Goal: Information Seeking & Learning: Compare options

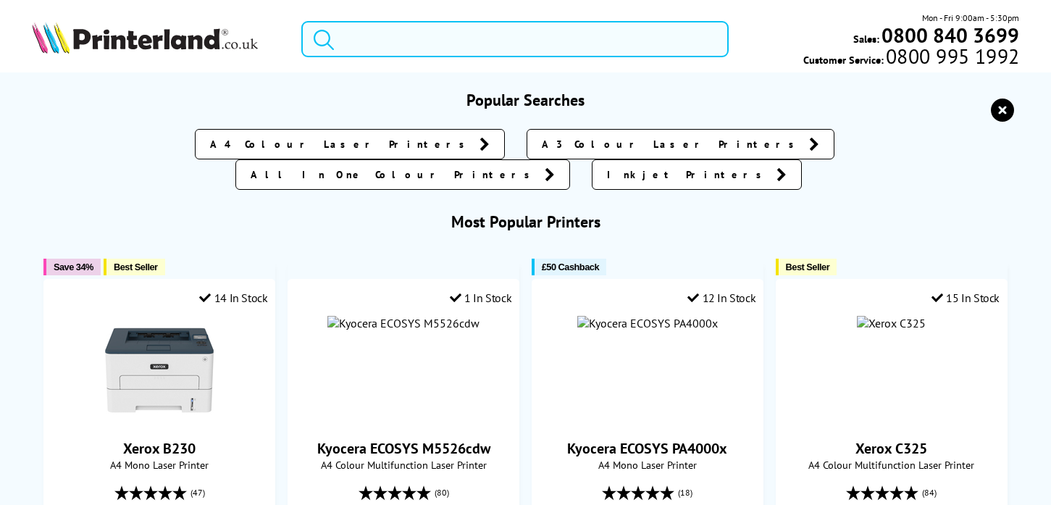
click at [554, 33] on input "search" at bounding box center [514, 39] width 427 height 36
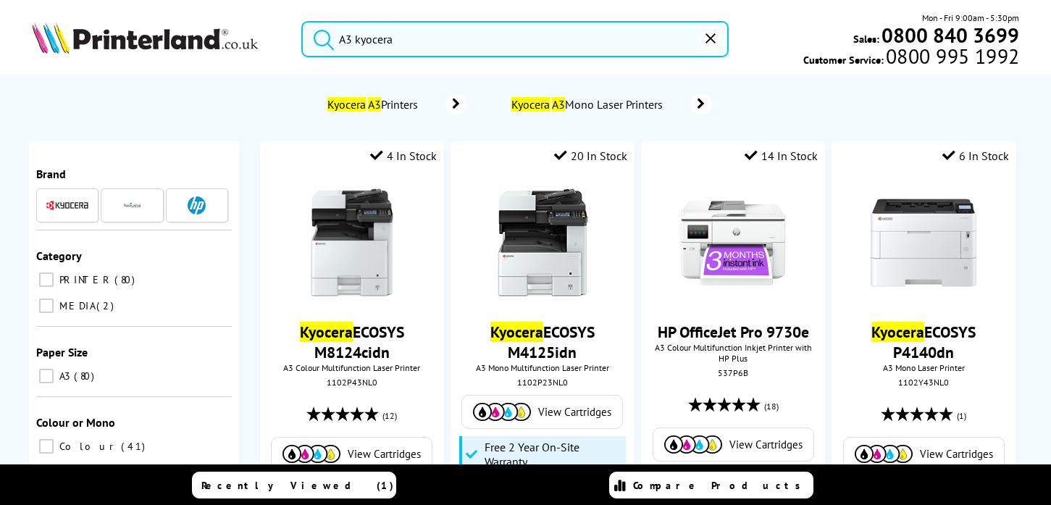
type input "A3 kyocera"
click at [302, 21] on button "submit" at bounding box center [320, 37] width 36 height 32
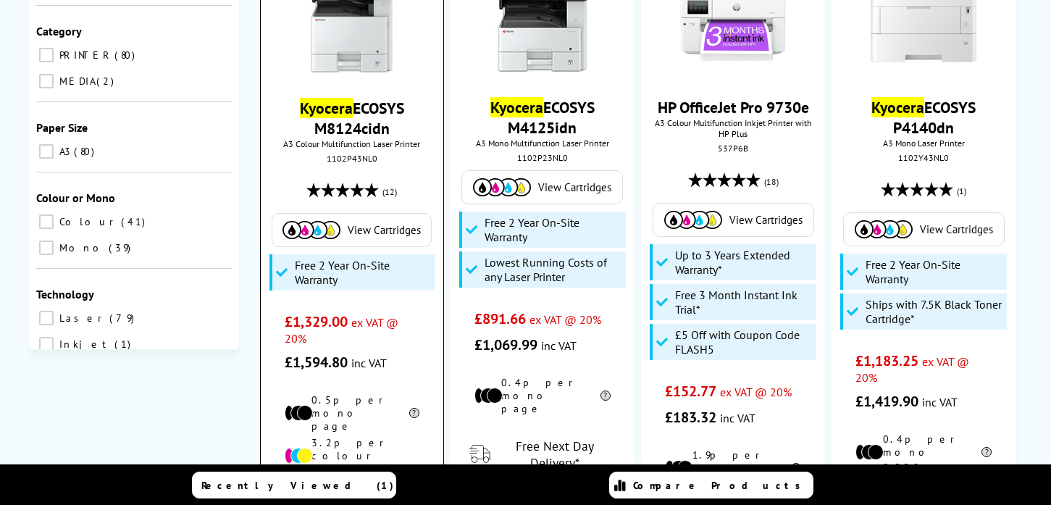
scroll to position [225, 0]
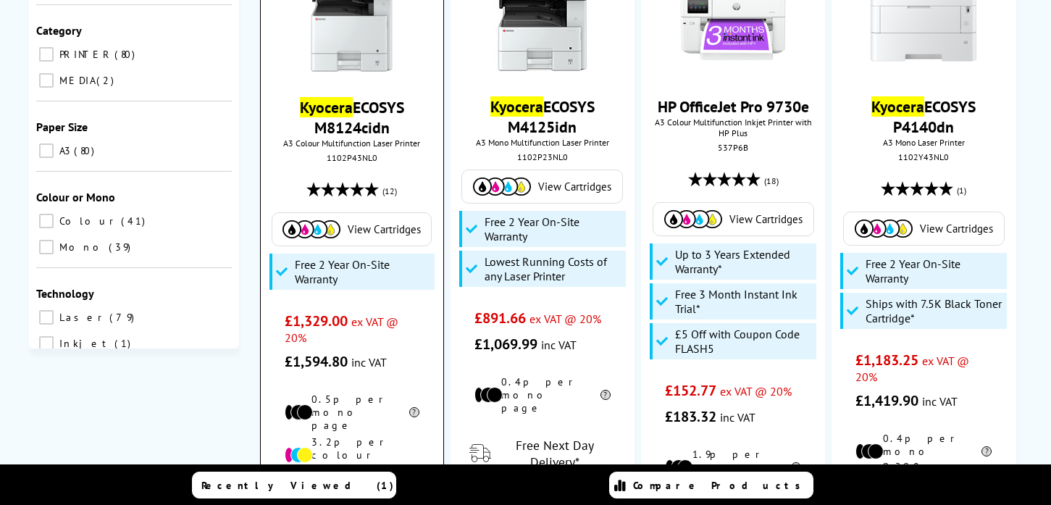
click at [367, 110] on link "Kyocera ECOSYS M8124cidn" at bounding box center [352, 117] width 104 height 41
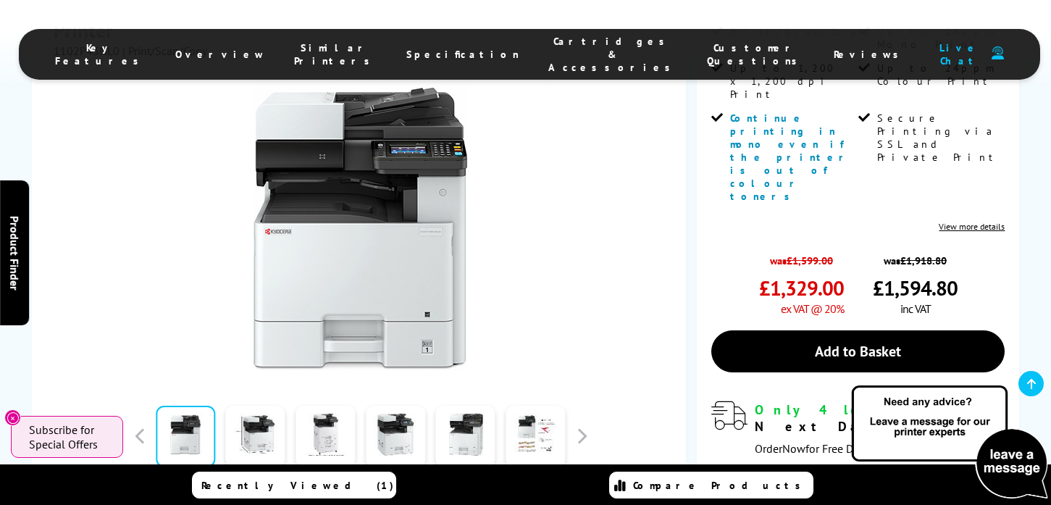
scroll to position [313, 0]
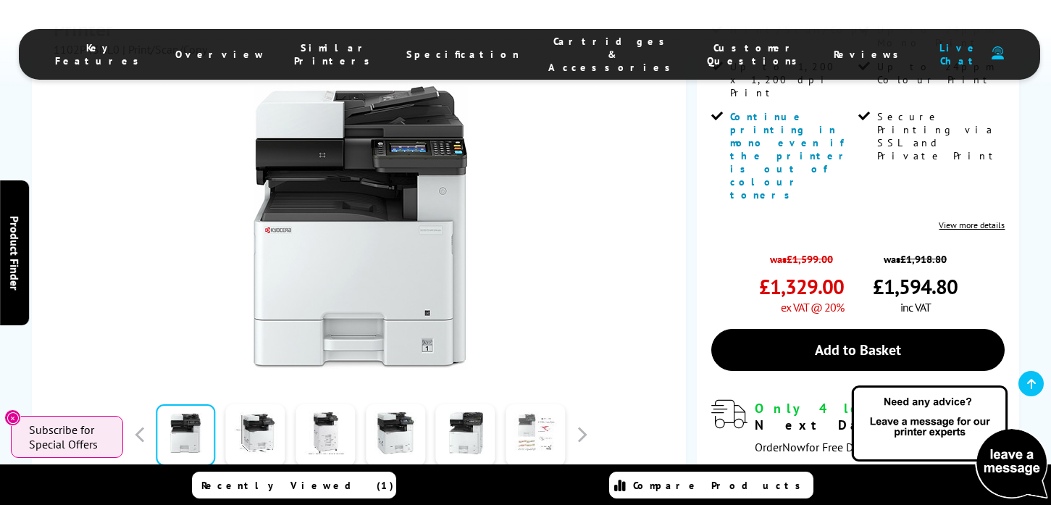
click at [526, 429] on link at bounding box center [534, 435] width 59 height 62
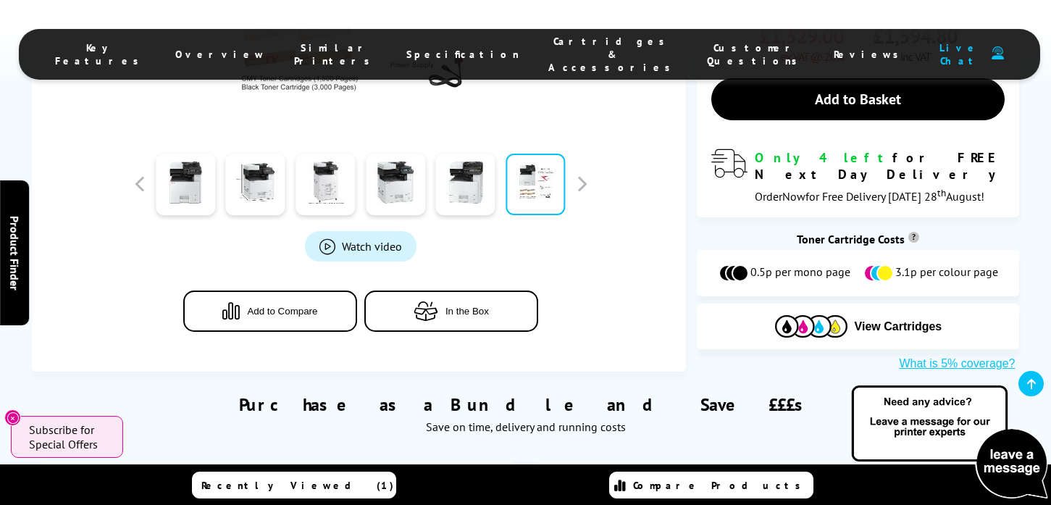
scroll to position [455, 0]
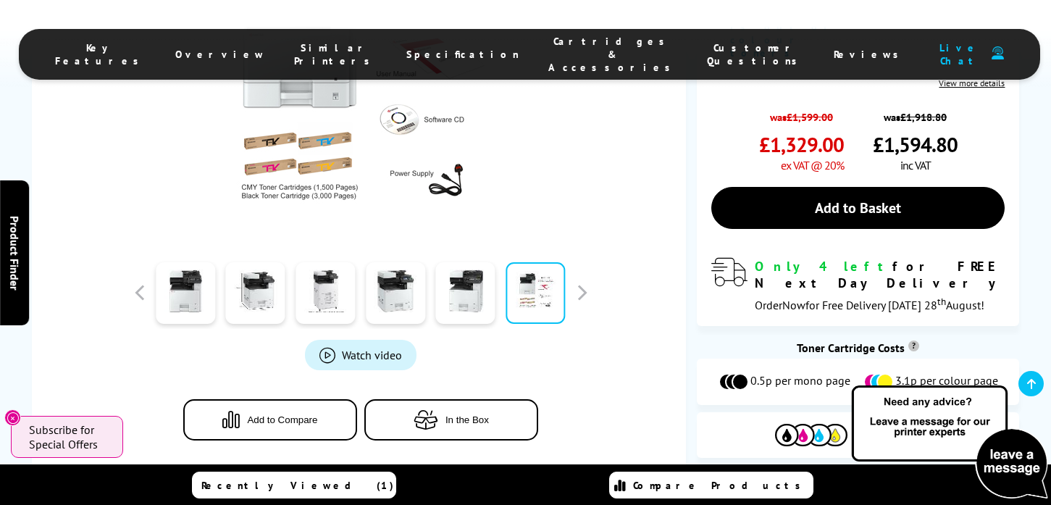
click at [271, 416] on span "Add to Compare" at bounding box center [282, 419] width 70 height 11
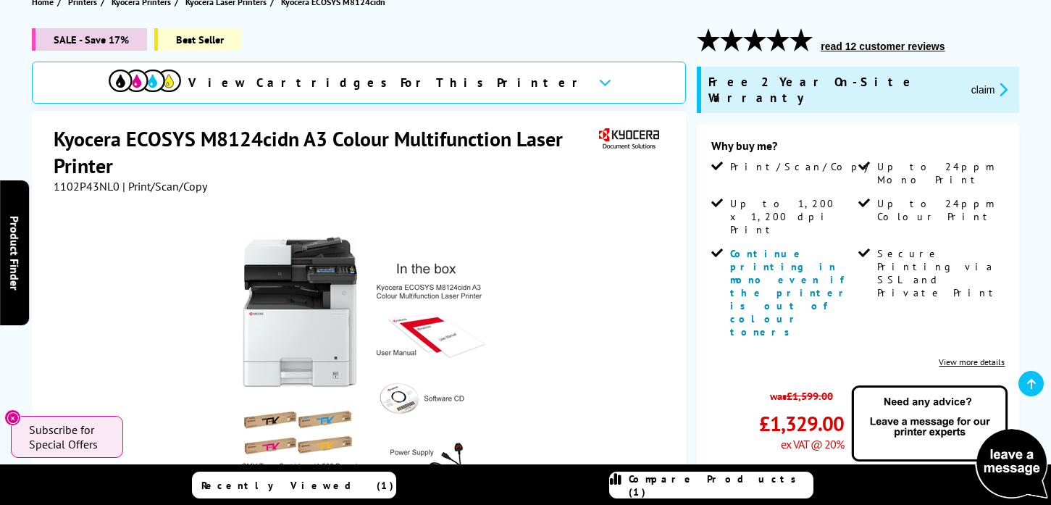
scroll to position [0, 0]
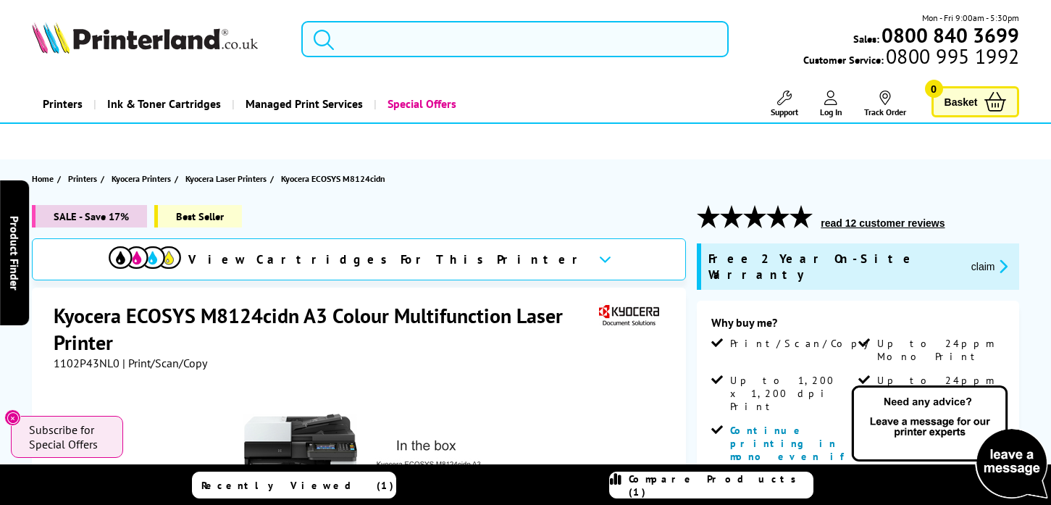
click at [414, 37] on input "search" at bounding box center [514, 39] width 427 height 36
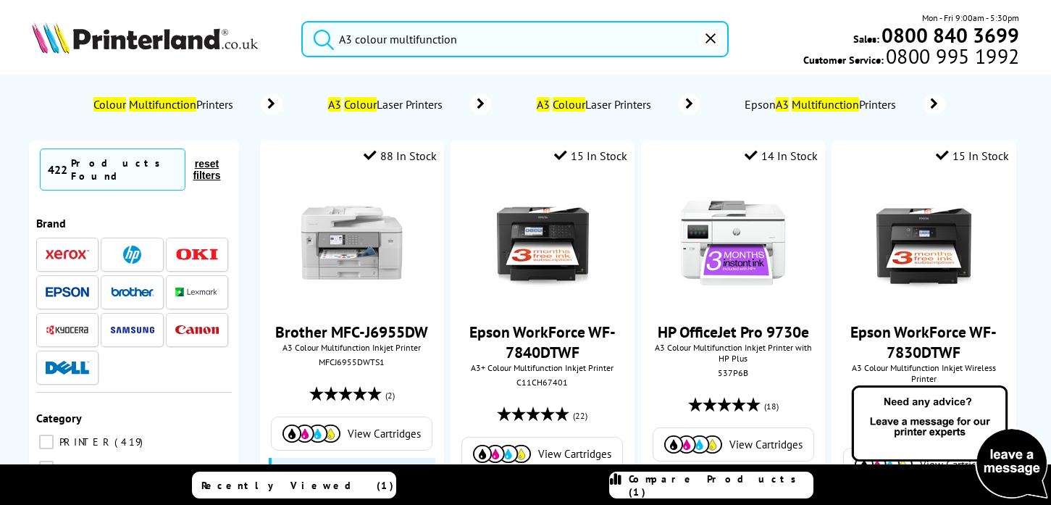
click at [302, 21] on button "submit" at bounding box center [320, 37] width 36 height 32
click at [389, 35] on input "A3 colour multifunction" at bounding box center [514, 39] width 427 height 36
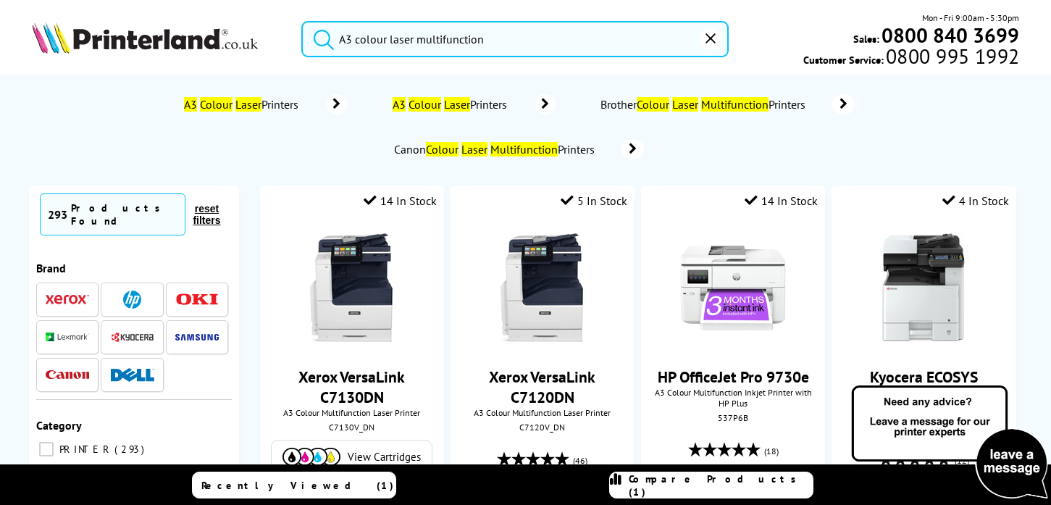
type input "A3 colour laser multifunction"
click at [302, 21] on button "submit" at bounding box center [320, 37] width 36 height 32
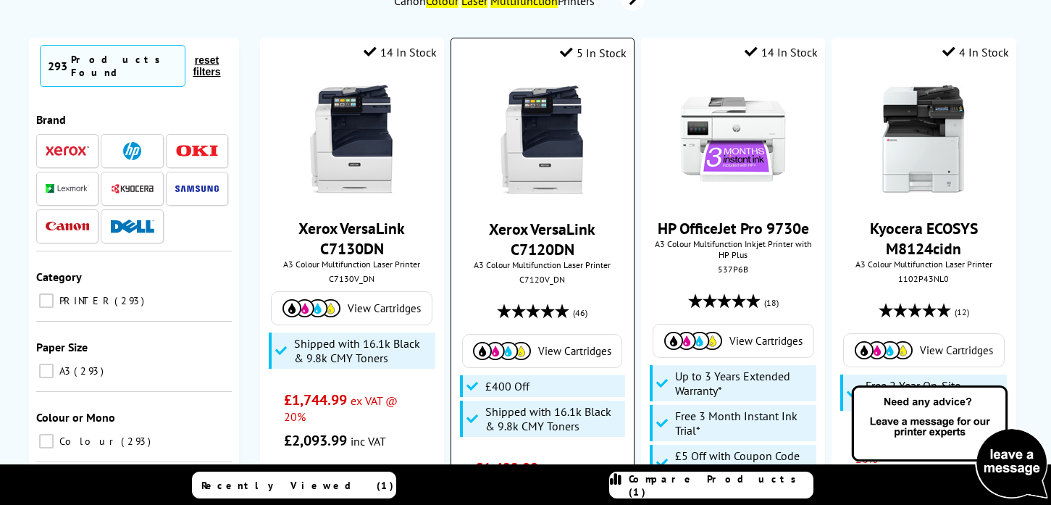
scroll to position [149, 0]
click at [565, 245] on link "Xerox VersaLink C7120DN" at bounding box center [542, 238] width 106 height 41
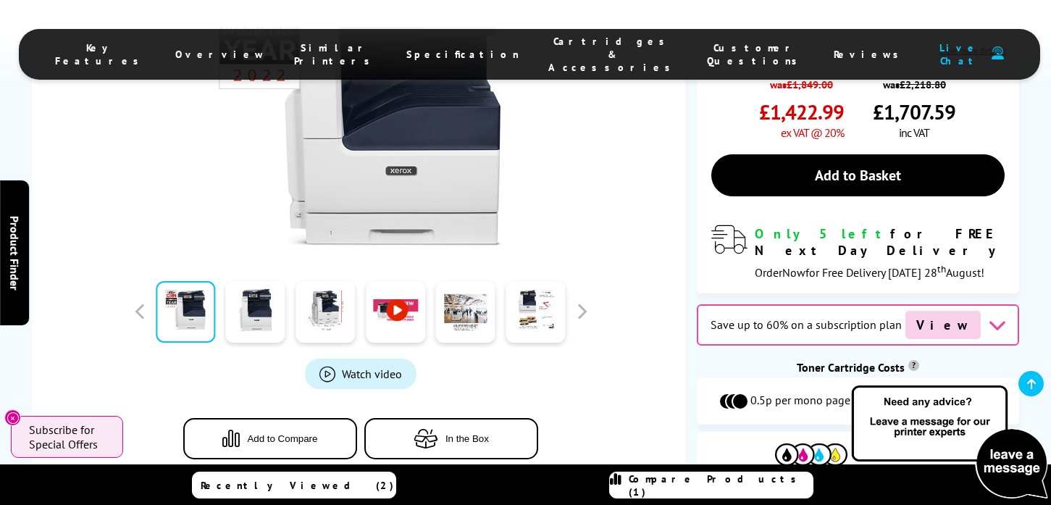
scroll to position [543, 0]
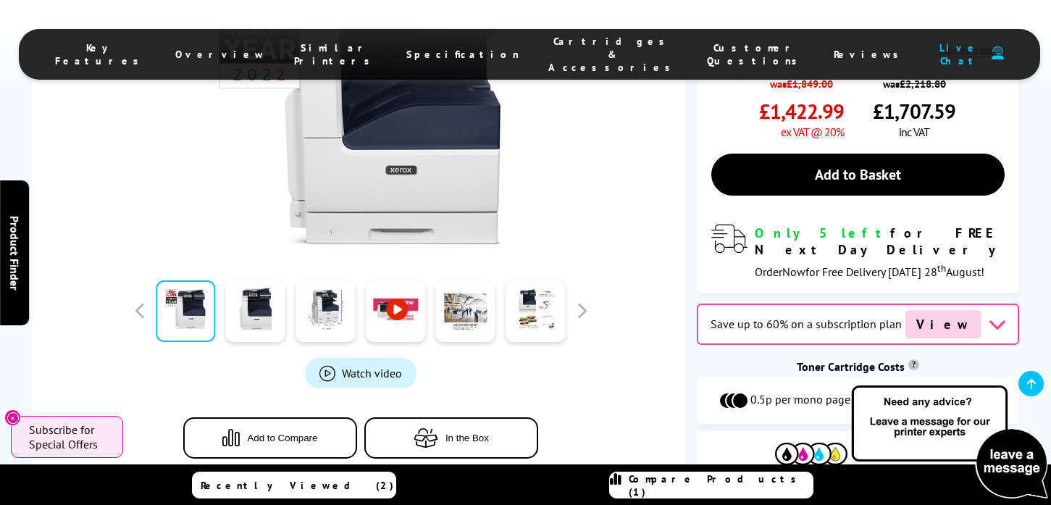
click at [289, 417] on button "Add to Compare" at bounding box center [270, 437] width 174 height 41
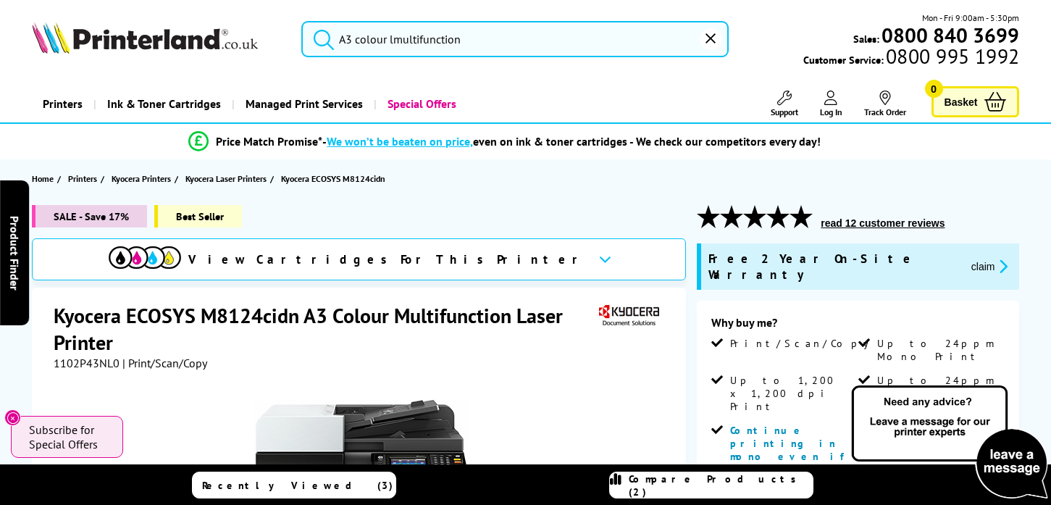
click at [392, 39] on input "A3 colour lmultifunction" at bounding box center [514, 39] width 427 height 36
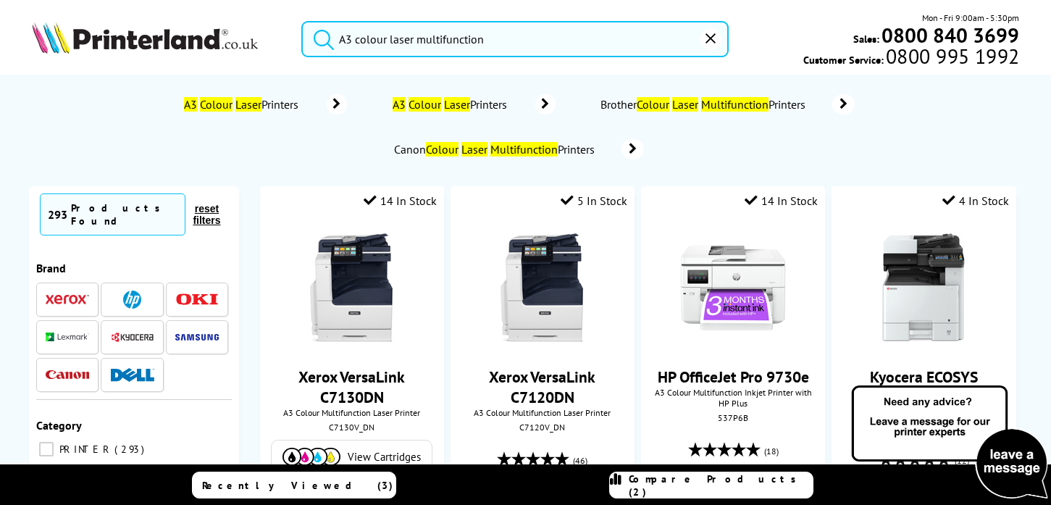
type input "A3 colour laser multifunction"
click at [302, 21] on button "submit" at bounding box center [320, 37] width 36 height 32
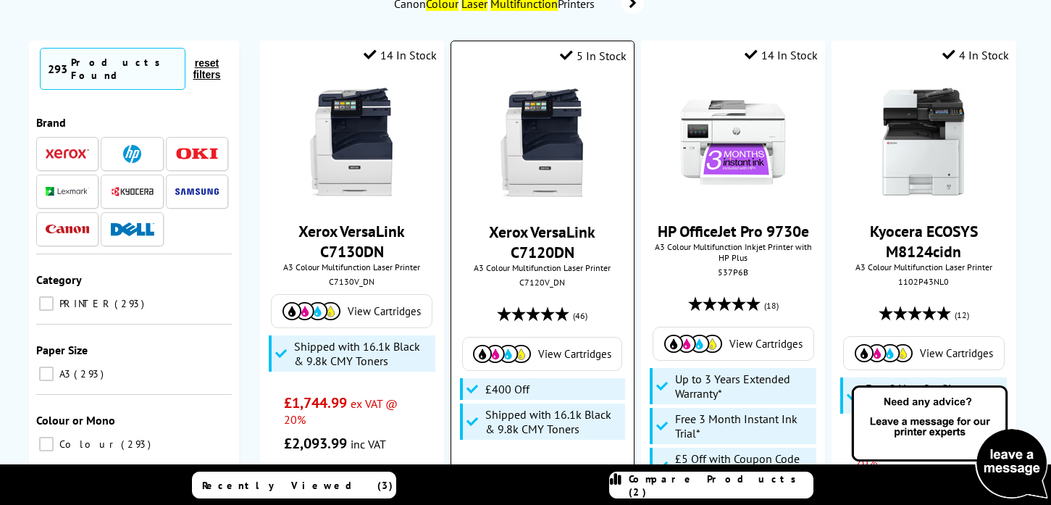
scroll to position [155, 0]
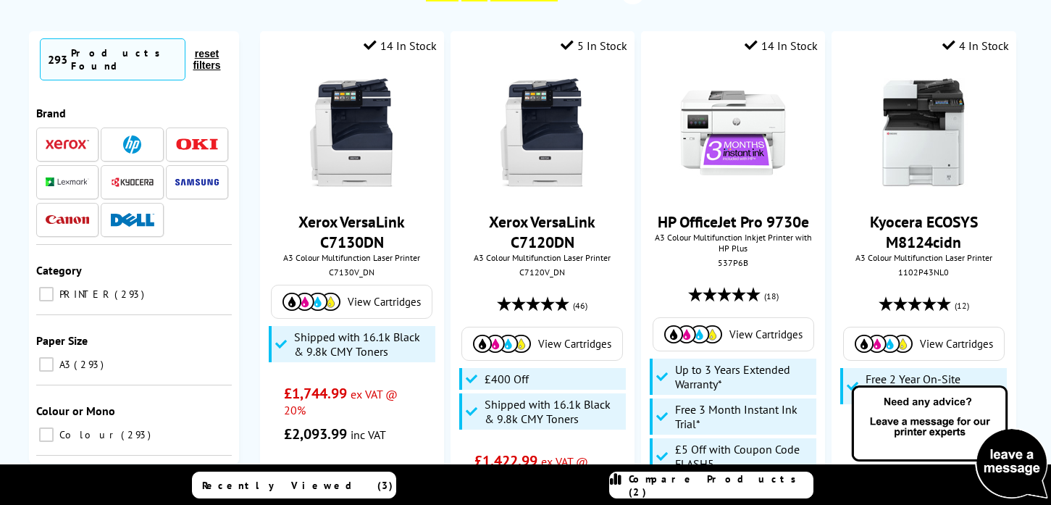
click at [713, 480] on span "Compare Products (2)" at bounding box center [720, 485] width 184 height 26
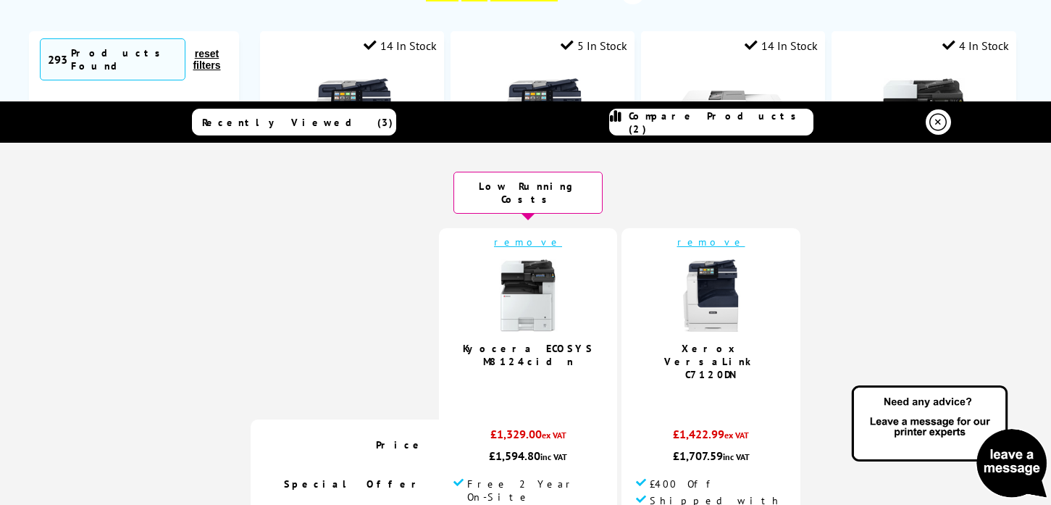
click at [715, 301] on img at bounding box center [711, 295] width 72 height 72
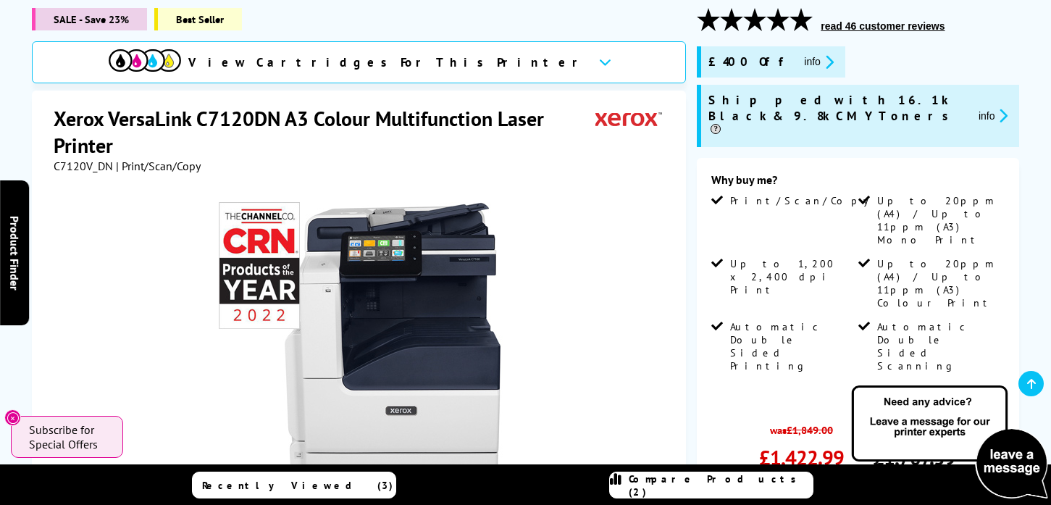
scroll to position [173, 0]
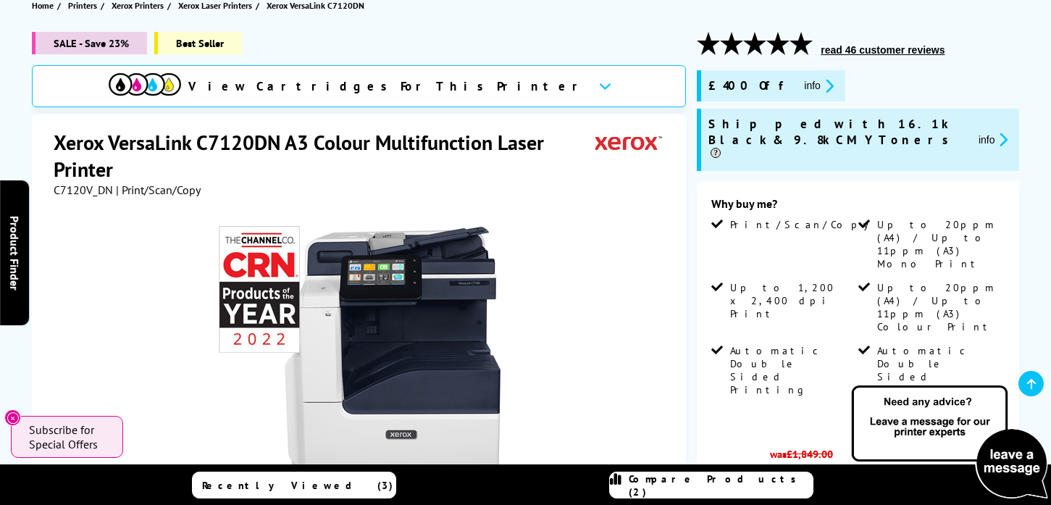
click at [678, 485] on span "Compare Products (2)" at bounding box center [720, 485] width 184 height 26
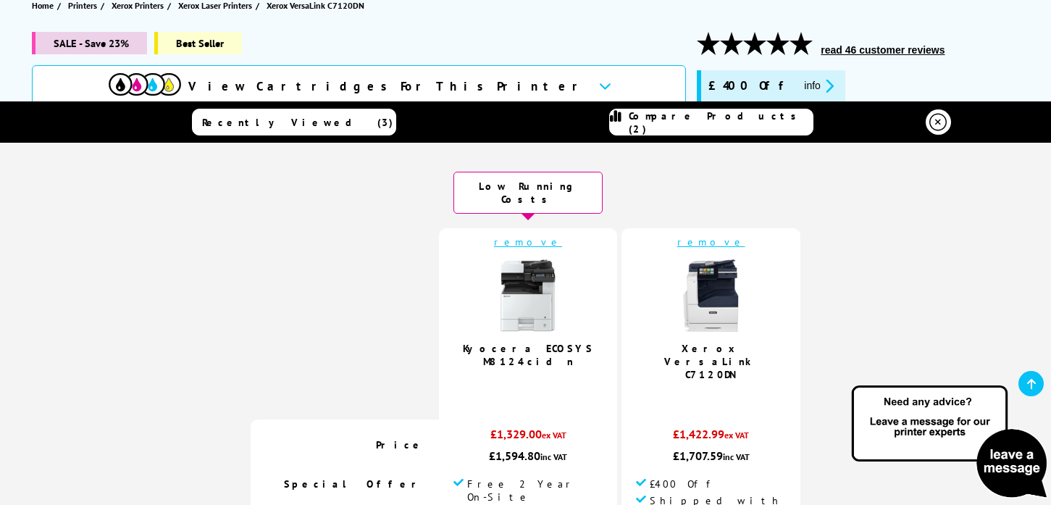
click at [537, 313] on img at bounding box center [528, 295] width 72 height 72
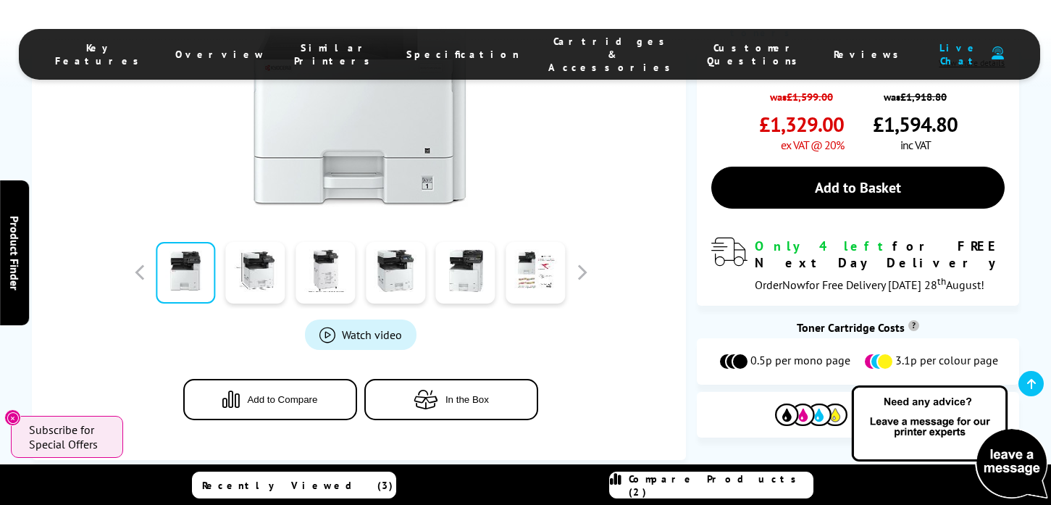
scroll to position [484, 0]
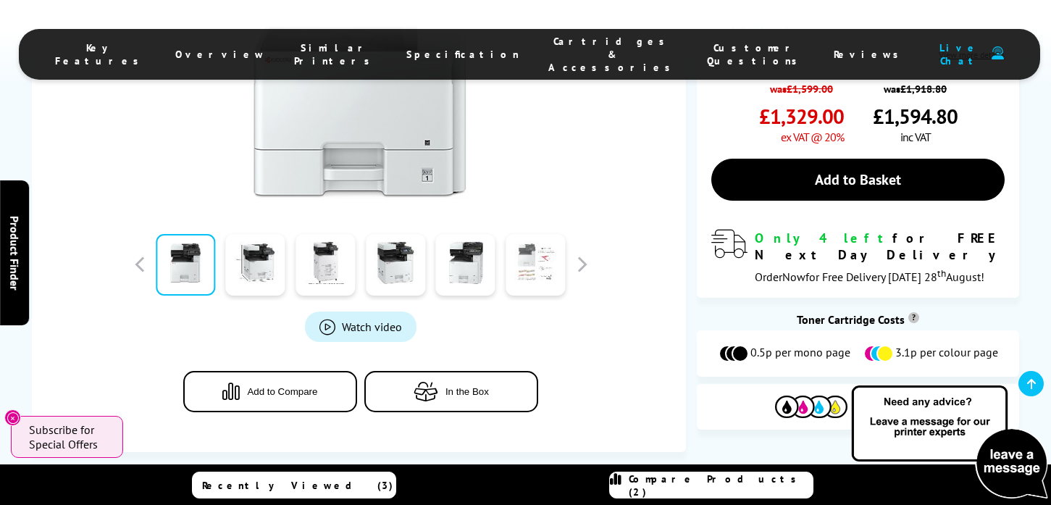
click at [540, 271] on link at bounding box center [534, 265] width 59 height 62
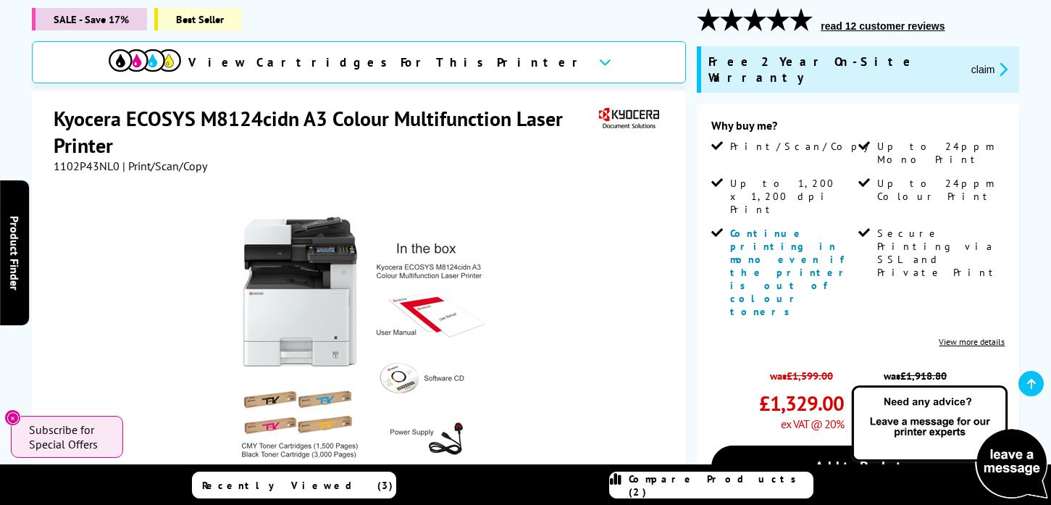
scroll to position [193, 0]
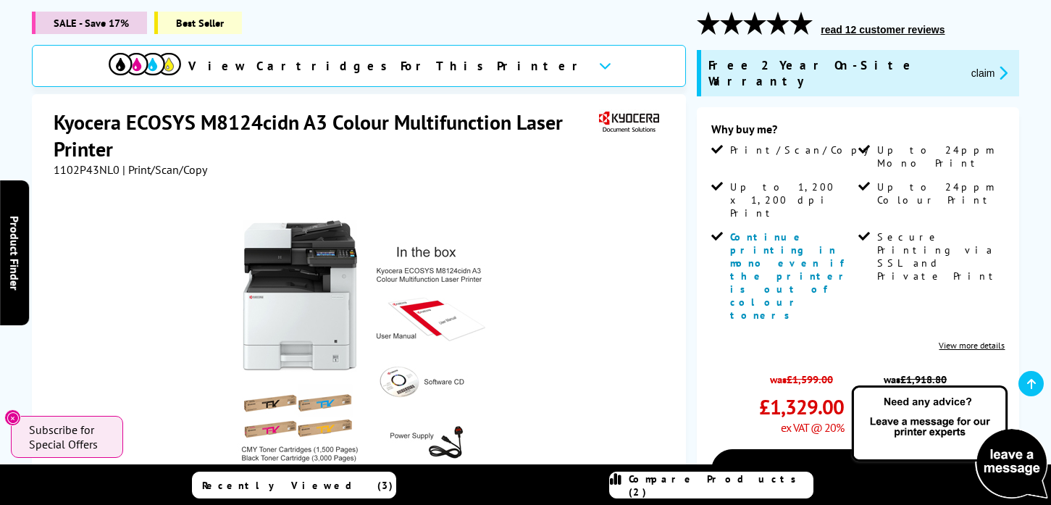
click at [967, 66] on button "claim" at bounding box center [990, 72] width 46 height 17
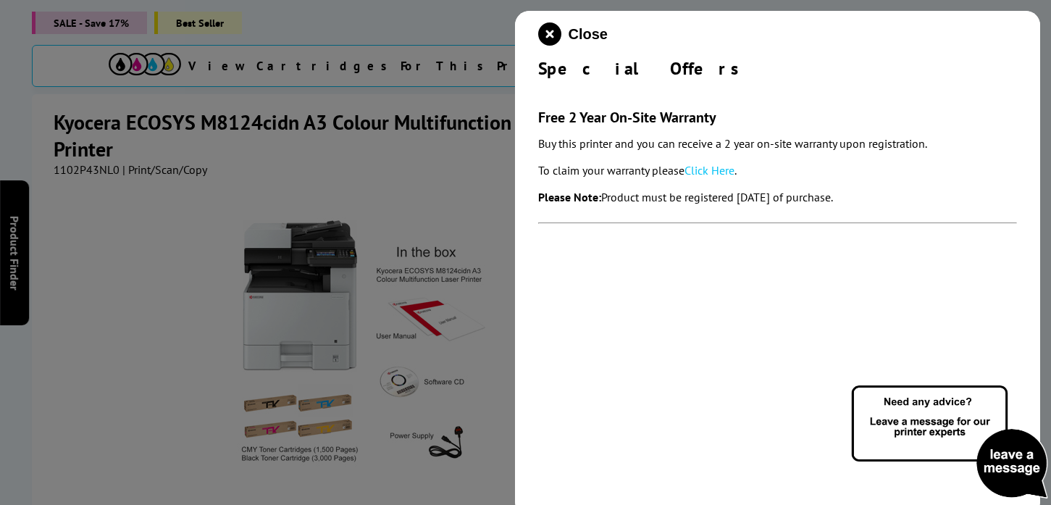
click at [706, 172] on link "Click Here" at bounding box center [709, 170] width 50 height 14
click at [551, 28] on icon "close modal" at bounding box center [549, 33] width 23 height 23
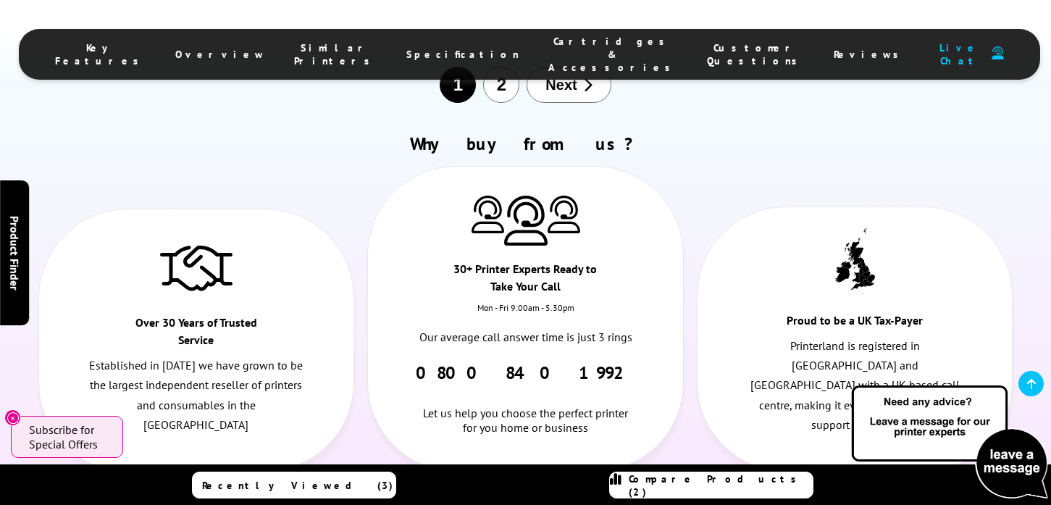
scroll to position [9571, 0]
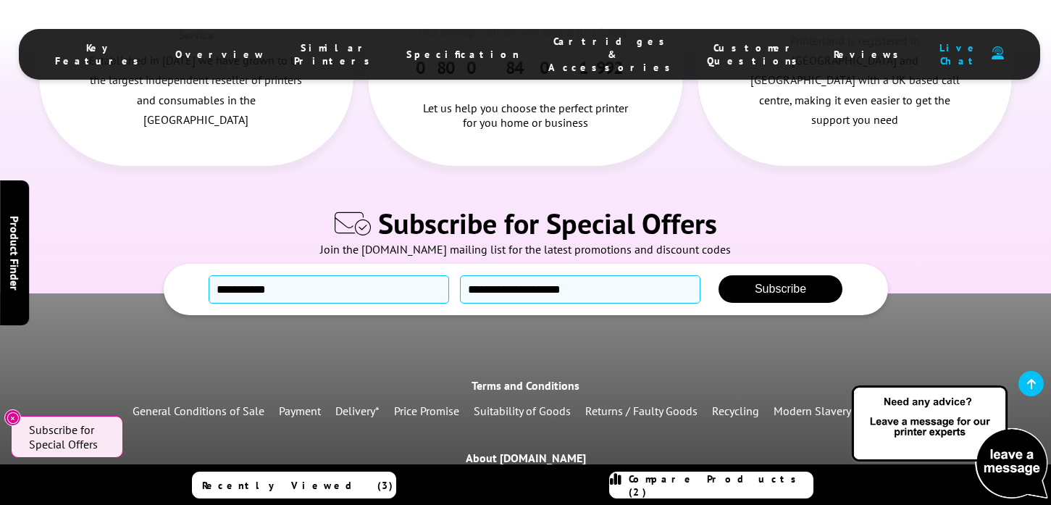
click at [622, 403] on link "Returns / Faulty Goods" at bounding box center [641, 410] width 112 height 14
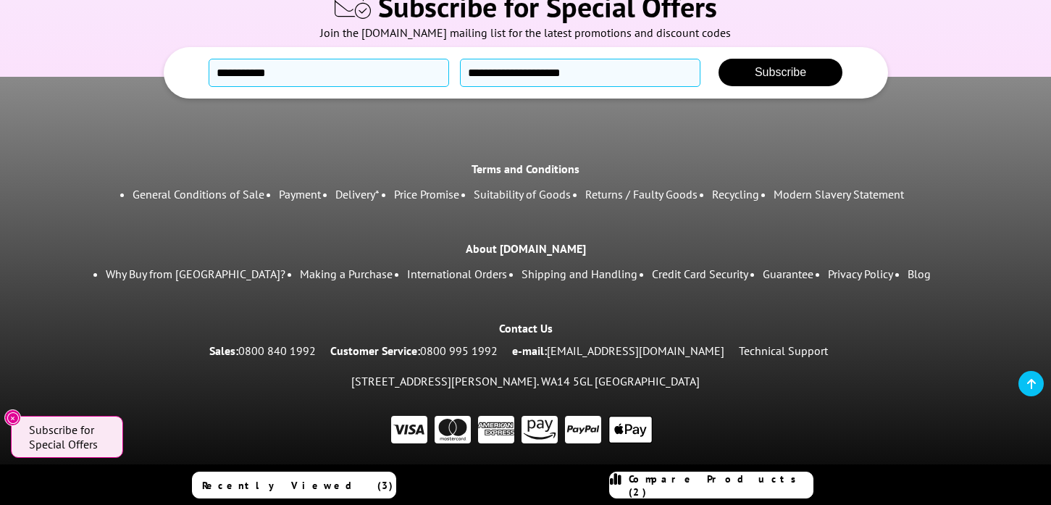
scroll to position [3210, 0]
click at [209, 273] on link "Why Buy from [GEOGRAPHIC_DATA]?" at bounding box center [196, 273] width 180 height 14
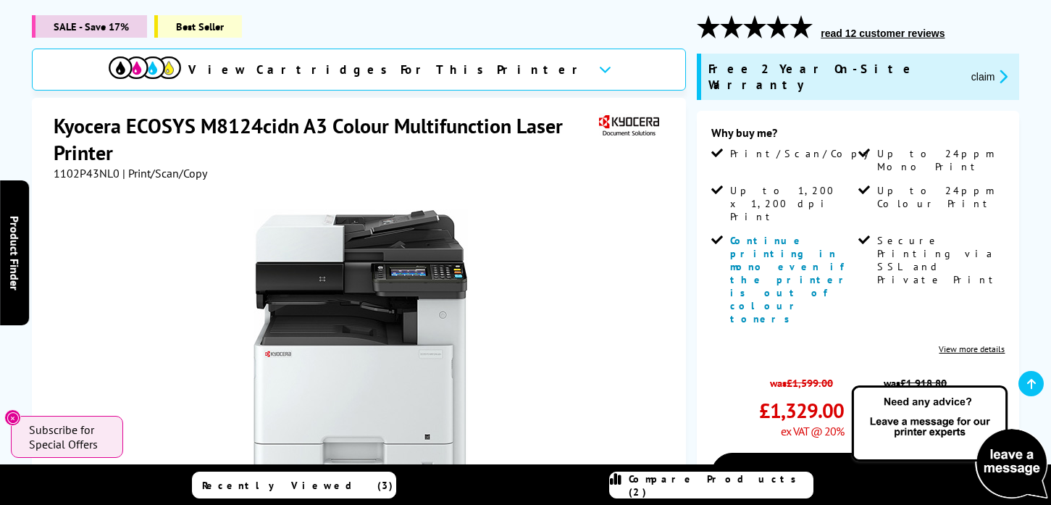
scroll to position [193, 0]
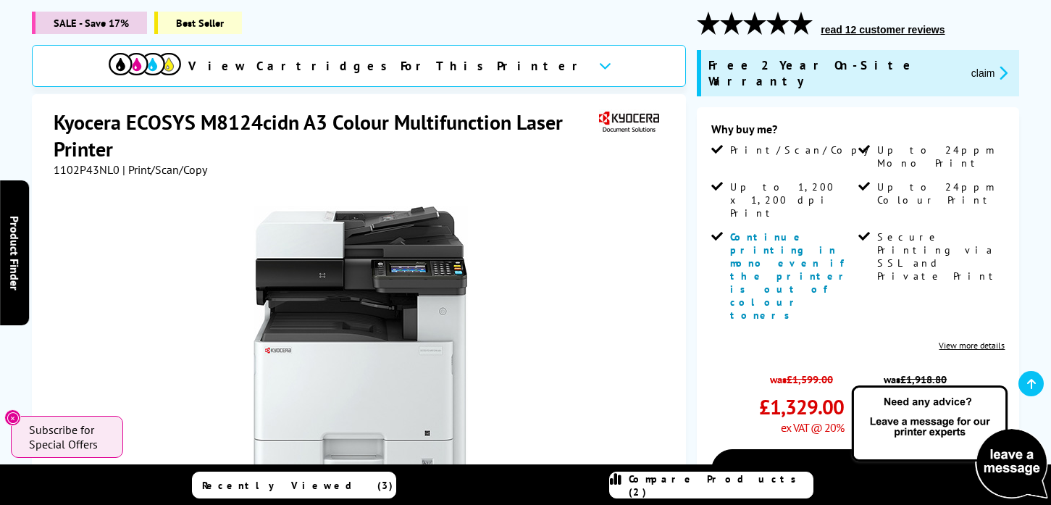
click at [886, 26] on button "read 12 customer reviews" at bounding box center [882, 29] width 132 height 13
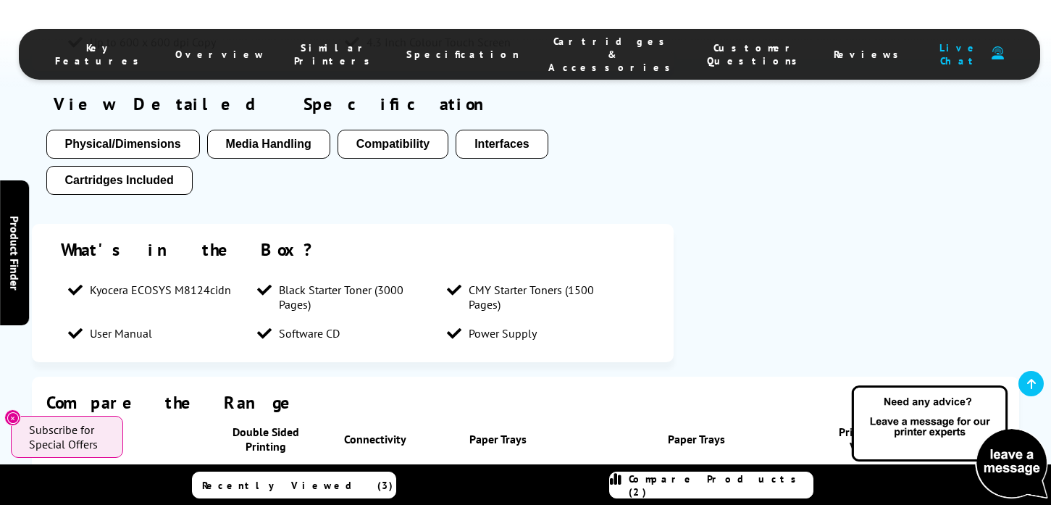
scroll to position [1768, 0]
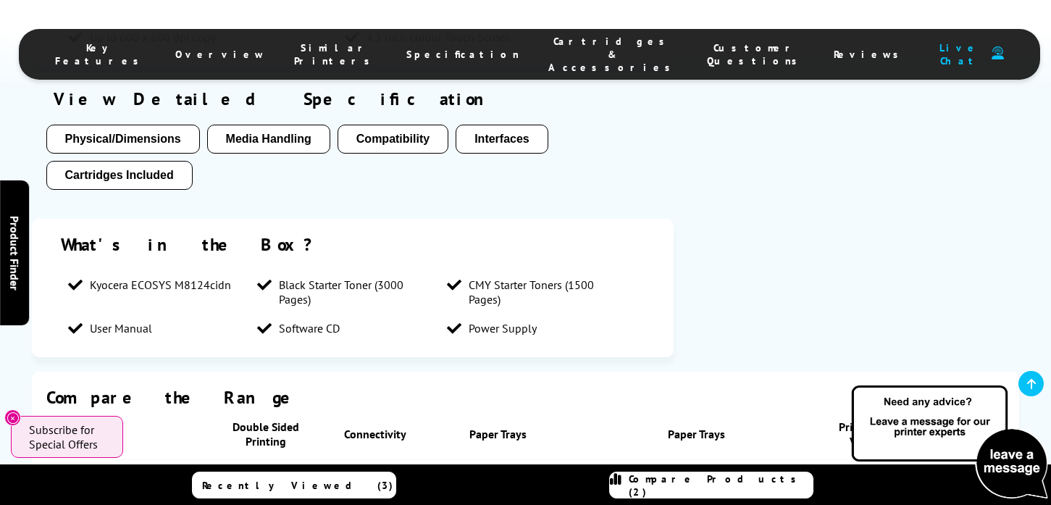
click at [275, 146] on button "Media Handling" at bounding box center [268, 139] width 123 height 29
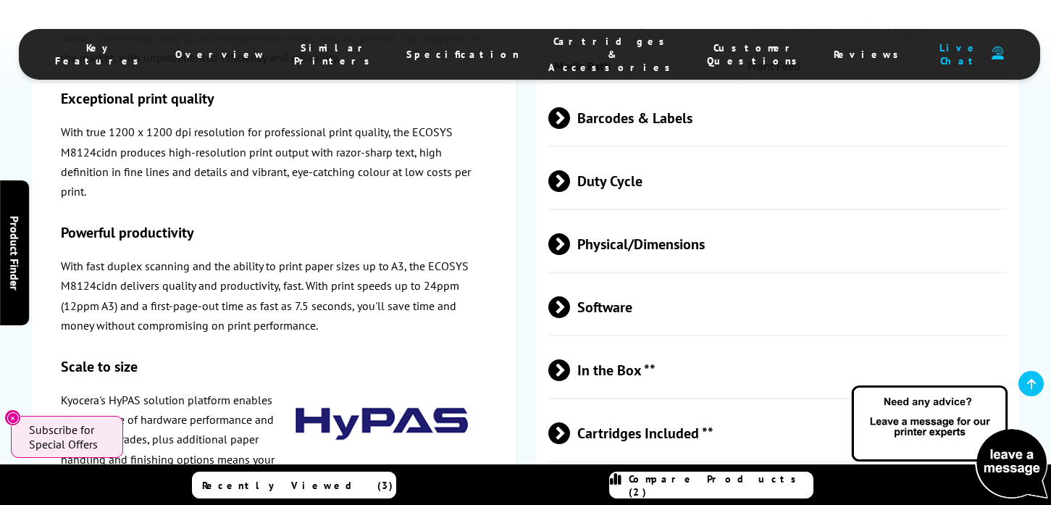
scroll to position [4056, 0]
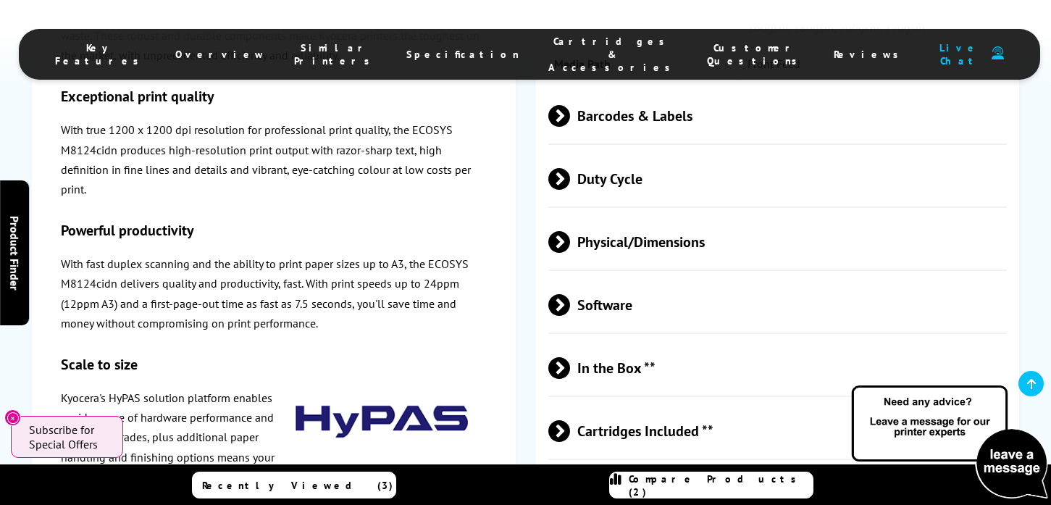
click at [621, 143] on span "Barcodes & Labels" at bounding box center [777, 116] width 458 height 54
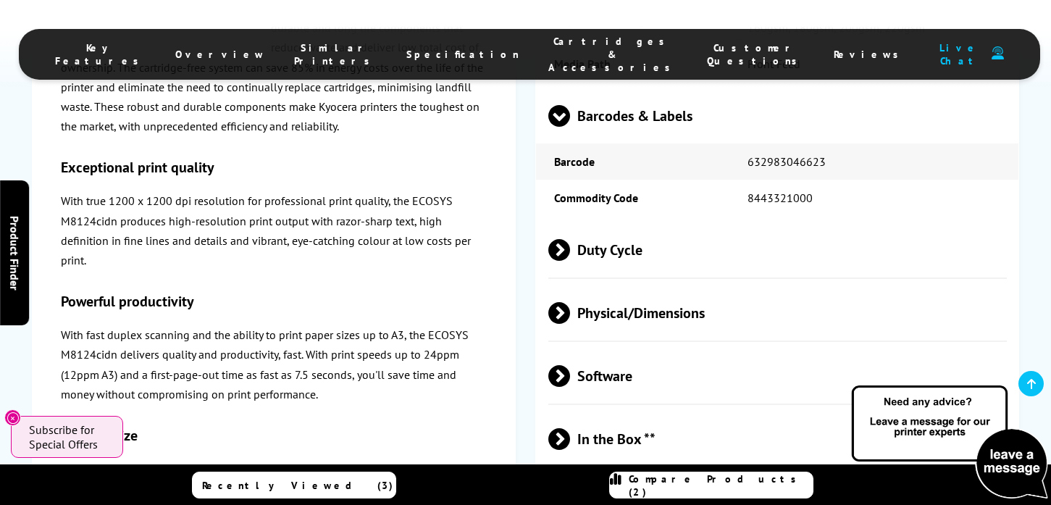
click at [621, 143] on span "Barcodes & Labels" at bounding box center [777, 116] width 458 height 54
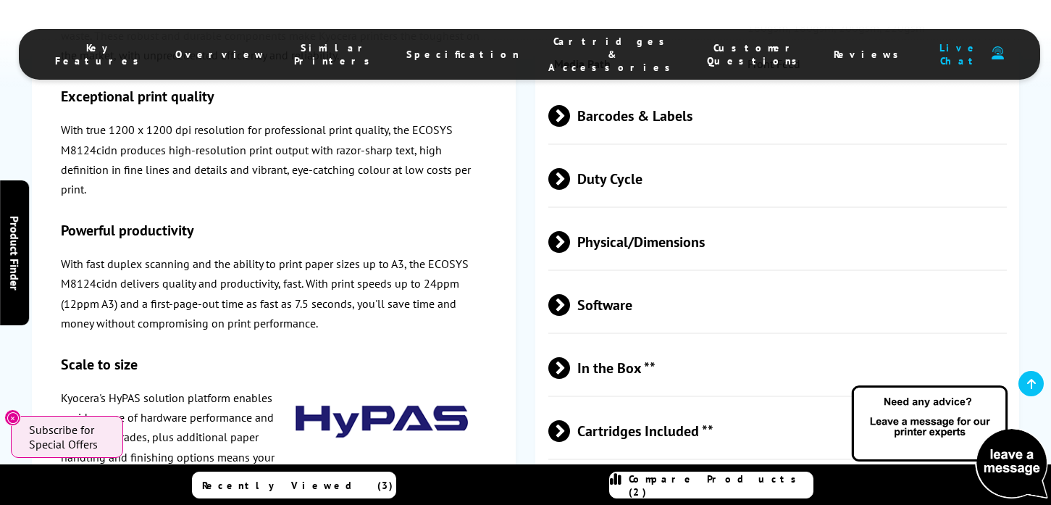
click at [596, 206] on span "Duty Cycle" at bounding box center [777, 179] width 458 height 54
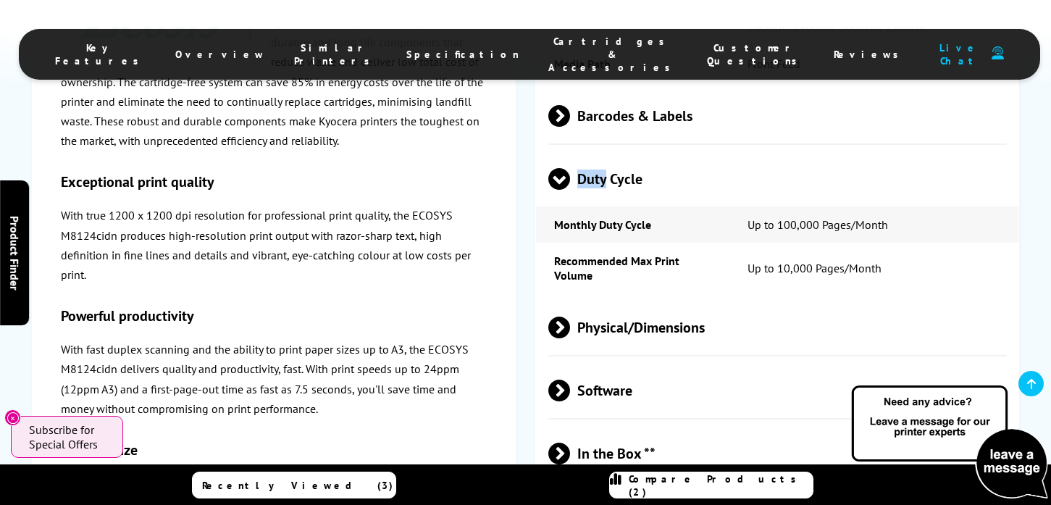
click at [596, 206] on span "Duty Cycle" at bounding box center [777, 179] width 458 height 54
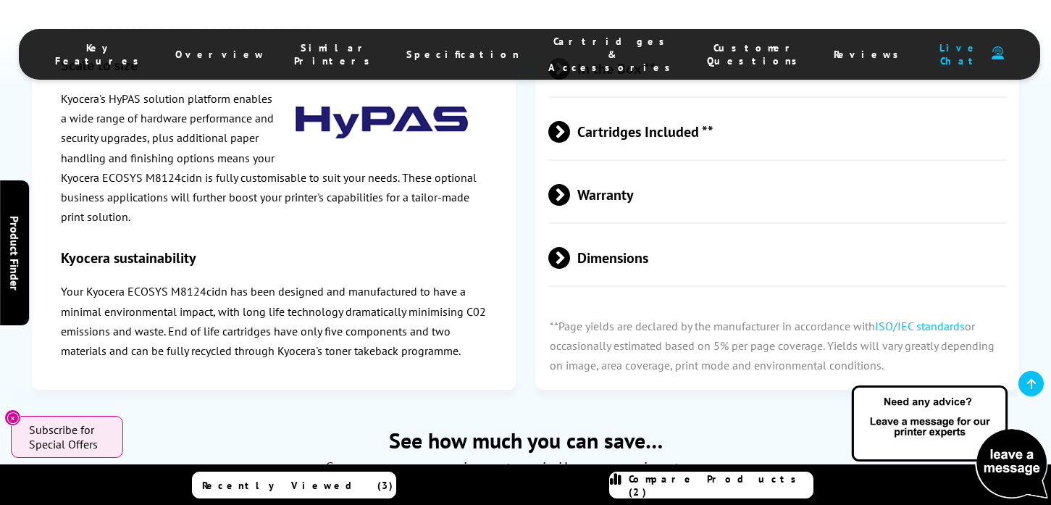
scroll to position [4366, 0]
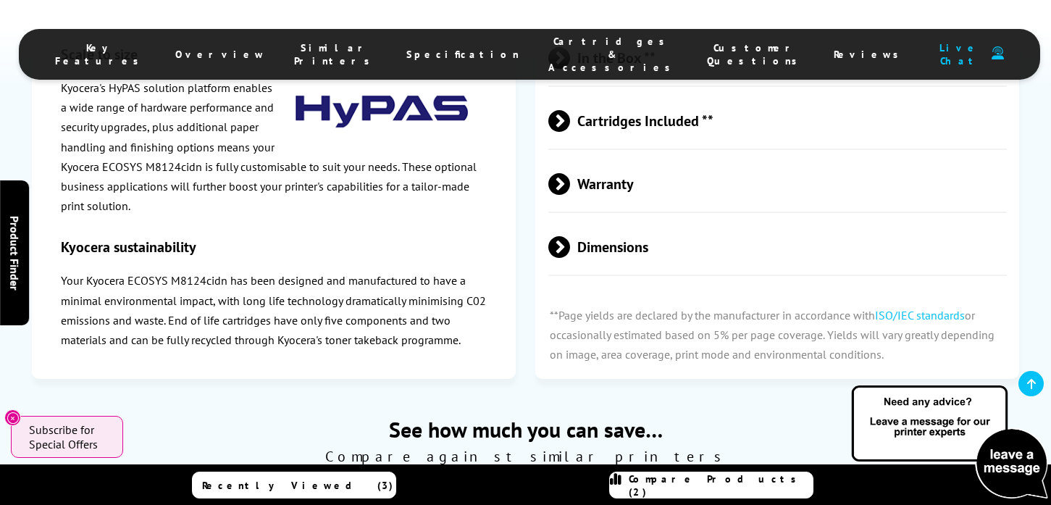
click at [605, 209] on span "Warranty" at bounding box center [777, 184] width 458 height 54
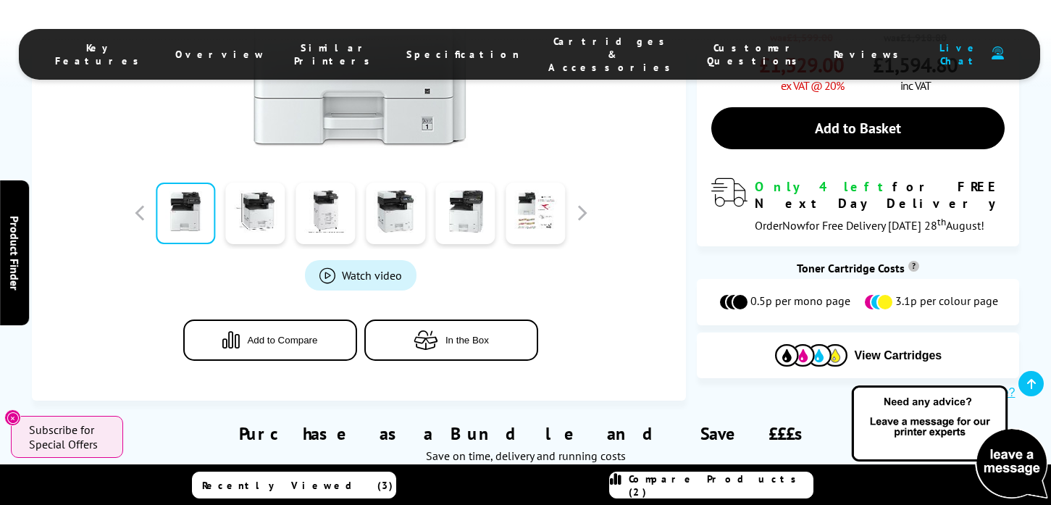
scroll to position [545, 0]
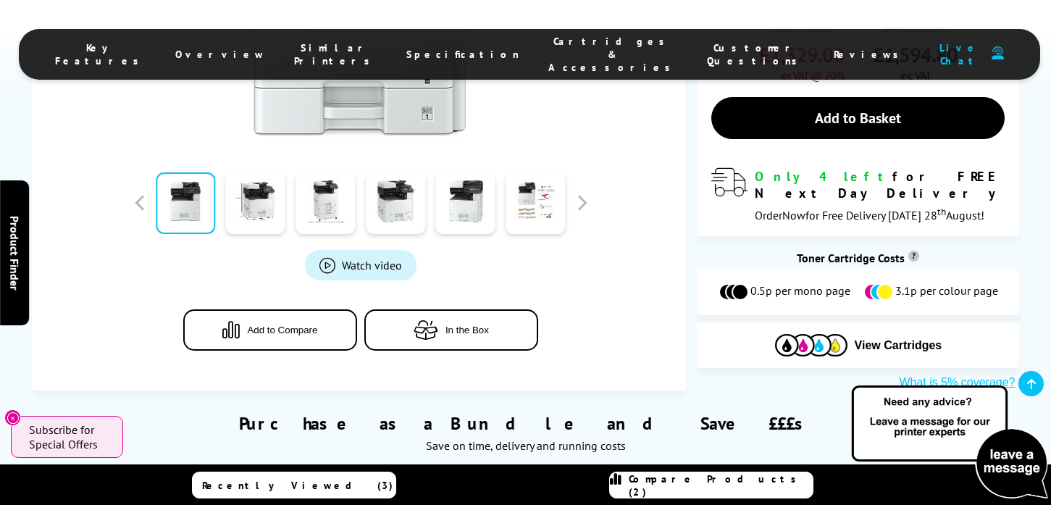
click at [343, 272] on link "Watch video" at bounding box center [360, 265] width 111 height 30
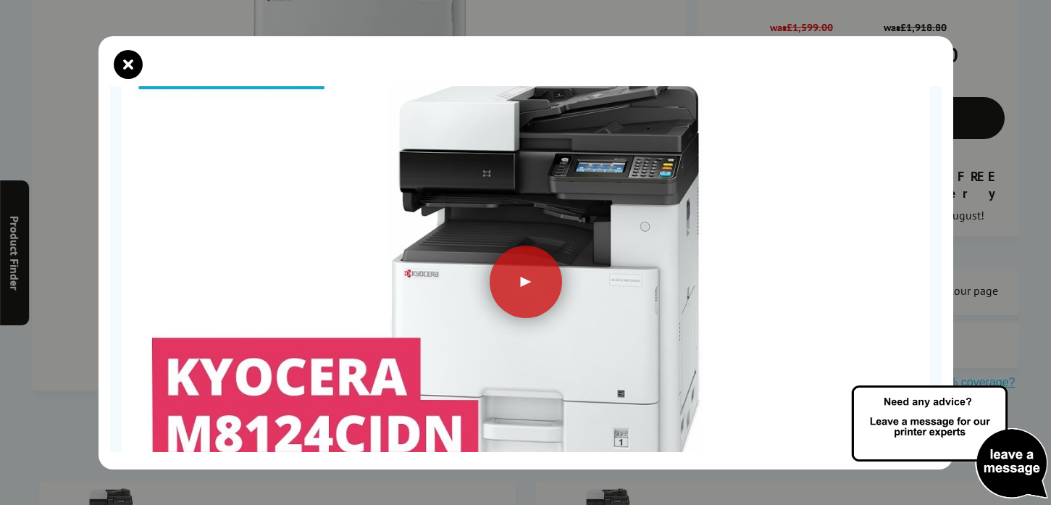
scroll to position [180, 0]
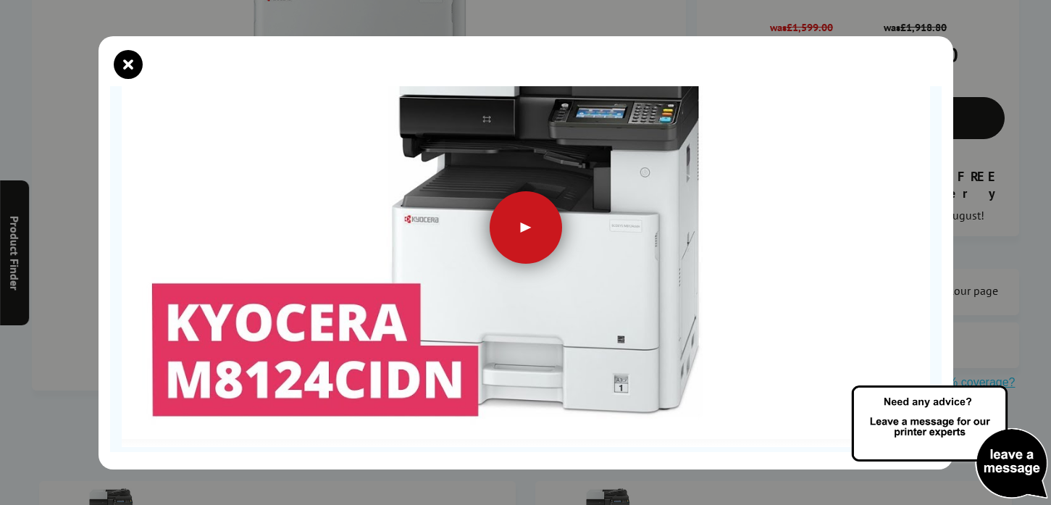
click at [532, 230] on div at bounding box center [525, 227] width 72 height 72
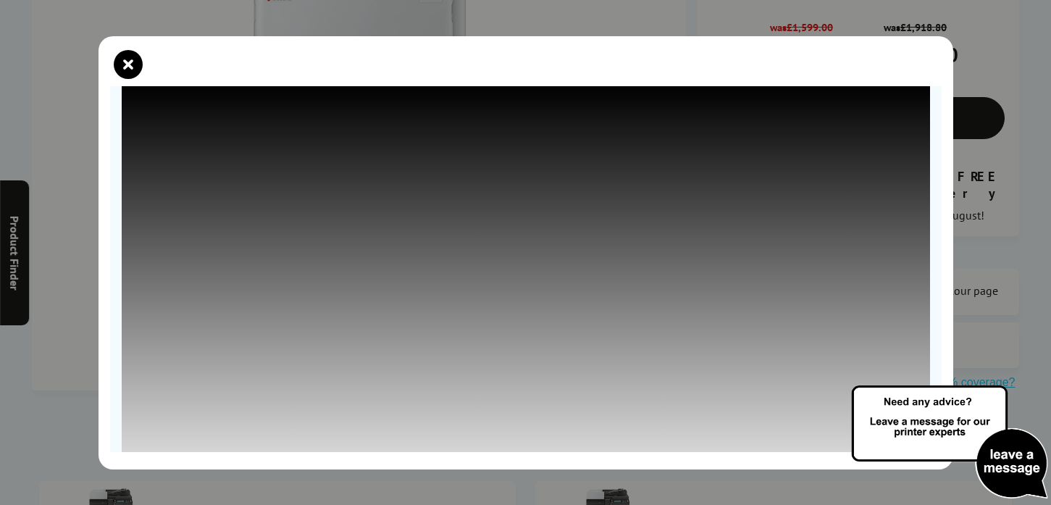
scroll to position [96, 0]
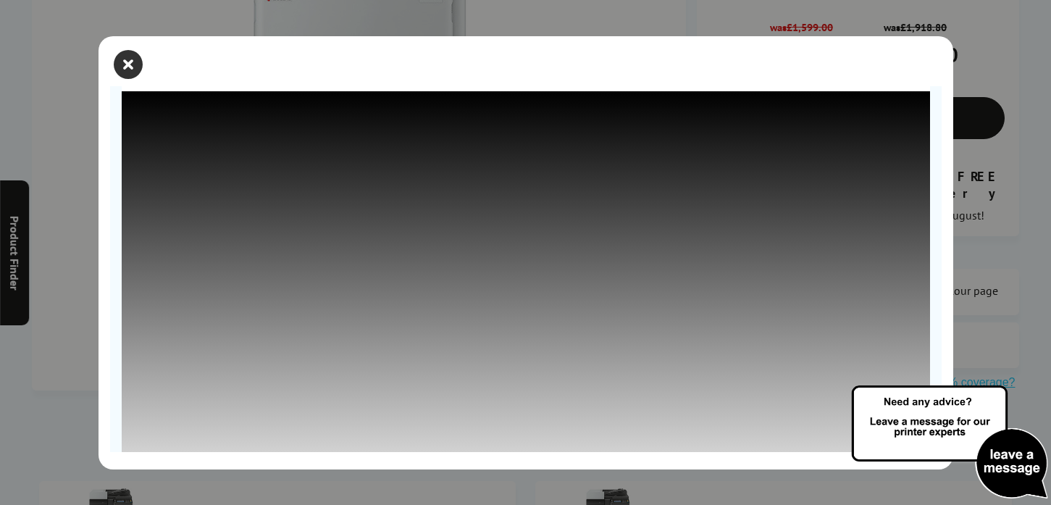
click at [126, 61] on icon "close modal" at bounding box center [128, 64] width 29 height 29
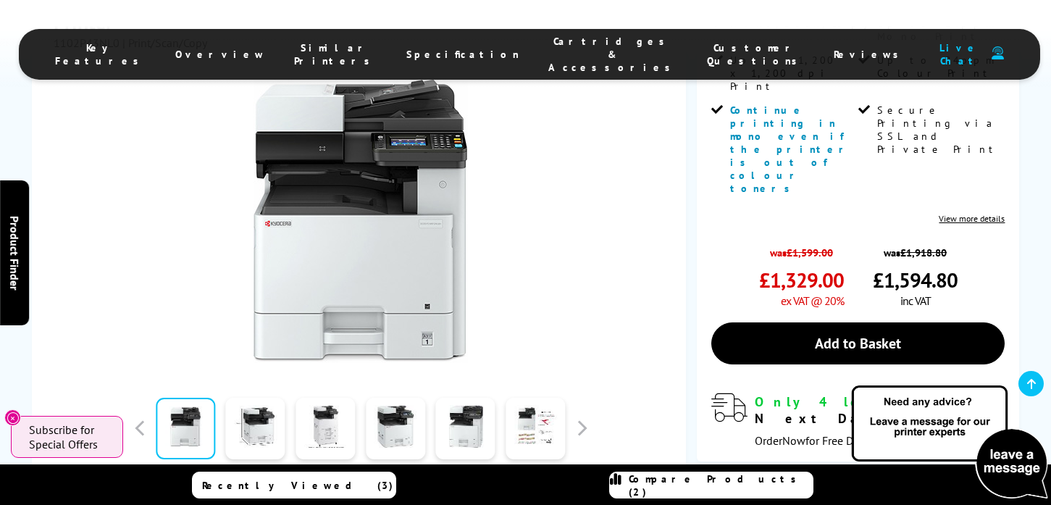
scroll to position [321, 0]
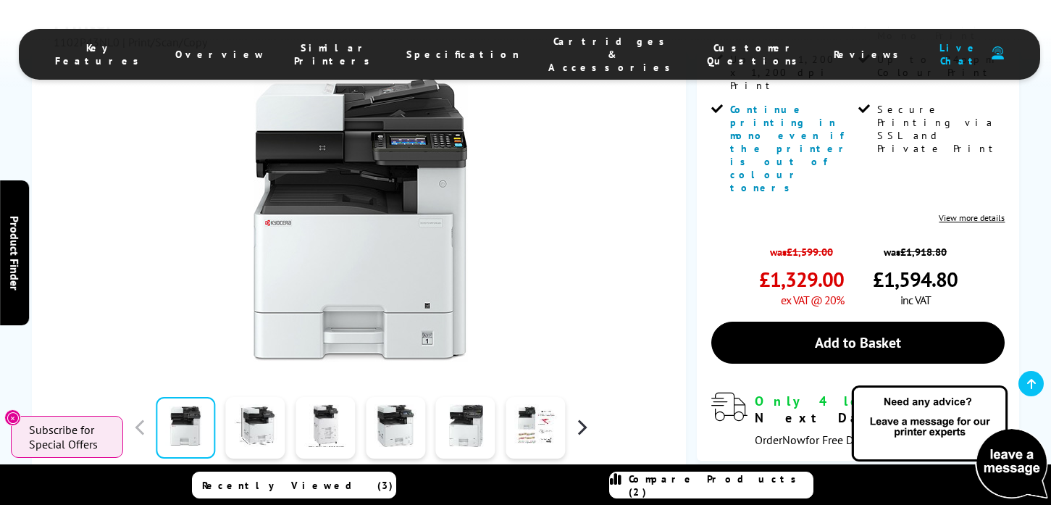
click at [584, 424] on button "button" at bounding box center [582, 427] width 22 height 22
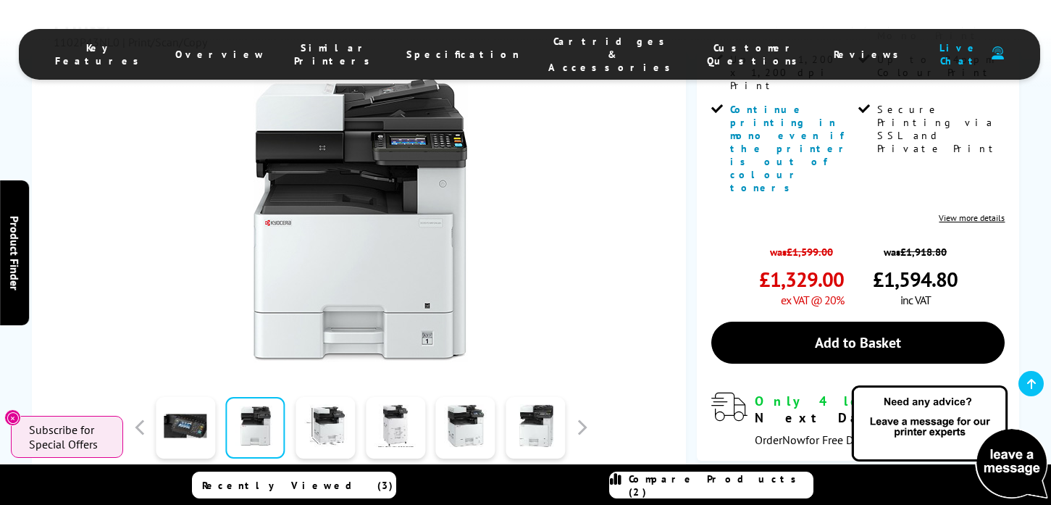
click at [259, 419] on link at bounding box center [255, 428] width 59 height 62
click at [333, 432] on link at bounding box center [324, 428] width 59 height 62
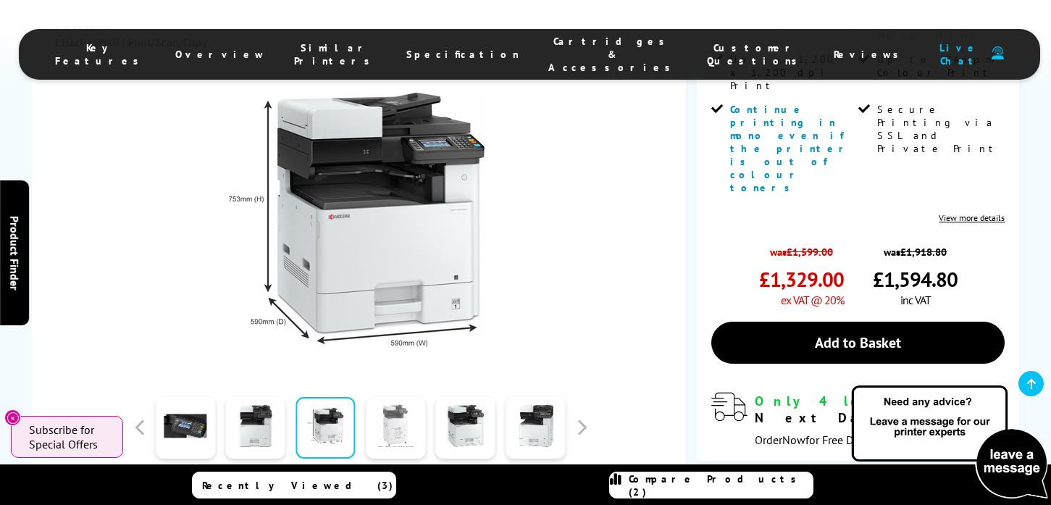
click at [406, 418] on link at bounding box center [395, 428] width 59 height 62
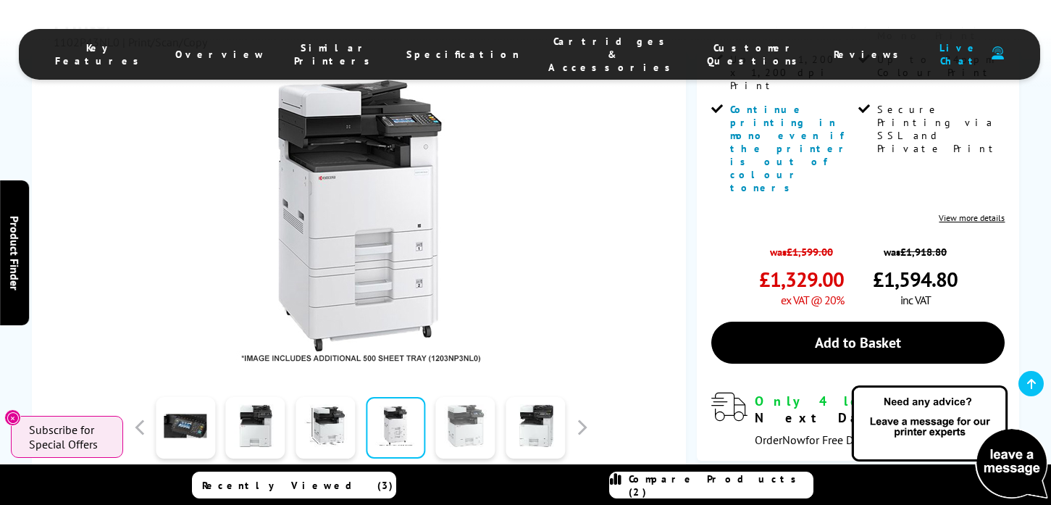
click at [479, 426] on link at bounding box center [465, 428] width 59 height 62
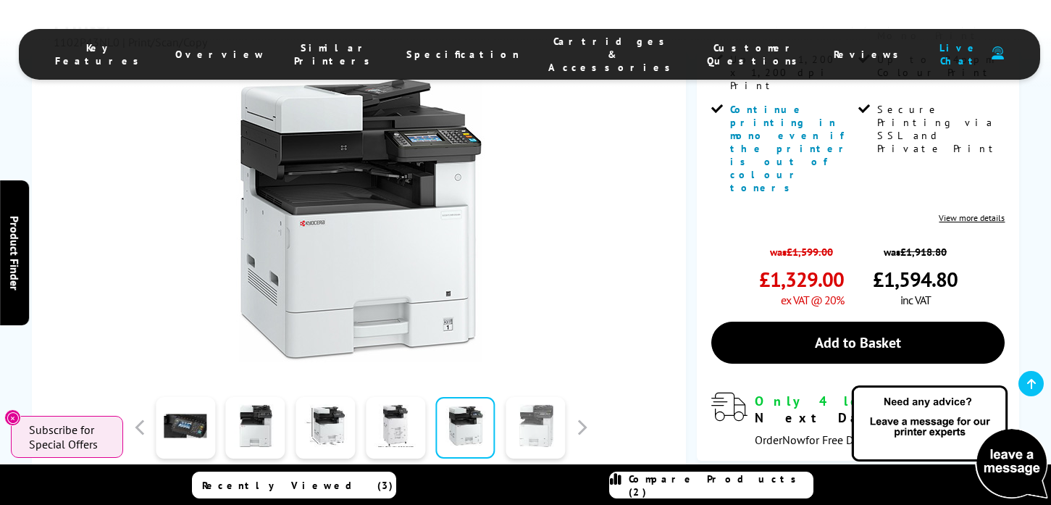
click at [542, 424] on link at bounding box center [534, 428] width 59 height 62
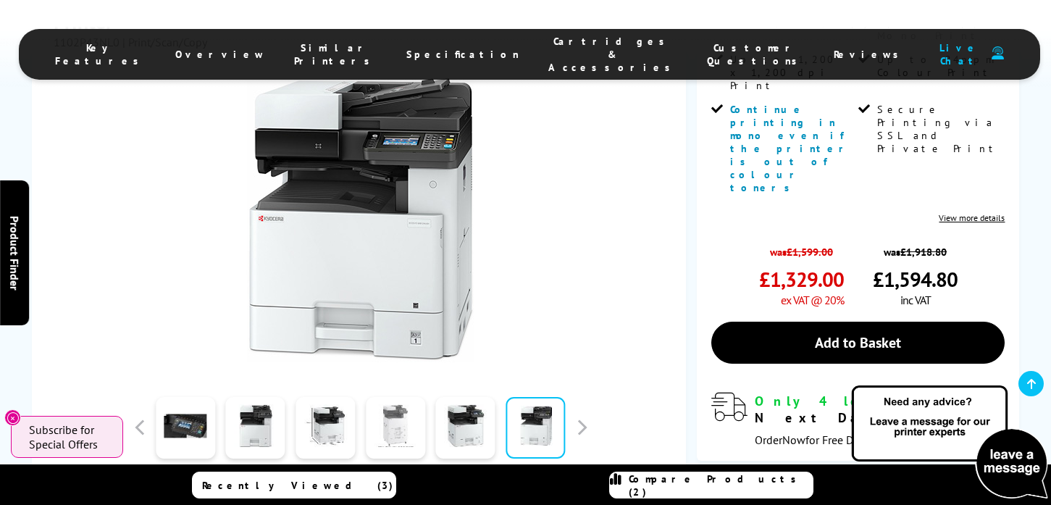
click at [387, 429] on link at bounding box center [395, 428] width 59 height 62
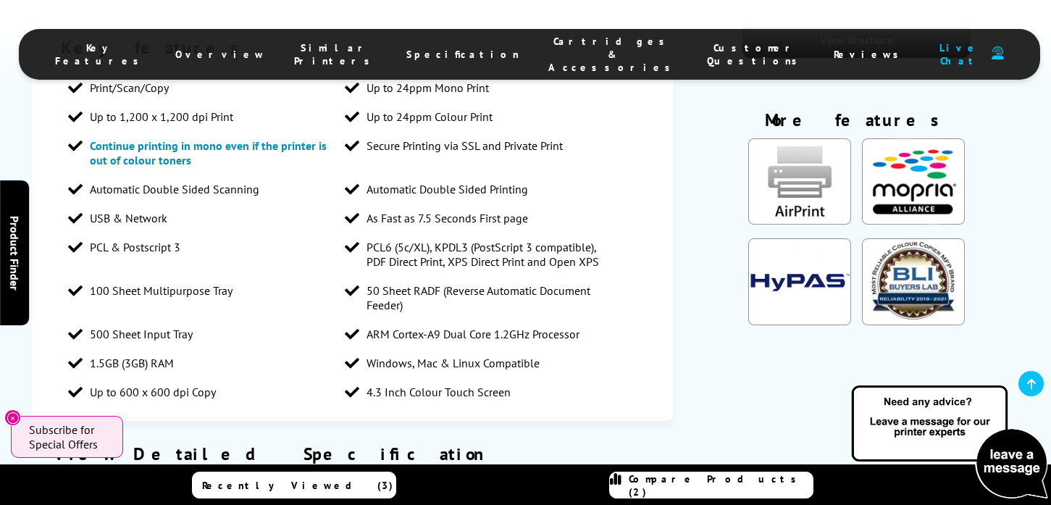
scroll to position [1407, 0]
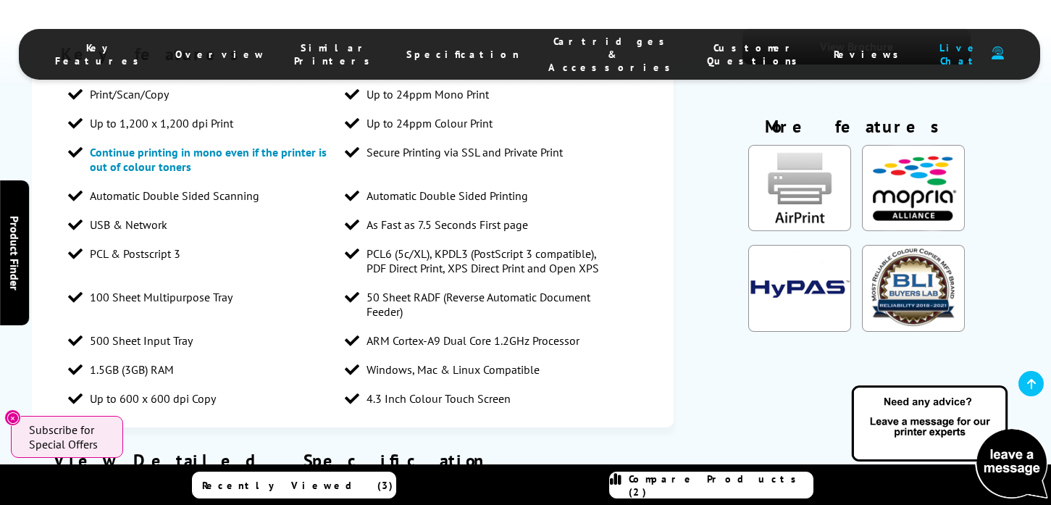
click at [11, 416] on icon "Close" at bounding box center [13, 418] width 12 height 12
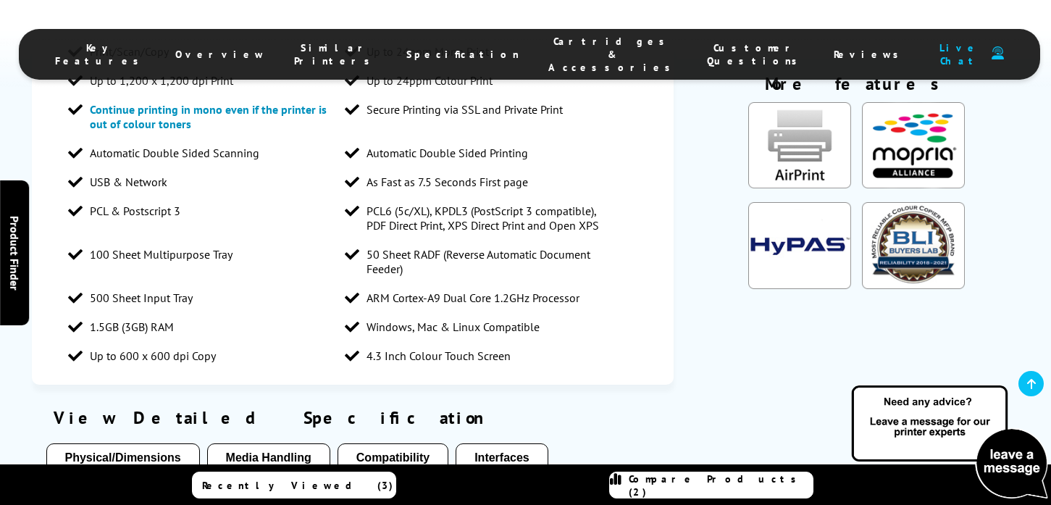
click at [707, 50] on span "Customer Questions" at bounding box center [756, 54] width 98 height 26
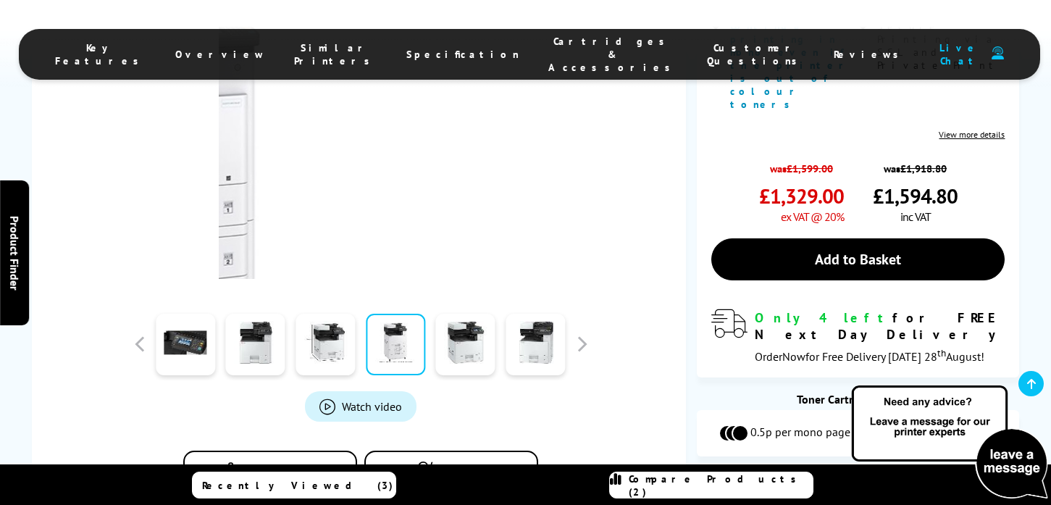
scroll to position [419, 0]
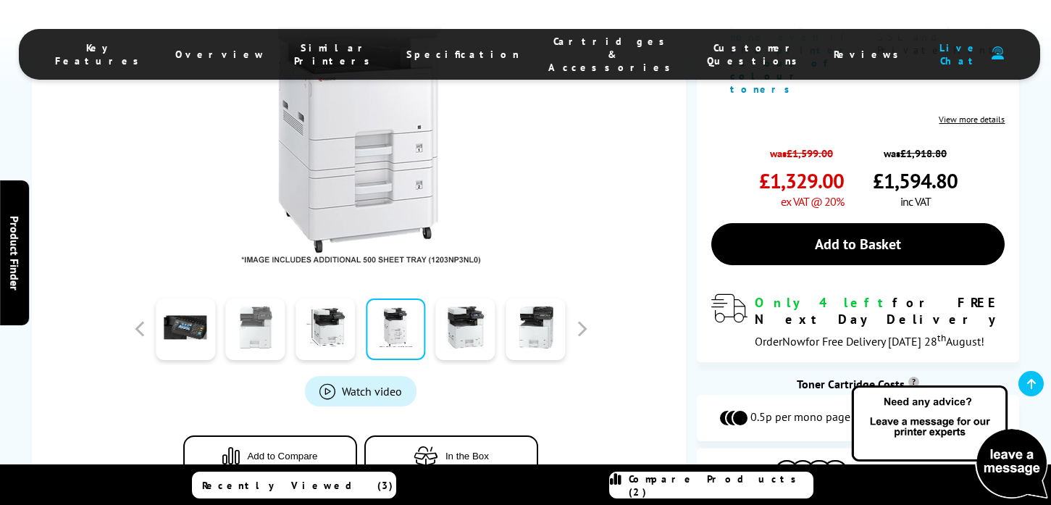
click at [259, 334] on link at bounding box center [255, 329] width 59 height 62
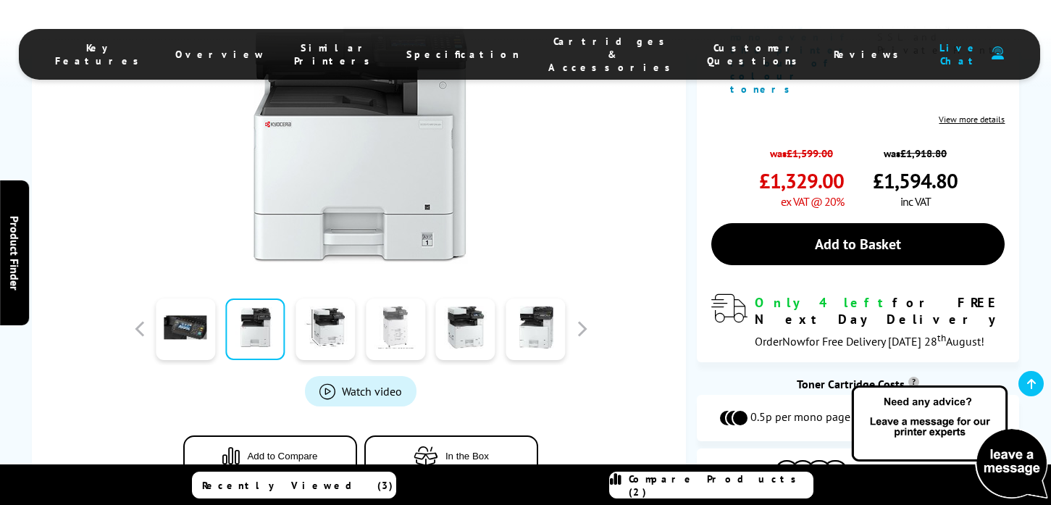
click at [397, 338] on link at bounding box center [395, 329] width 59 height 62
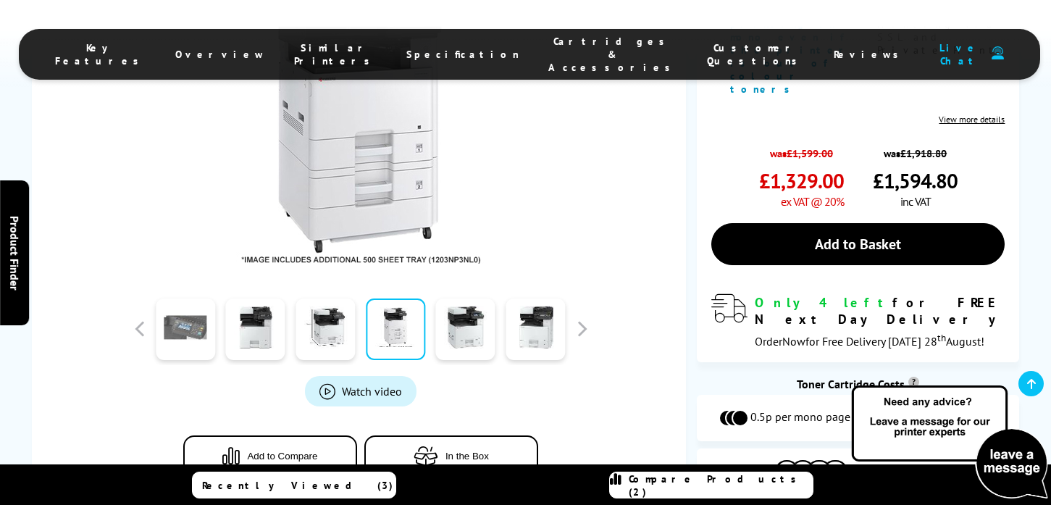
click at [203, 323] on link at bounding box center [185, 329] width 59 height 62
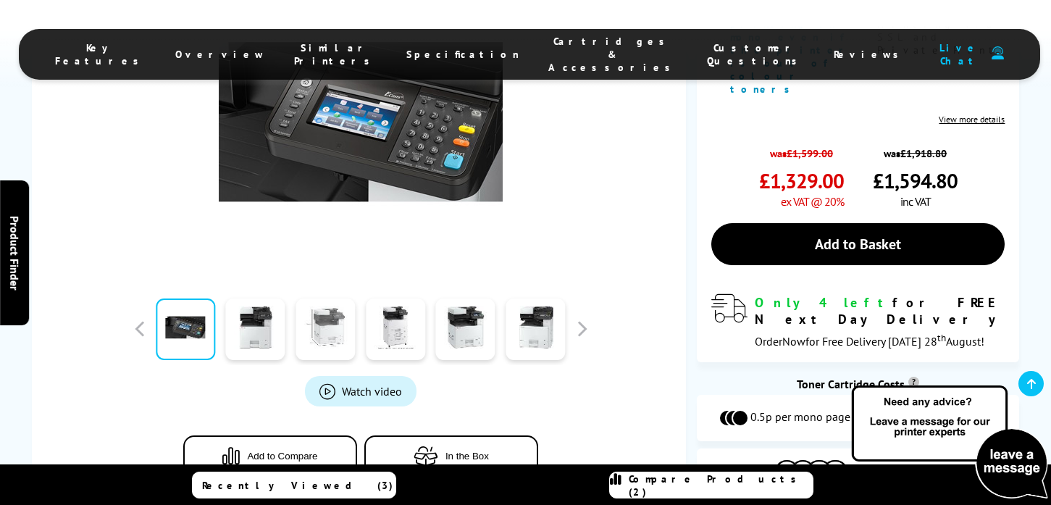
click at [313, 328] on link at bounding box center [324, 329] width 59 height 62
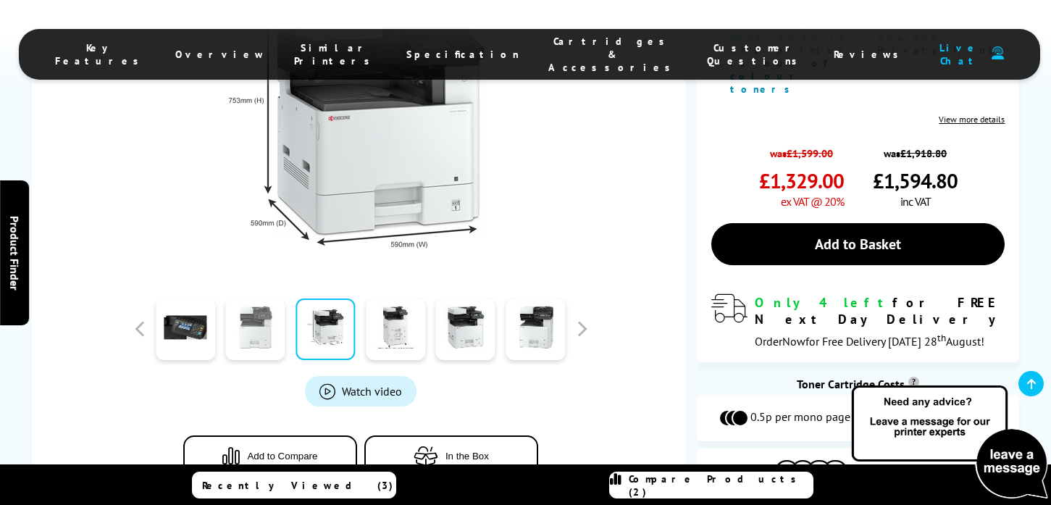
click at [254, 339] on link at bounding box center [255, 329] width 59 height 62
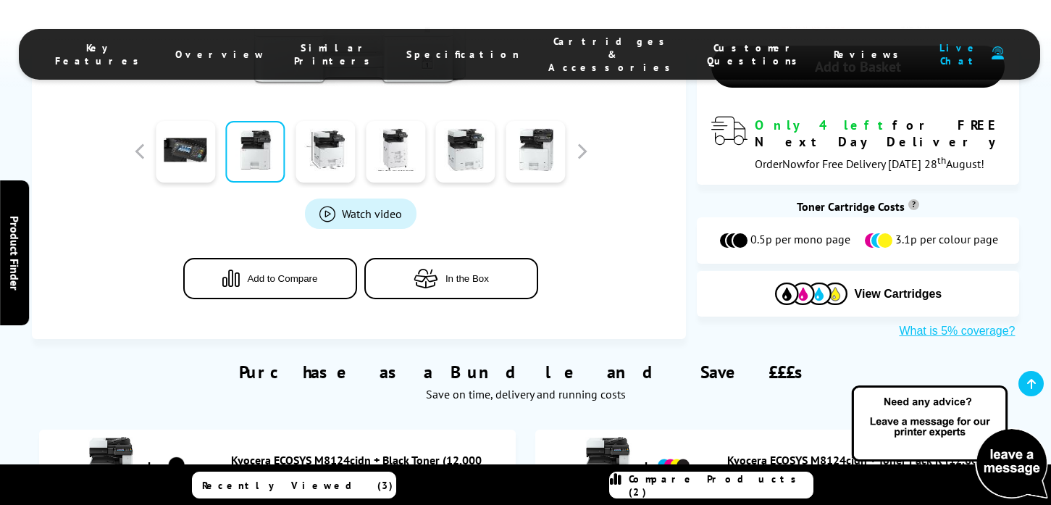
scroll to position [599, 0]
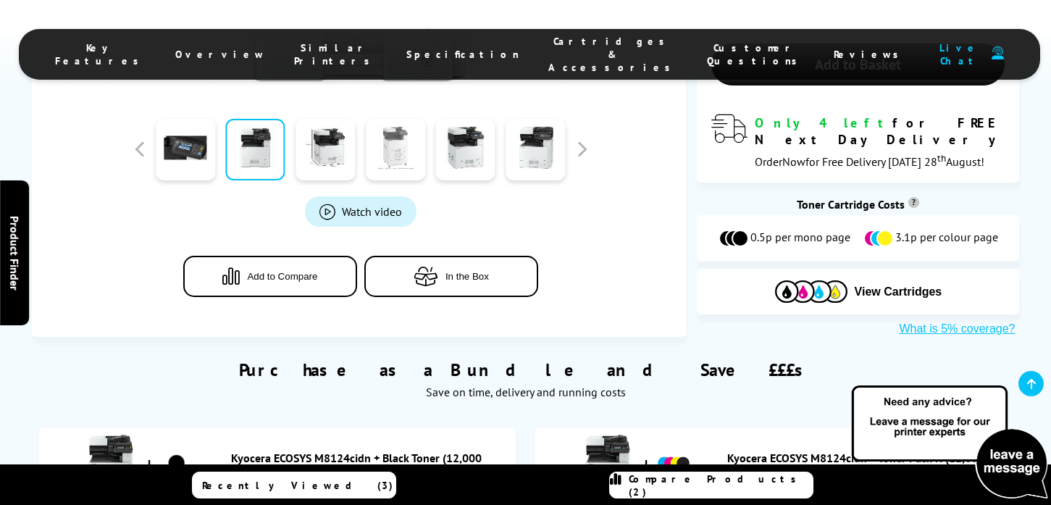
click at [407, 150] on link at bounding box center [395, 150] width 59 height 62
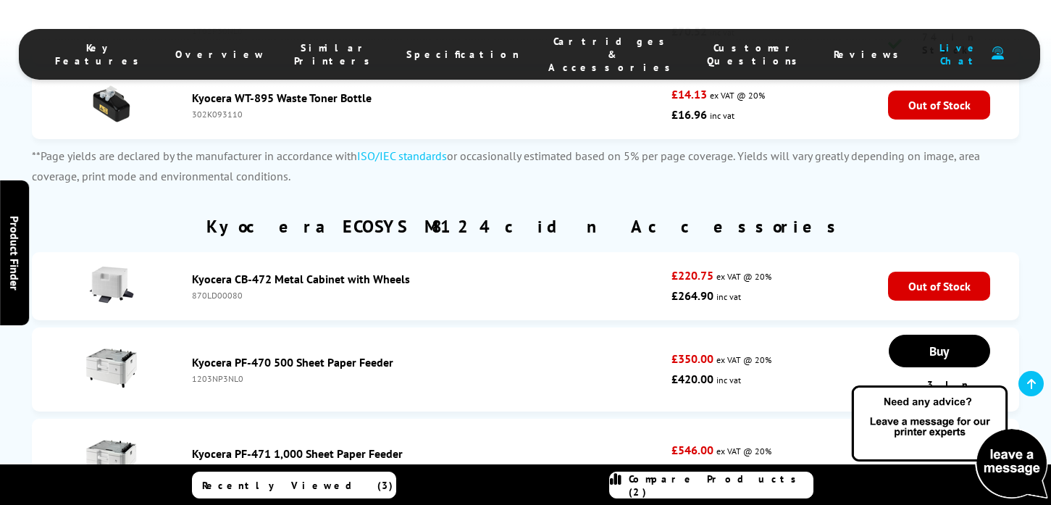
scroll to position [6080, 0]
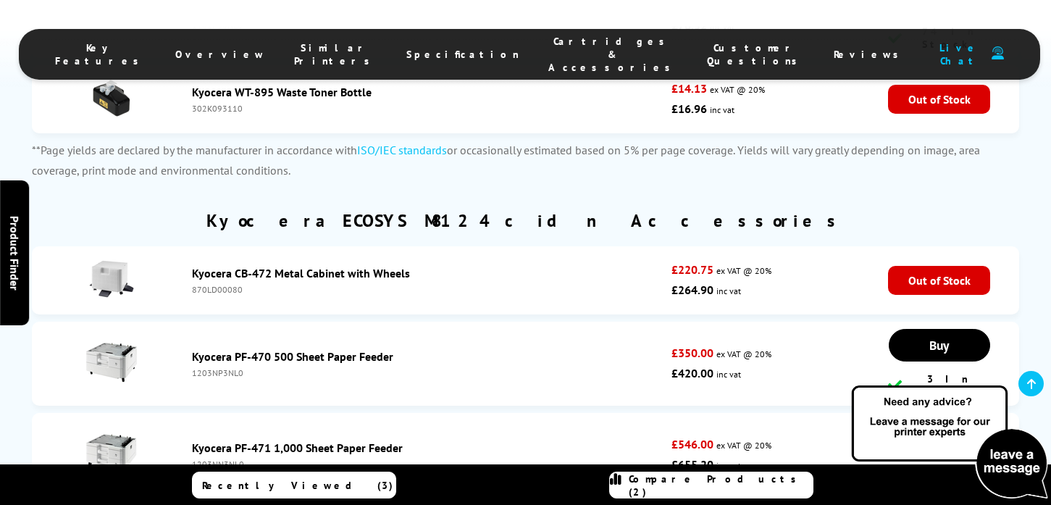
click at [248, 349] on link "Kyocera PF-470 500 Sheet Paper Feeder" at bounding box center [292, 356] width 201 height 14
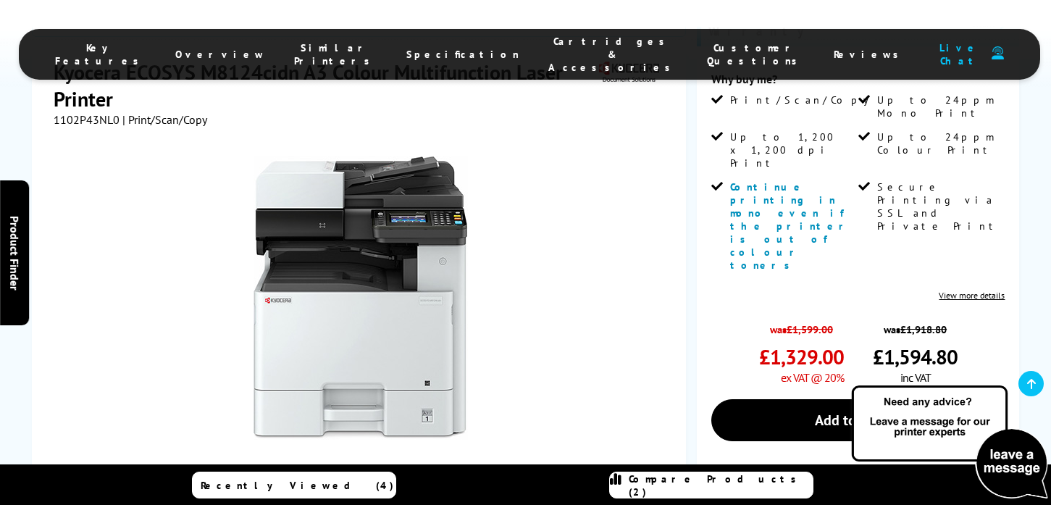
scroll to position [203, 0]
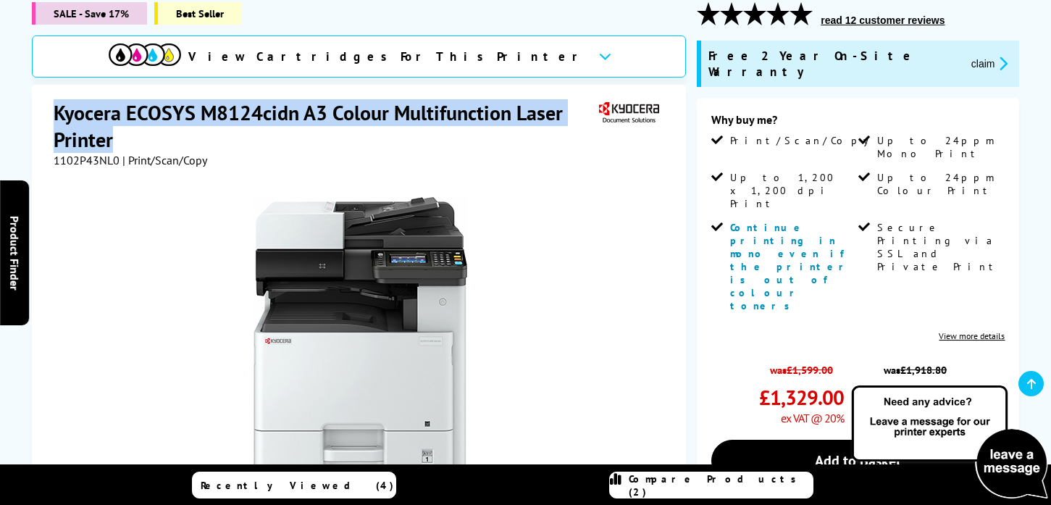
drag, startPoint x: 50, startPoint y: 106, endPoint x: 135, endPoint y: 130, distance: 88.9
click at [135, 130] on div "Kyocera ECOSYS M8124cidn A3 Colour Multifunction Laser Printer 1102P43NL0 | Pri…" at bounding box center [359, 409] width 655 height 648
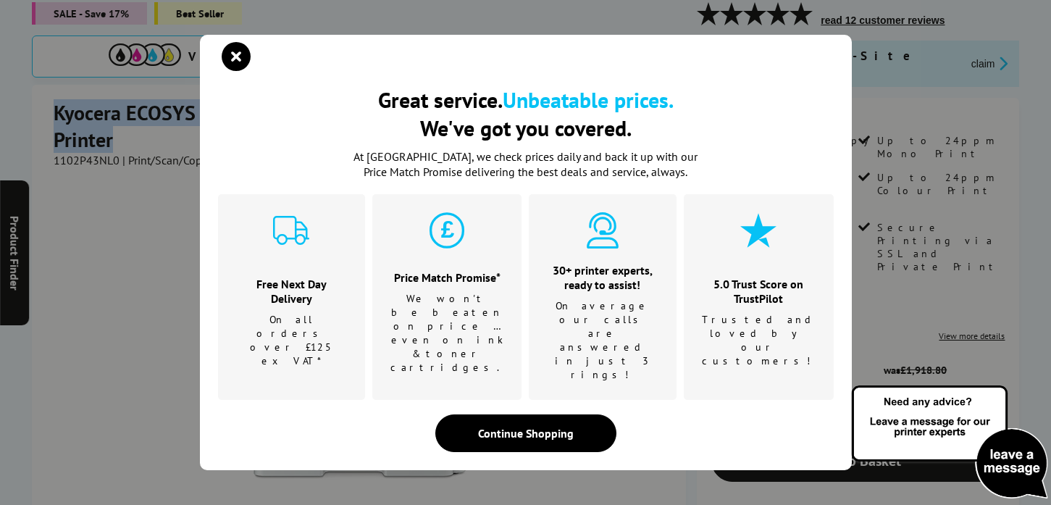
copy h1 "Kyocera ECOSYS M8124cidn A3 Colour Multifunction Laser Printer"
click at [238, 71] on icon "close modal" at bounding box center [236, 56] width 29 height 29
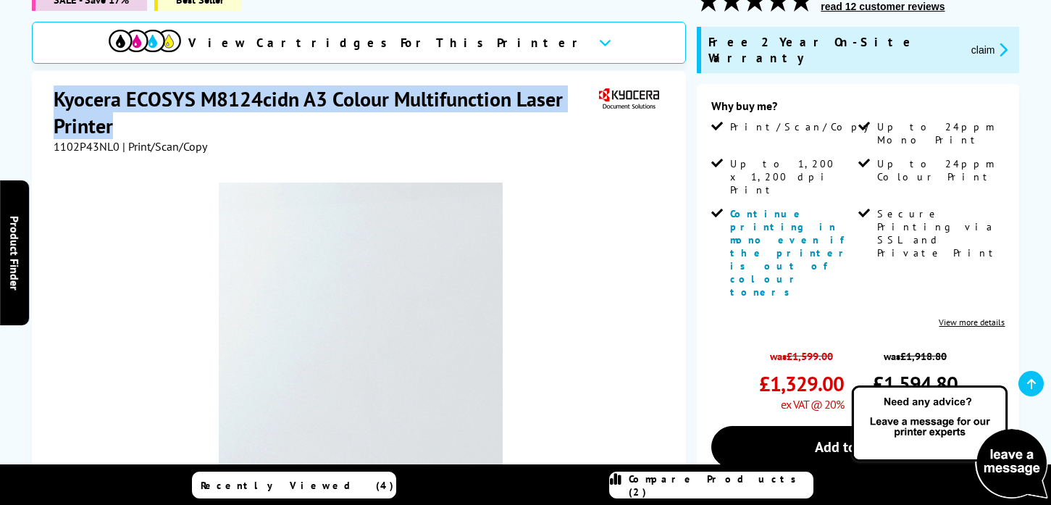
scroll to position [217, 0]
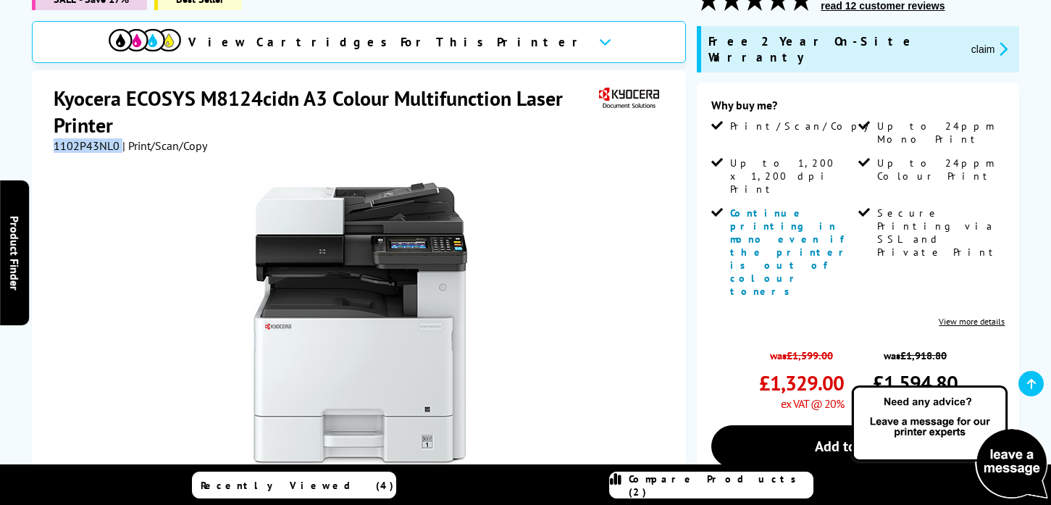
drag, startPoint x: 54, startPoint y: 145, endPoint x: 118, endPoint y: 147, distance: 63.7
click at [118, 148] on div "1102P43NL0 | Print/Scan/Copy" at bounding box center [130, 145] width 153 height 14
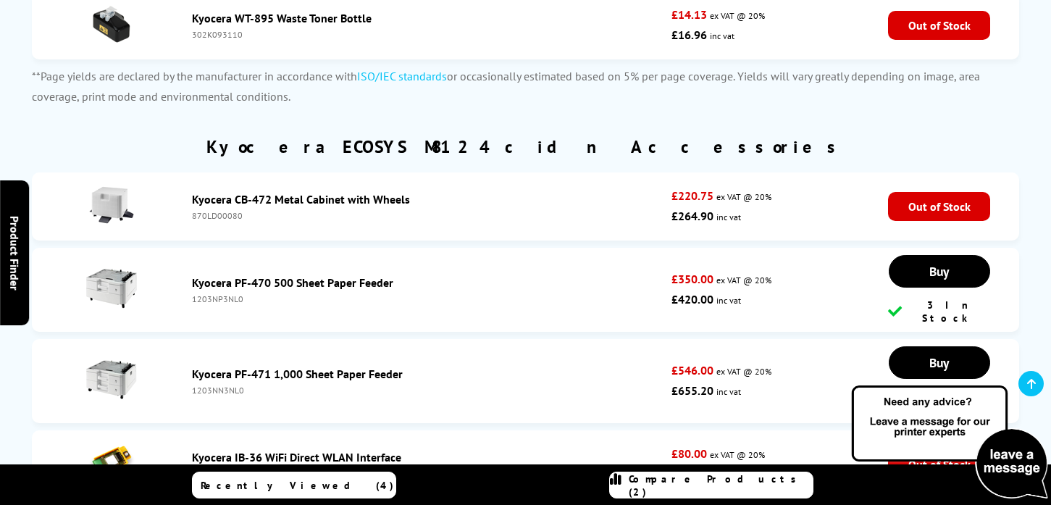
scroll to position [5362, 0]
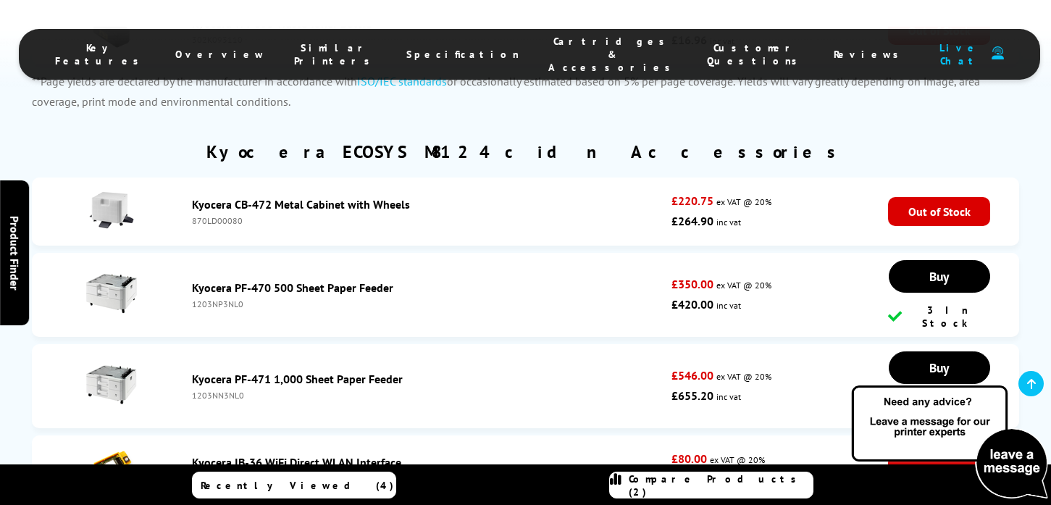
click at [258, 280] on link "Kyocera PF-470 500 Sheet Paper Feeder" at bounding box center [292, 287] width 201 height 14
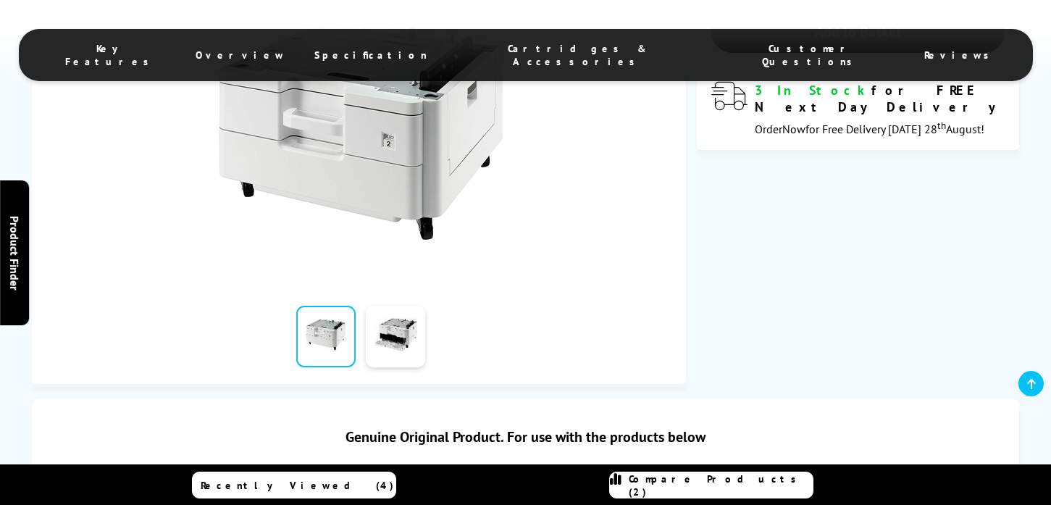
scroll to position [356, 0]
click at [400, 346] on link at bounding box center [395, 336] width 59 height 62
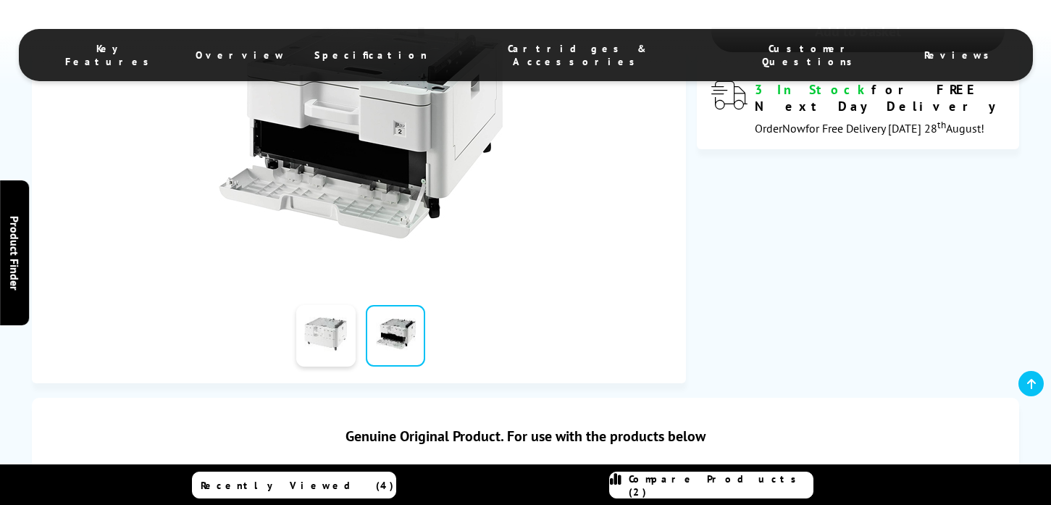
click at [308, 353] on link at bounding box center [325, 336] width 59 height 62
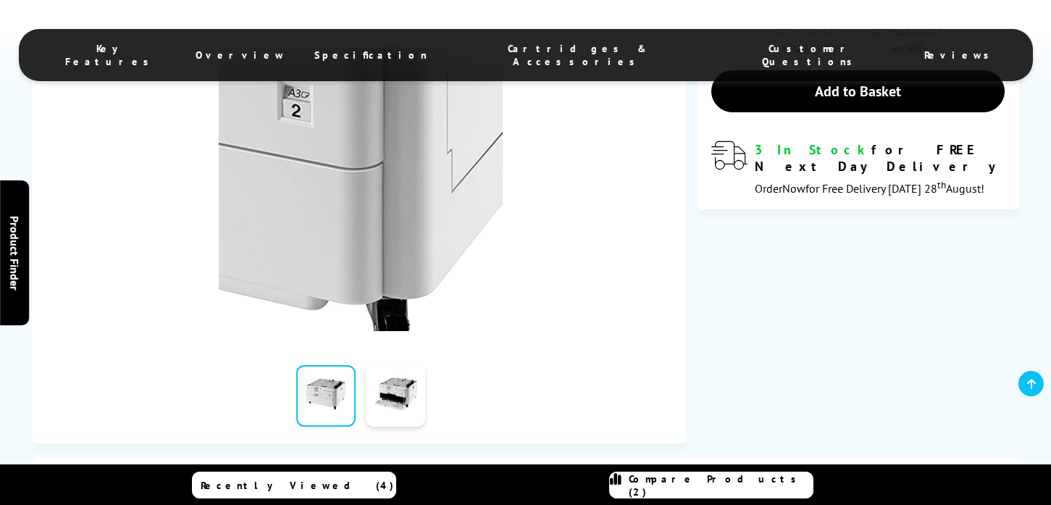
scroll to position [298, 0]
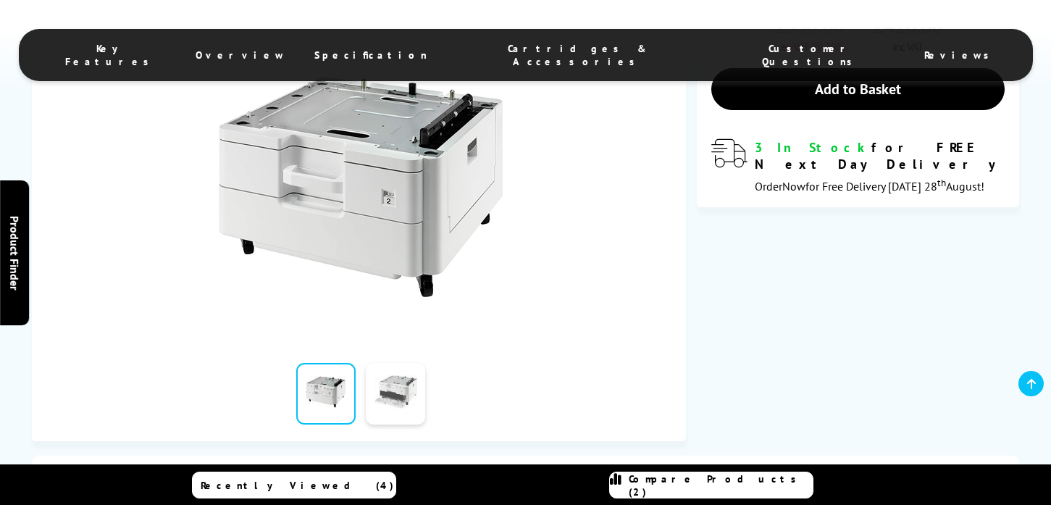
click at [405, 388] on link at bounding box center [395, 394] width 59 height 62
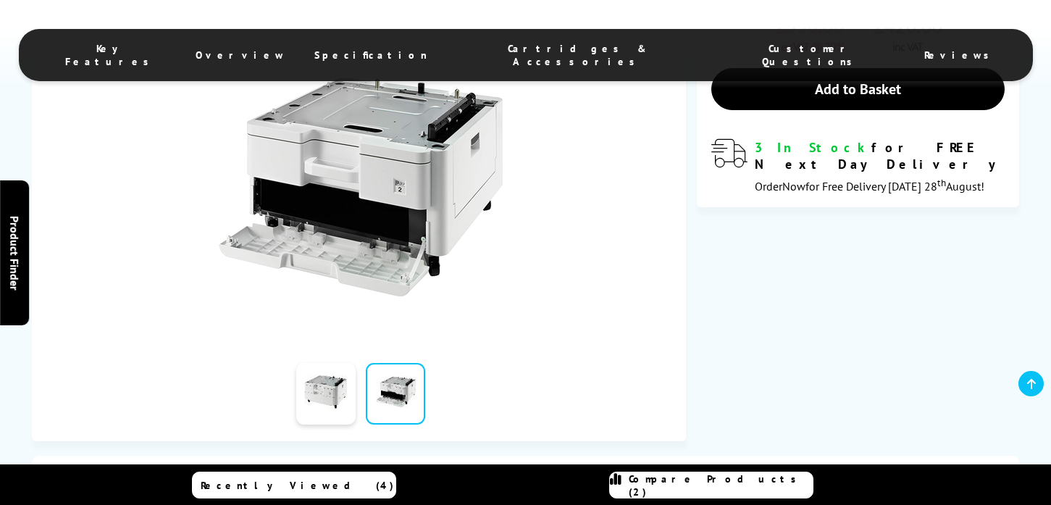
click at [405, 387] on link at bounding box center [395, 394] width 59 height 62
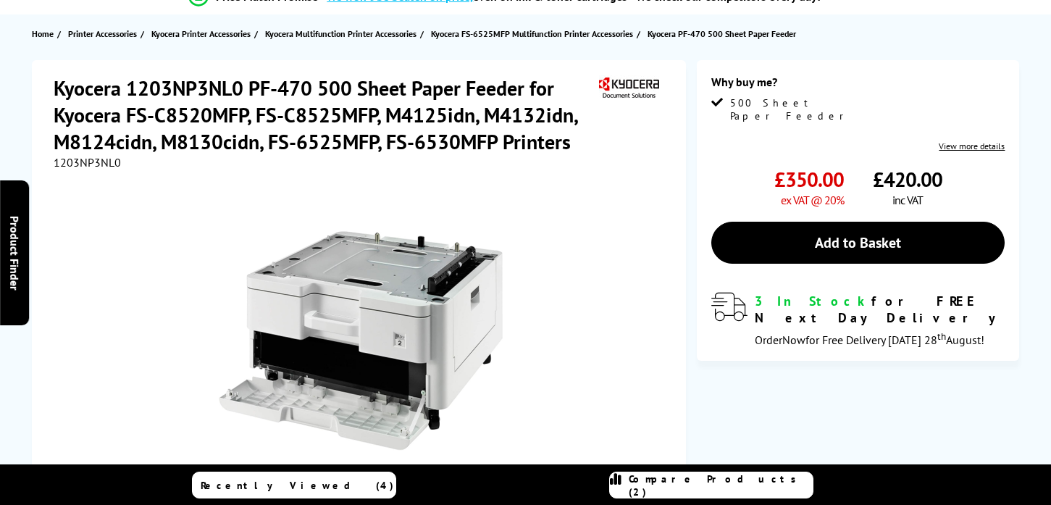
scroll to position [0, 0]
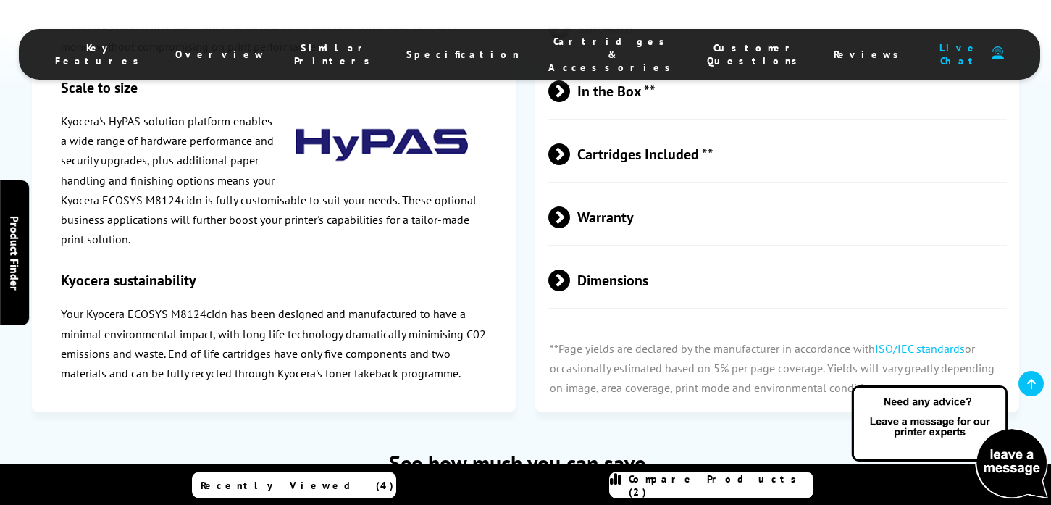
scroll to position [3640, 0]
click at [570, 164] on span at bounding box center [570, 154] width 0 height 22
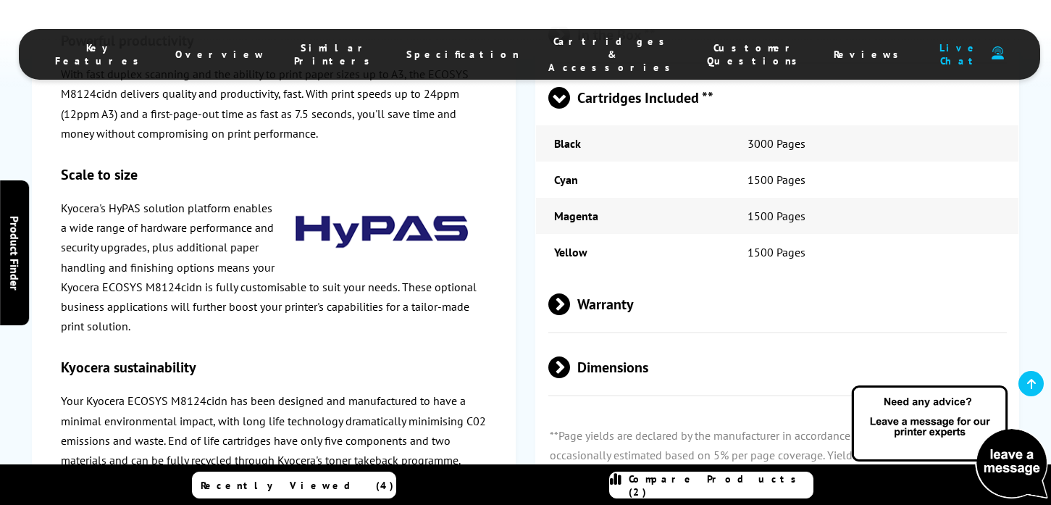
scroll to position [3696, 0]
click at [570, 314] on span at bounding box center [570, 303] width 0 height 22
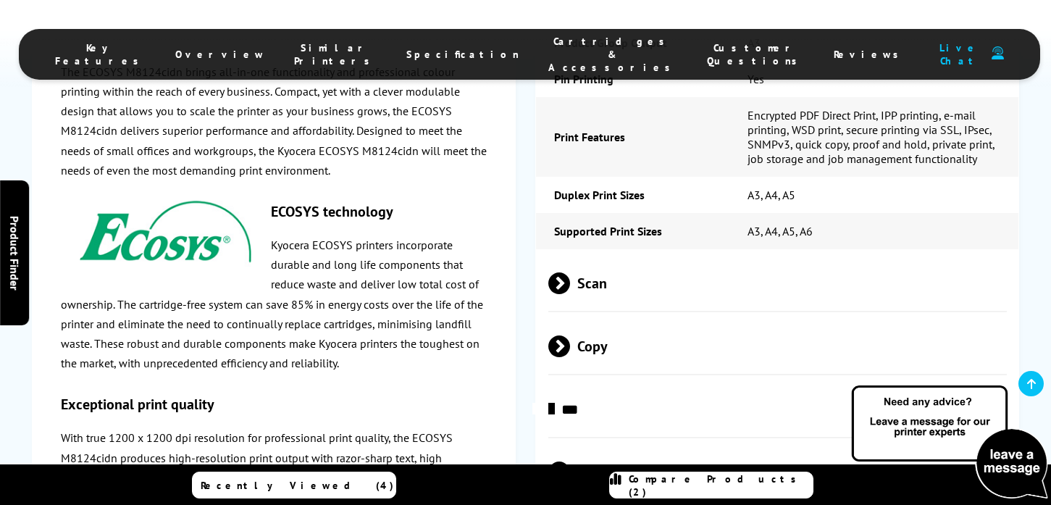
scroll to position [2852, 0]
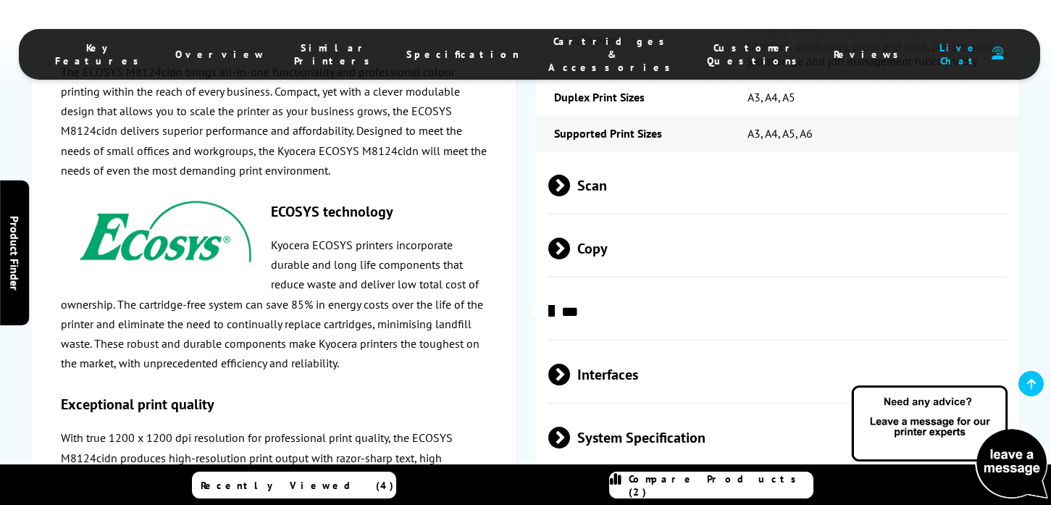
click at [570, 196] on span at bounding box center [570, 185] width 0 height 22
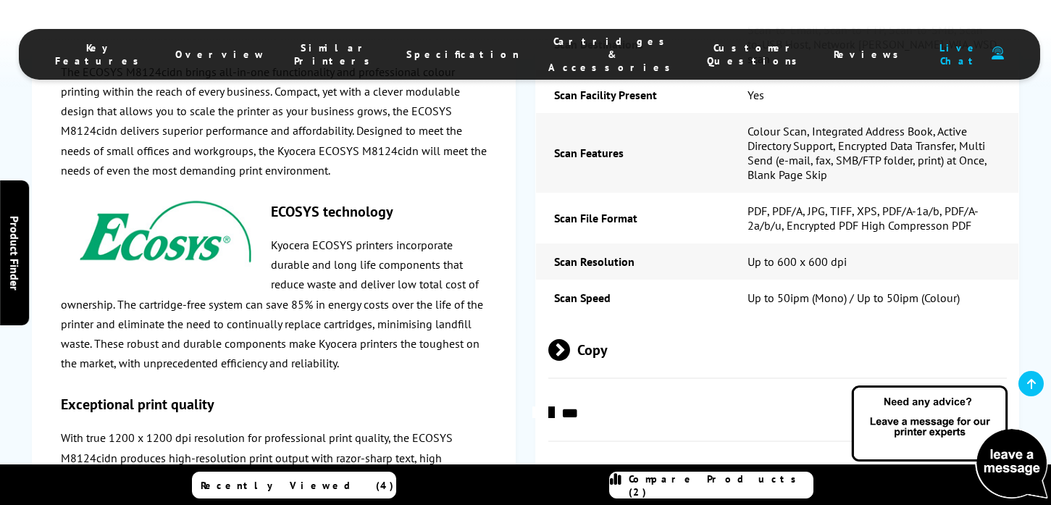
scroll to position [3166, 0]
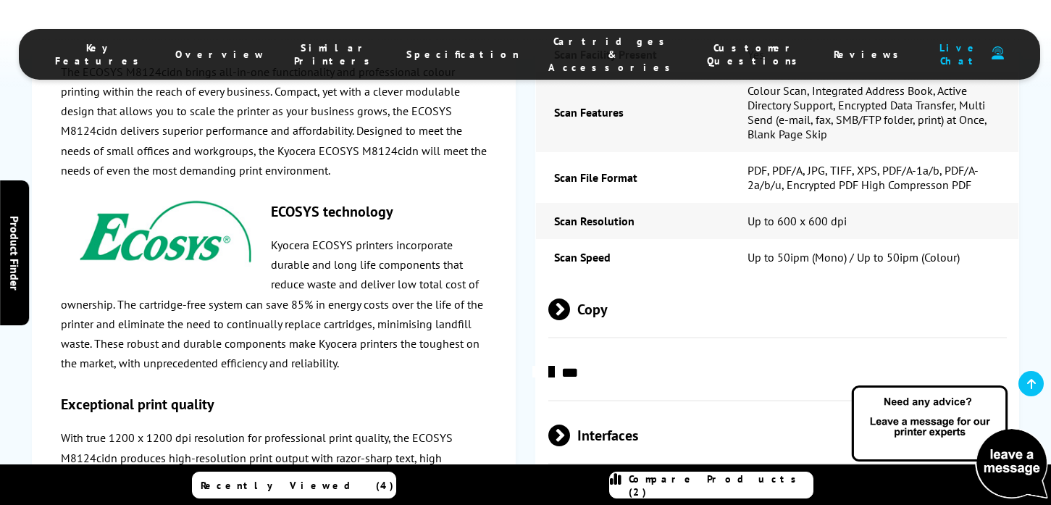
click at [570, 320] on span at bounding box center [570, 309] width 0 height 22
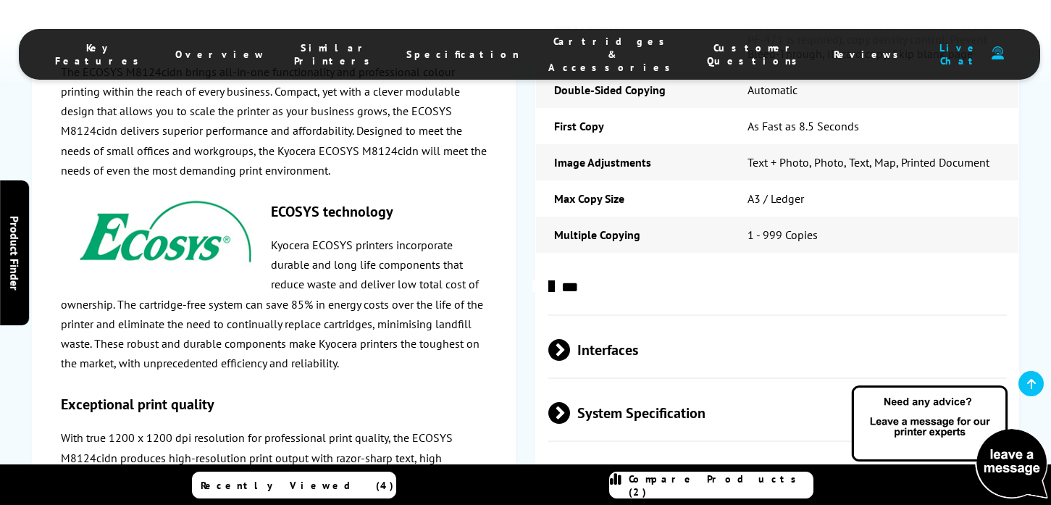
scroll to position [3635, 0]
click at [554, 297] on span at bounding box center [554, 286] width 0 height 22
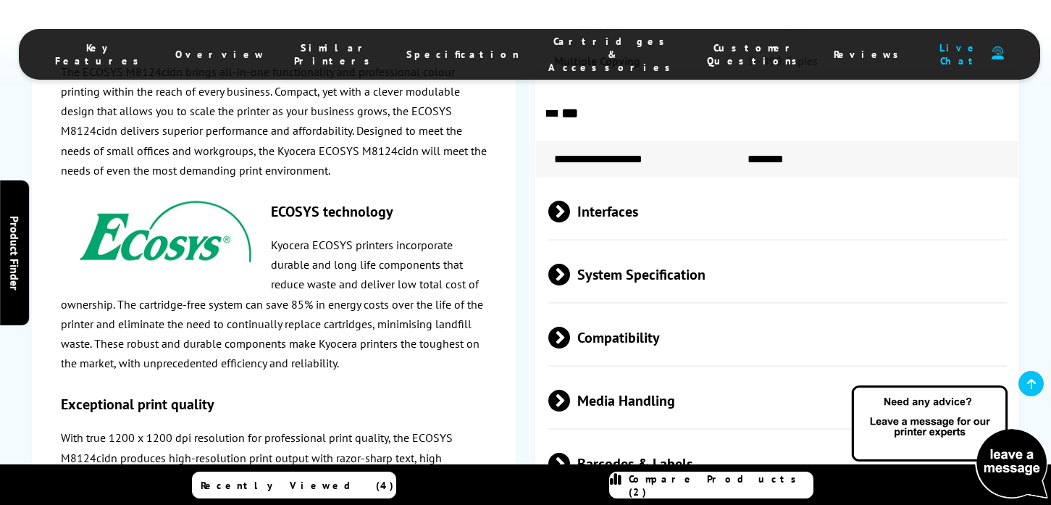
scroll to position [3815, 0]
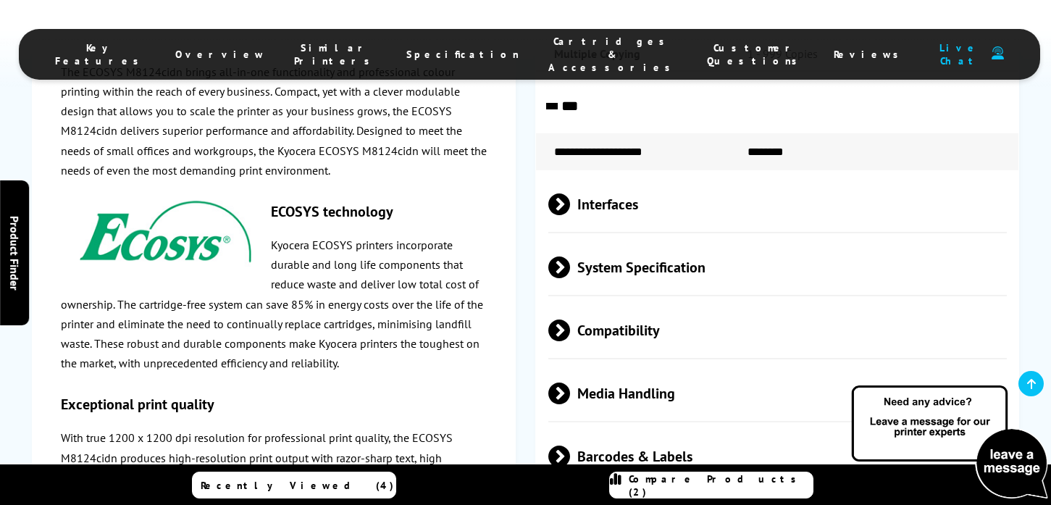
click at [570, 215] on span at bounding box center [570, 204] width 0 height 22
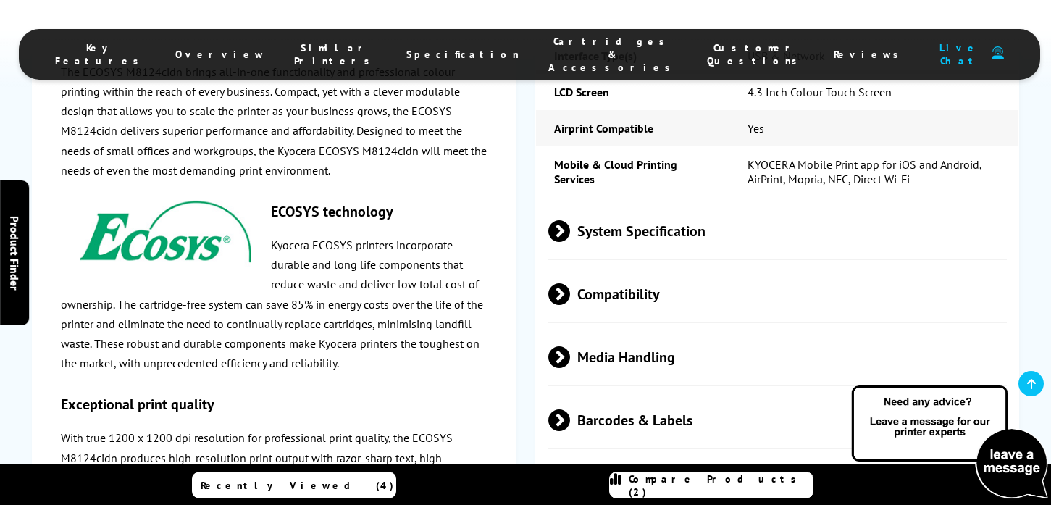
scroll to position [4062, 0]
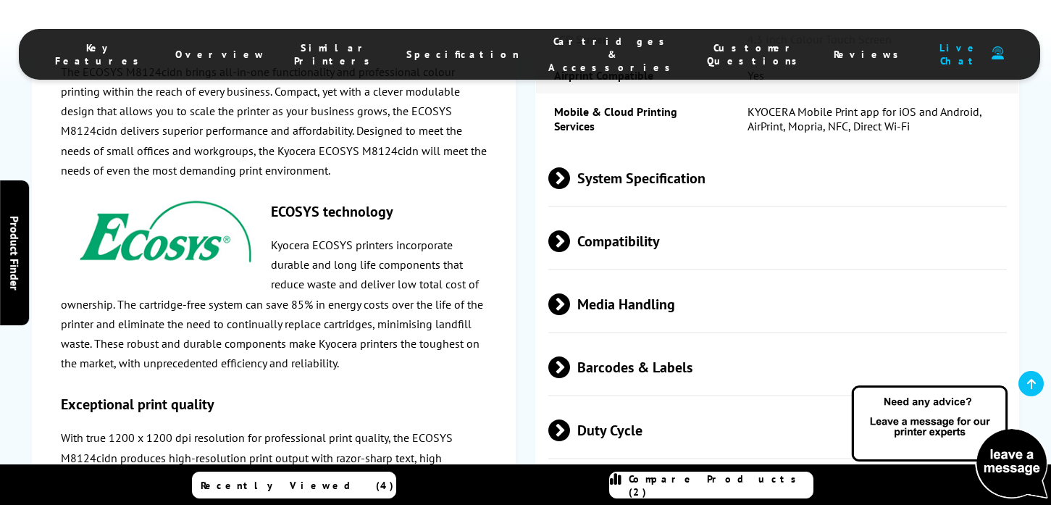
click at [570, 189] on span at bounding box center [570, 178] width 0 height 22
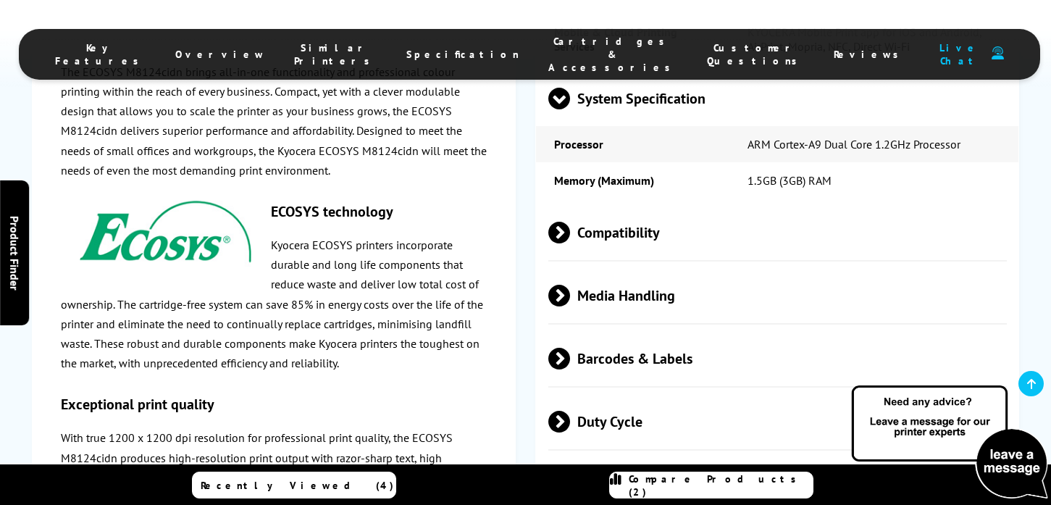
scroll to position [4173, 0]
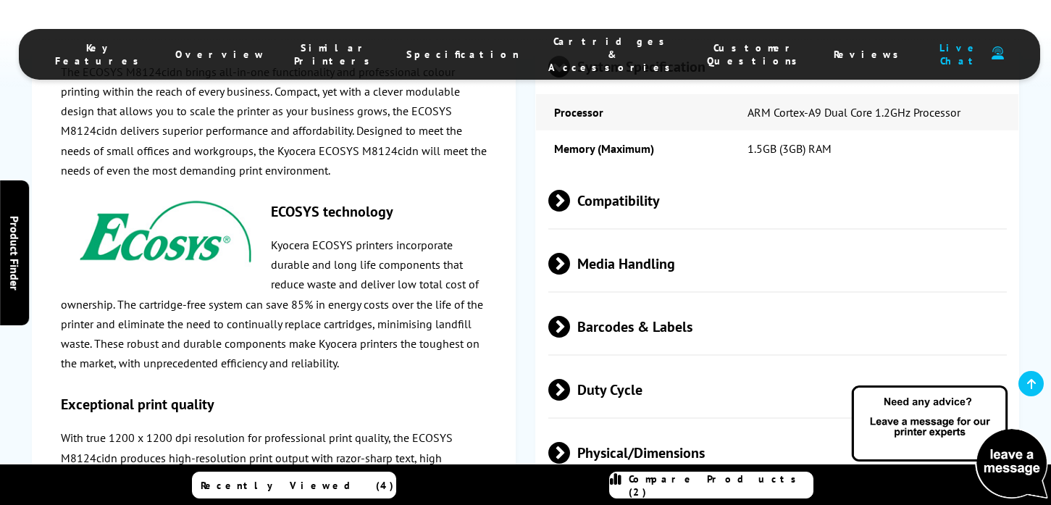
click at [586, 228] on span "Compatibility" at bounding box center [777, 201] width 458 height 54
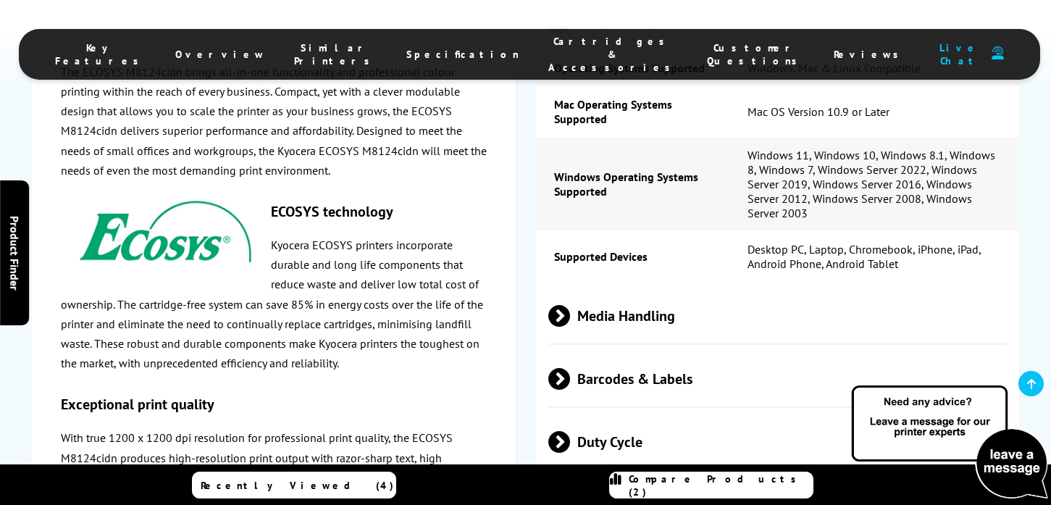
scroll to position [4398, 0]
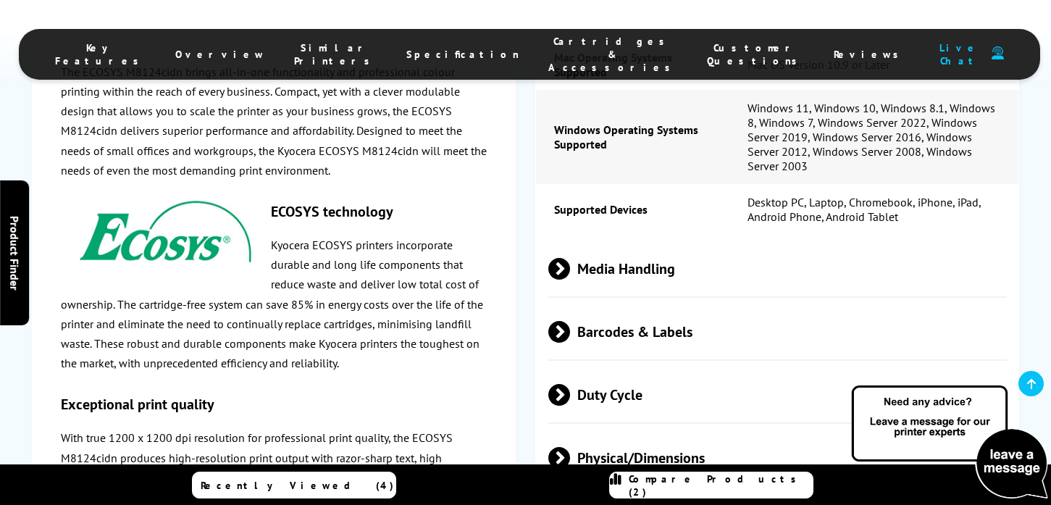
click at [583, 296] on span "Media Handling" at bounding box center [777, 269] width 458 height 54
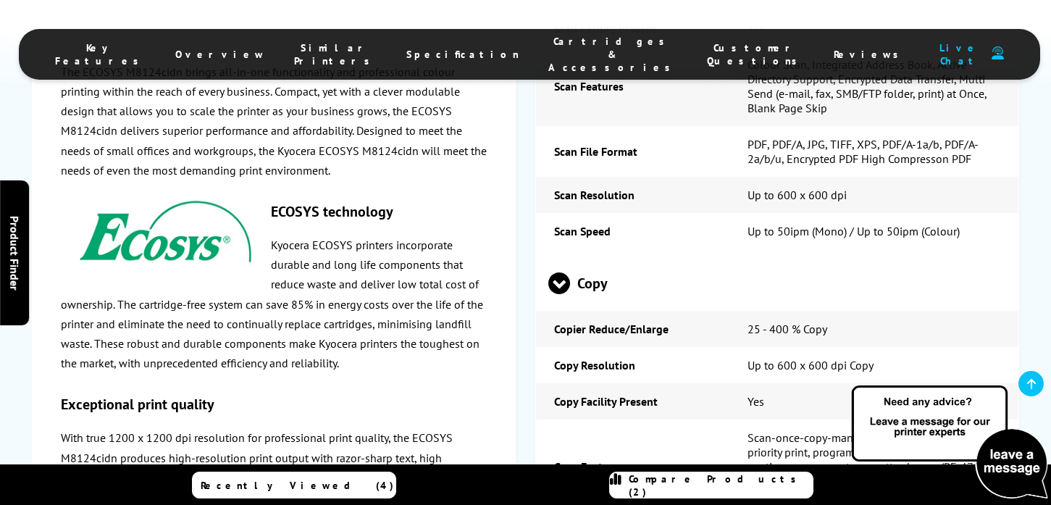
scroll to position [3194, 0]
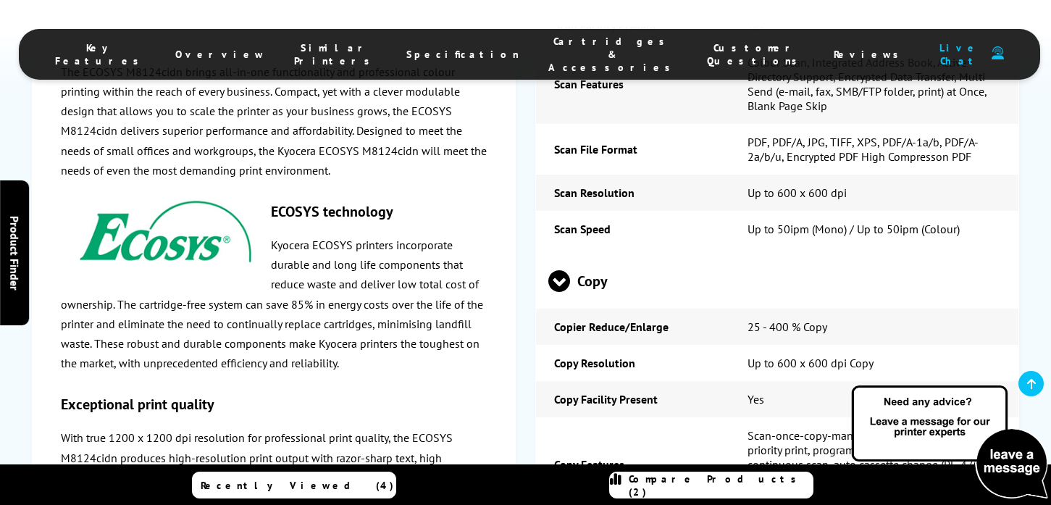
click at [572, 306] on span "Copy" at bounding box center [777, 281] width 458 height 54
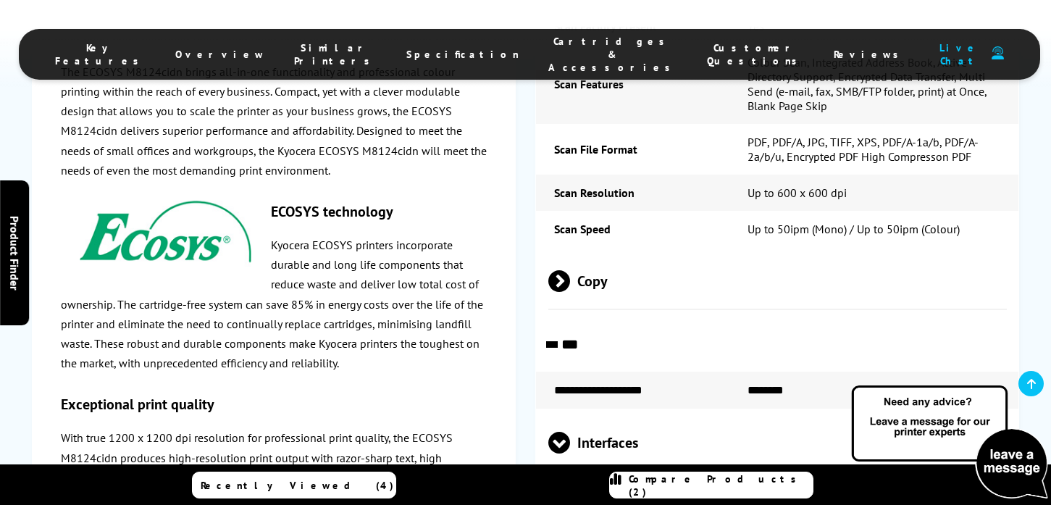
click at [562, 347] on span at bounding box center [551, 347] width 22 height 0
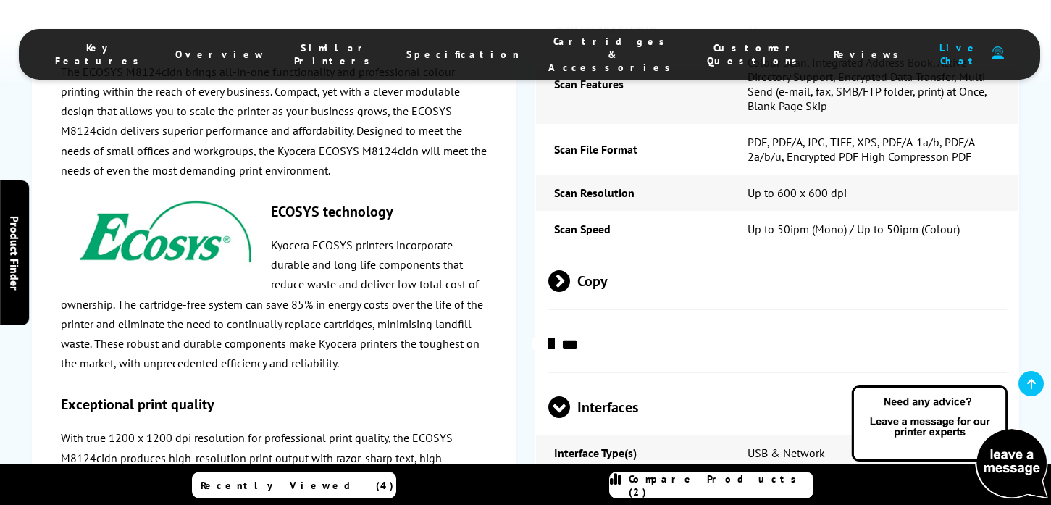
click at [554, 355] on span at bounding box center [554, 344] width 0 height 22
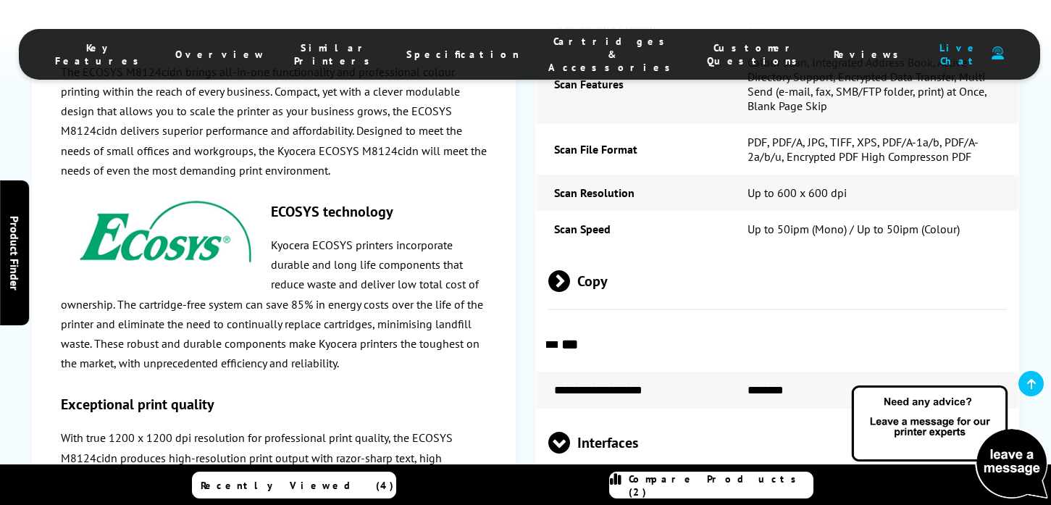
click at [562, 347] on span at bounding box center [551, 347] width 22 height 0
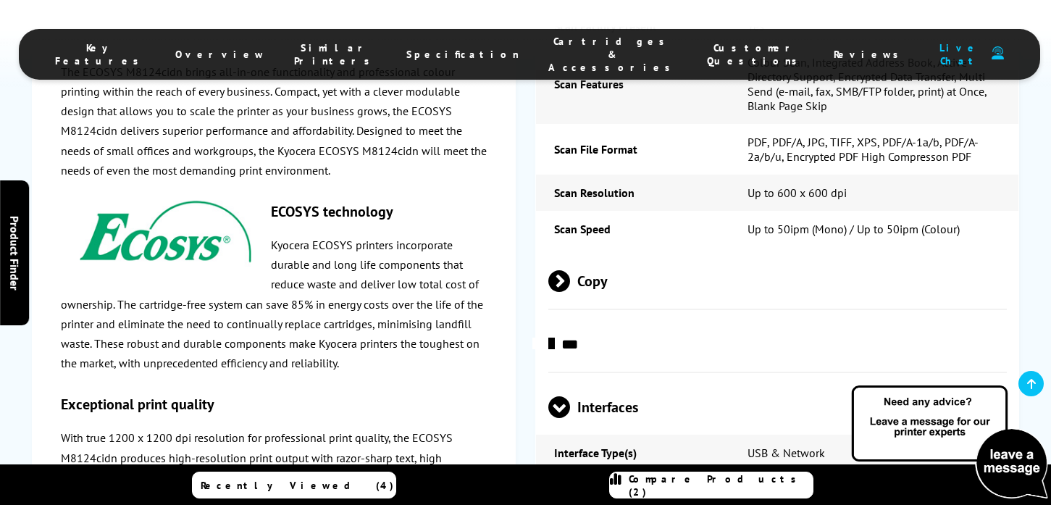
click at [561, 418] on span at bounding box center [559, 418] width 22 height 0
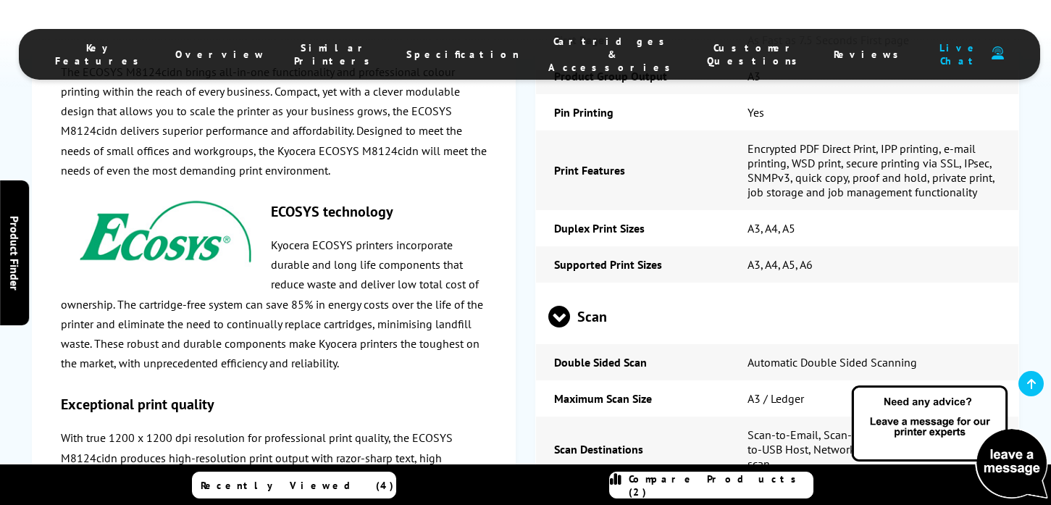
scroll to position [2751, 0]
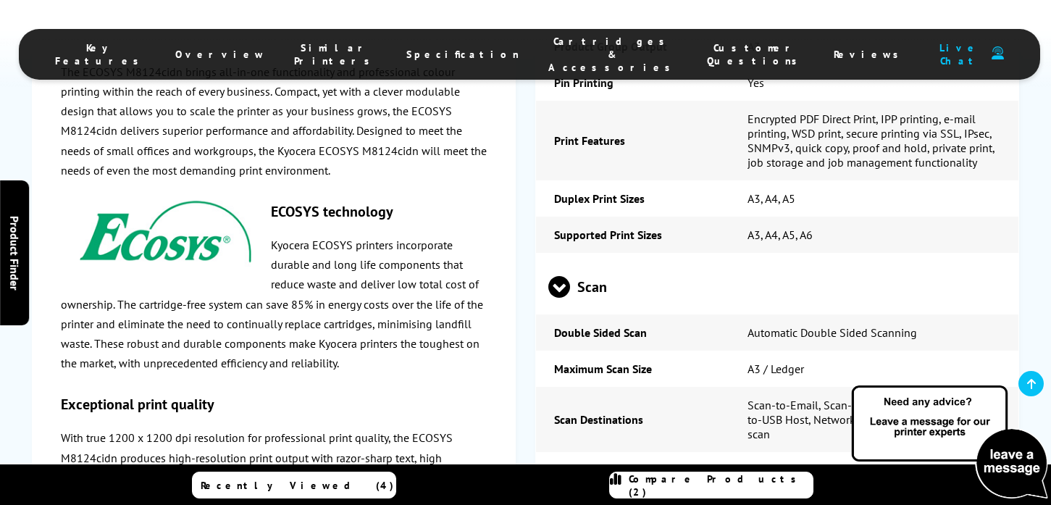
click at [558, 298] on span at bounding box center [559, 298] width 22 height 0
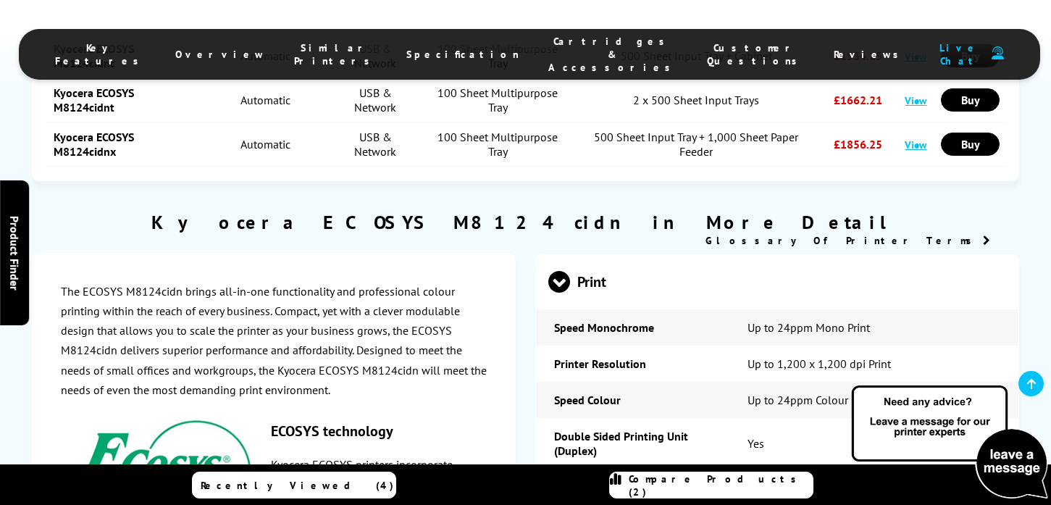
scroll to position [2246, 0]
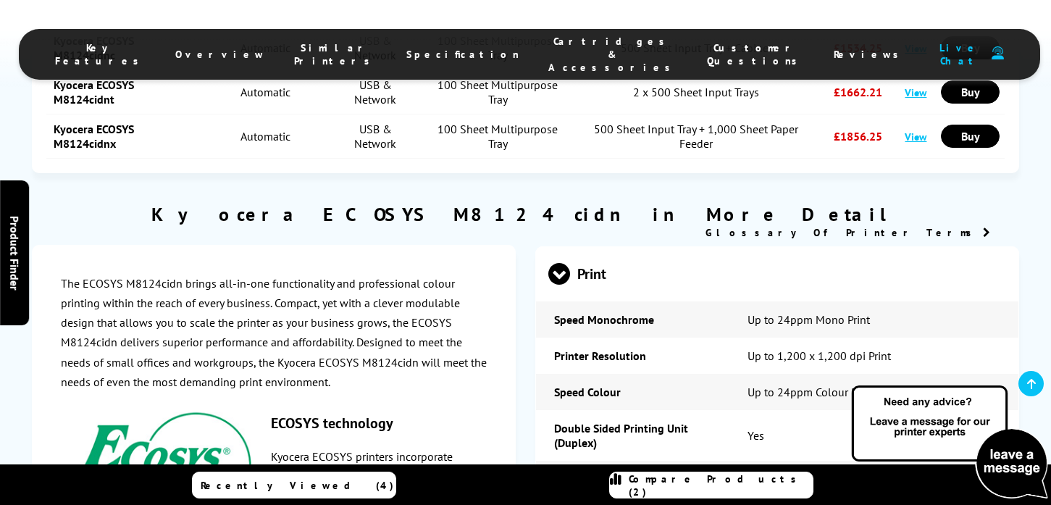
click at [565, 285] on span at bounding box center [559, 285] width 22 height 0
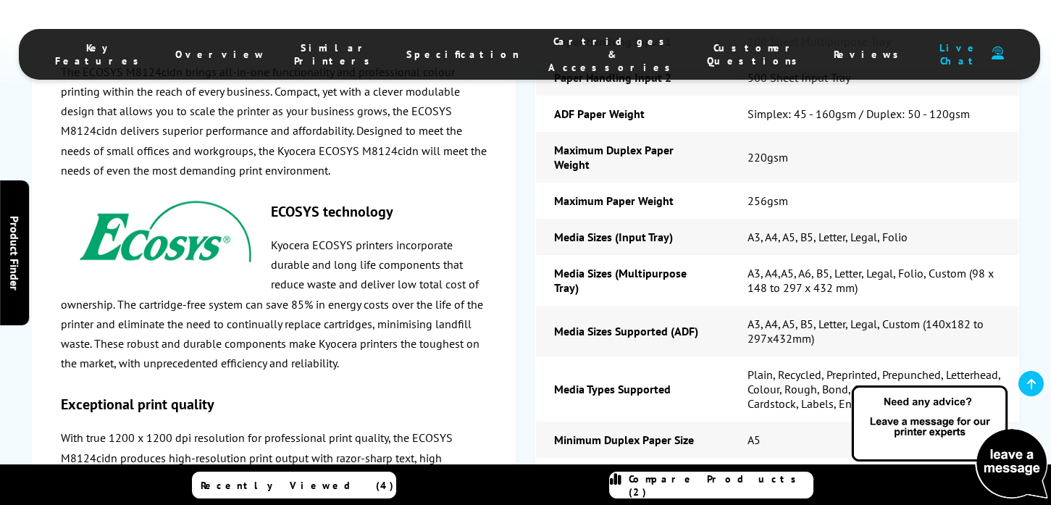
scroll to position [3186, 0]
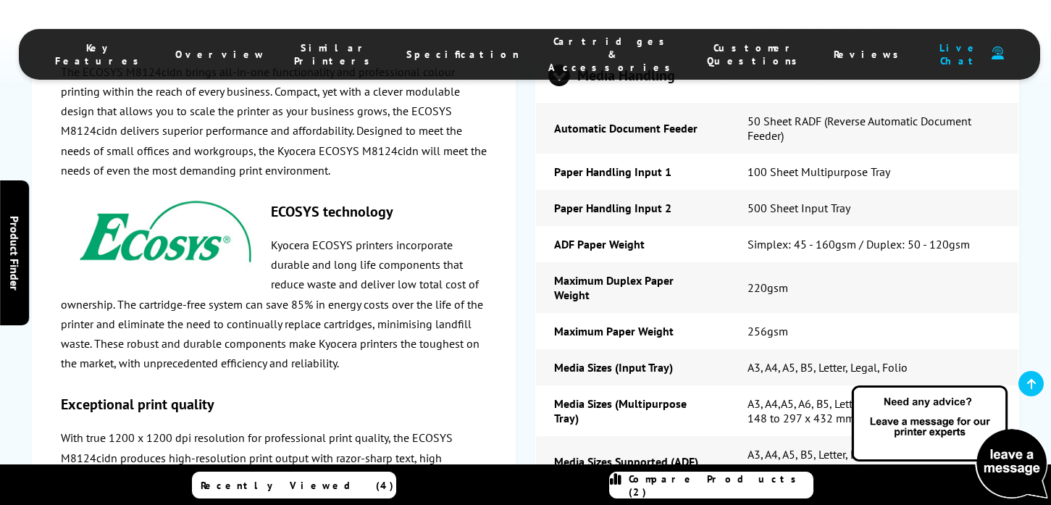
click at [560, 86] on span at bounding box center [559, 86] width 22 height 0
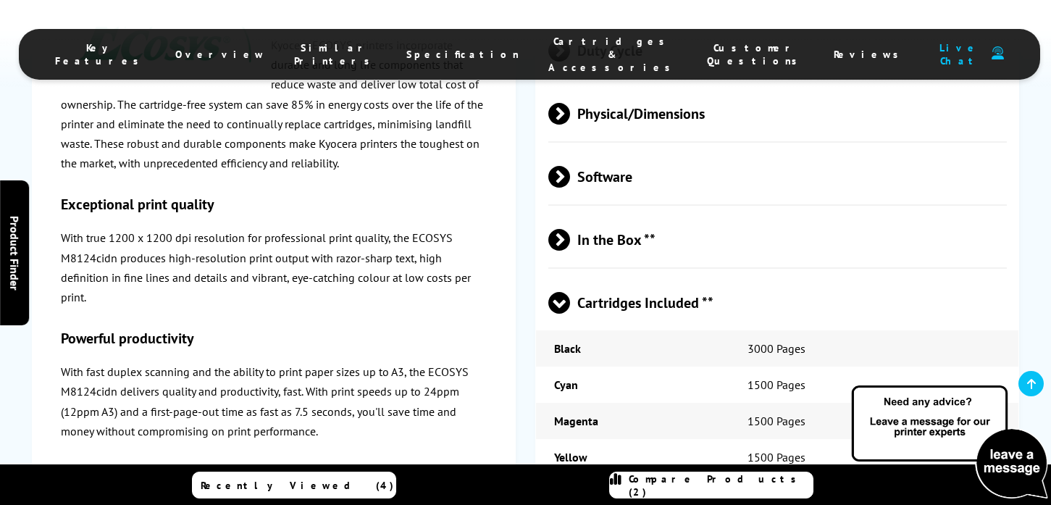
scroll to position [3338, 0]
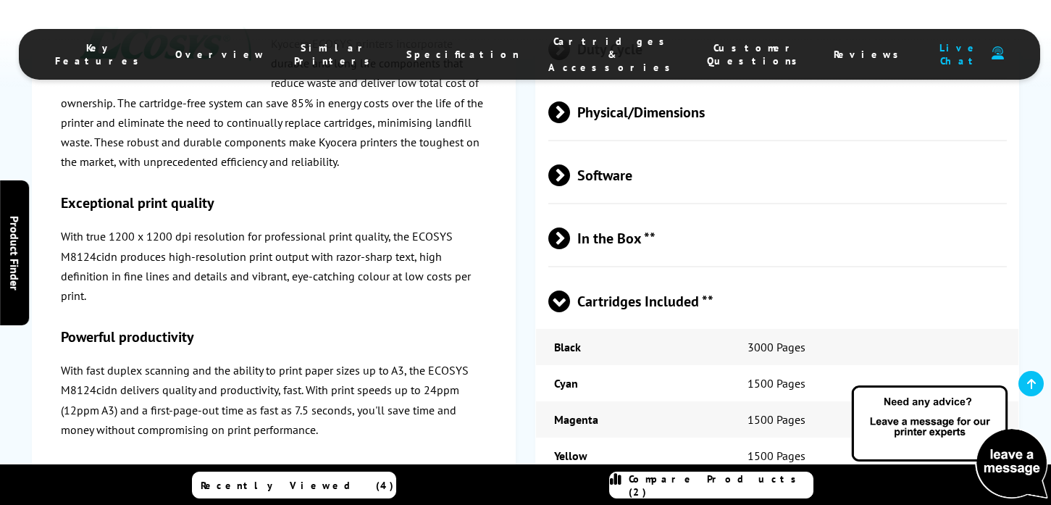
click at [578, 321] on span "Cartridges Included **" at bounding box center [777, 301] width 458 height 54
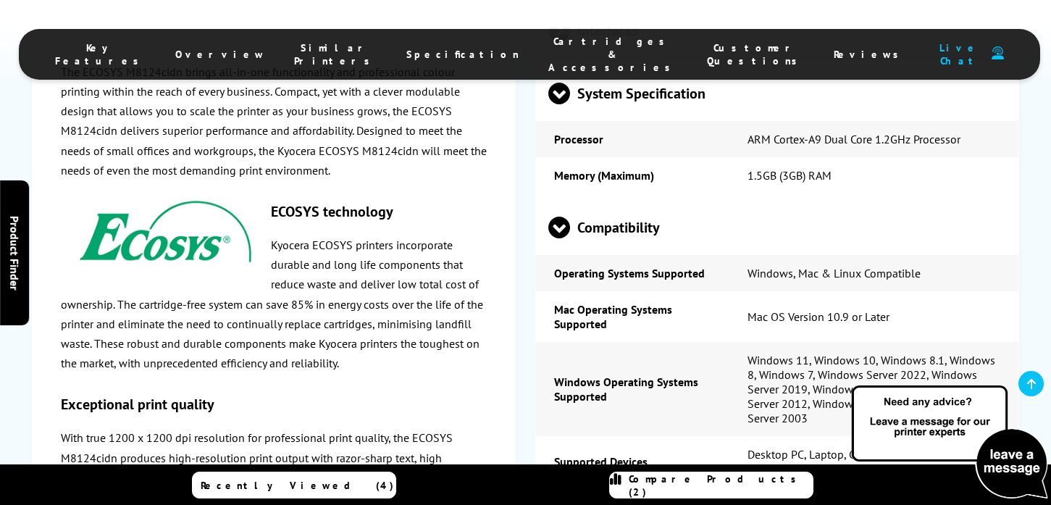
scroll to position [2744, 0]
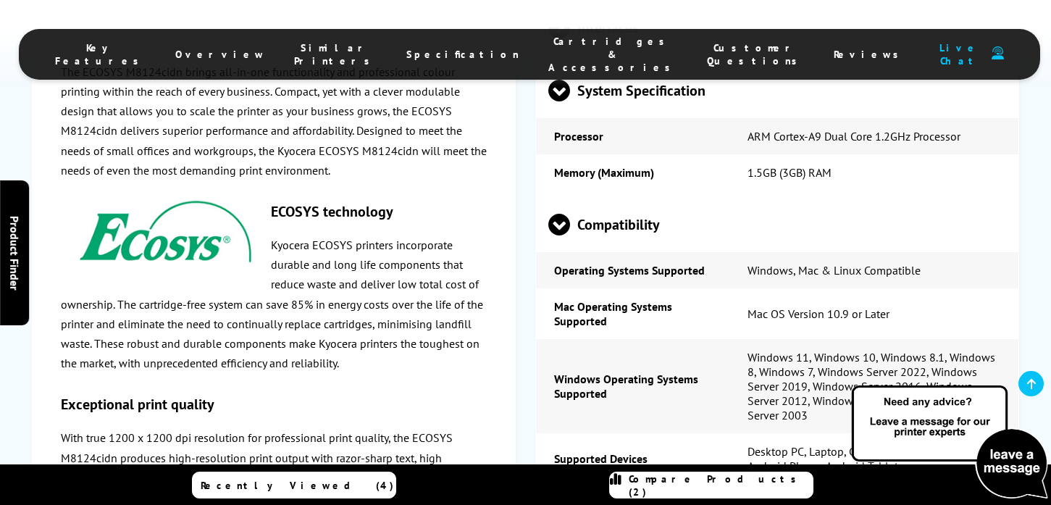
click at [561, 101] on span at bounding box center [559, 101] width 22 height 0
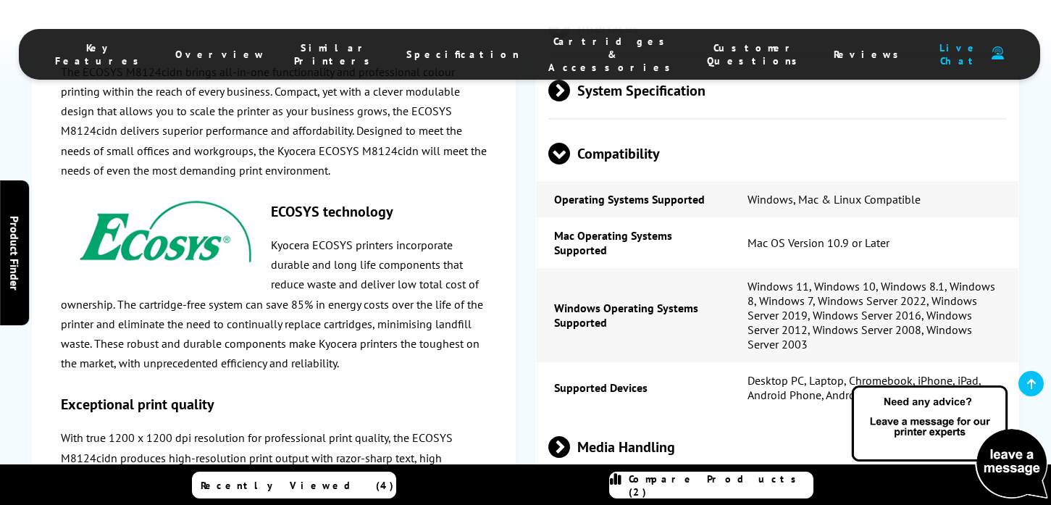
click at [555, 164] on span at bounding box center [559, 164] width 22 height 0
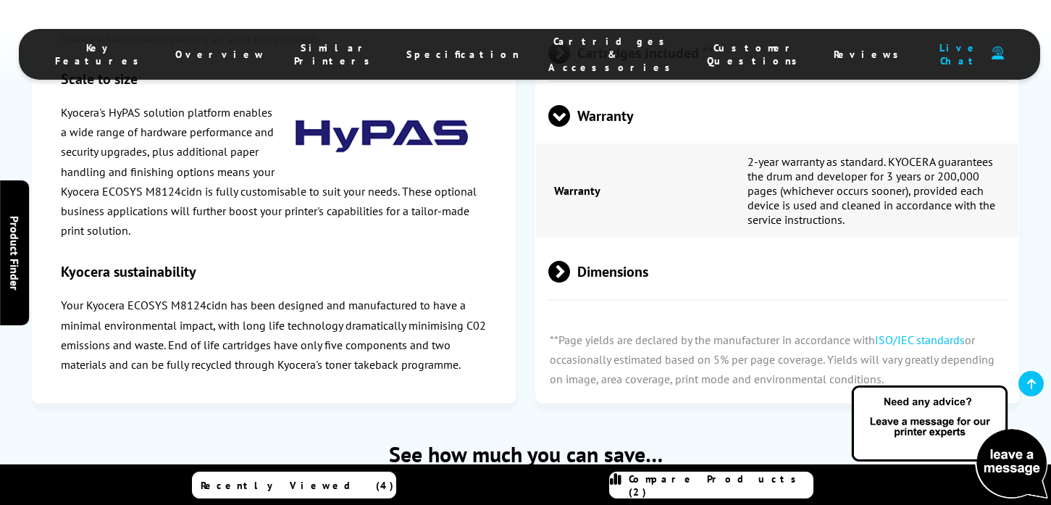
scroll to position [3299, 0]
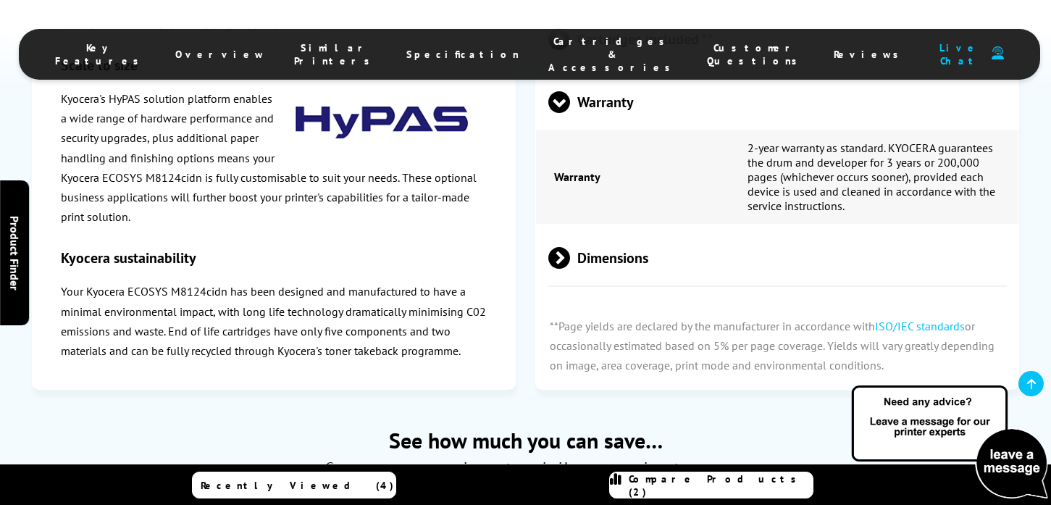
click at [555, 113] on span at bounding box center [559, 113] width 22 height 0
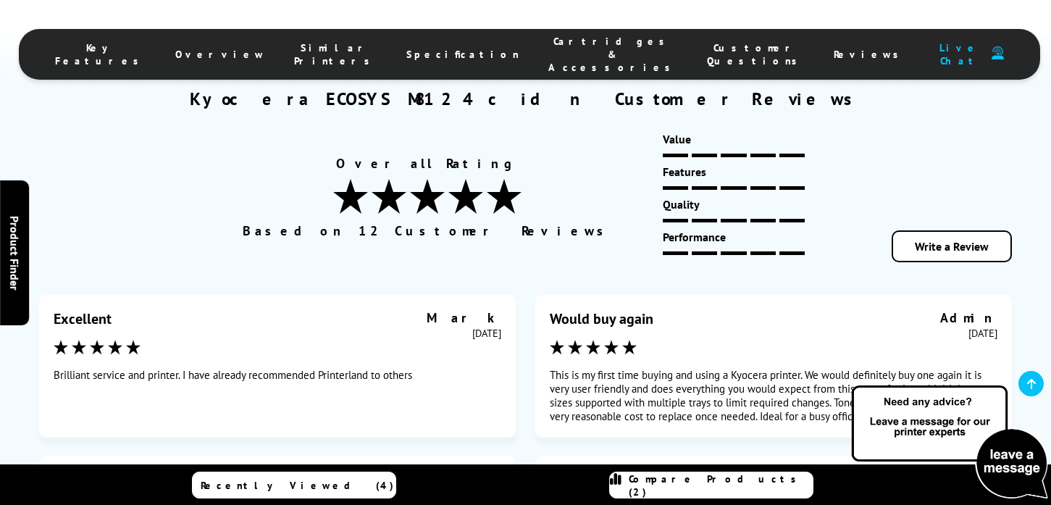
scroll to position [8040, 0]
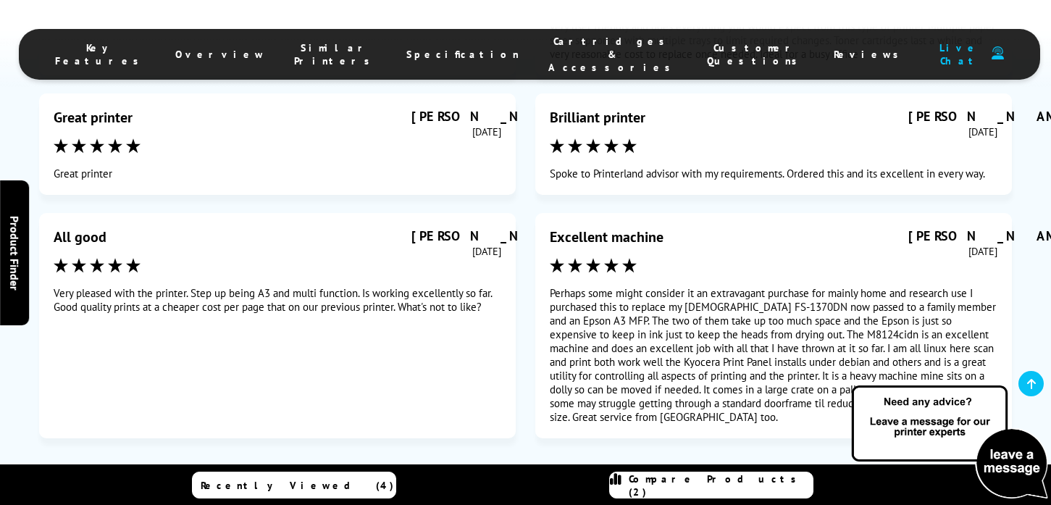
click at [549, 475] on button "Next" at bounding box center [568, 492] width 84 height 35
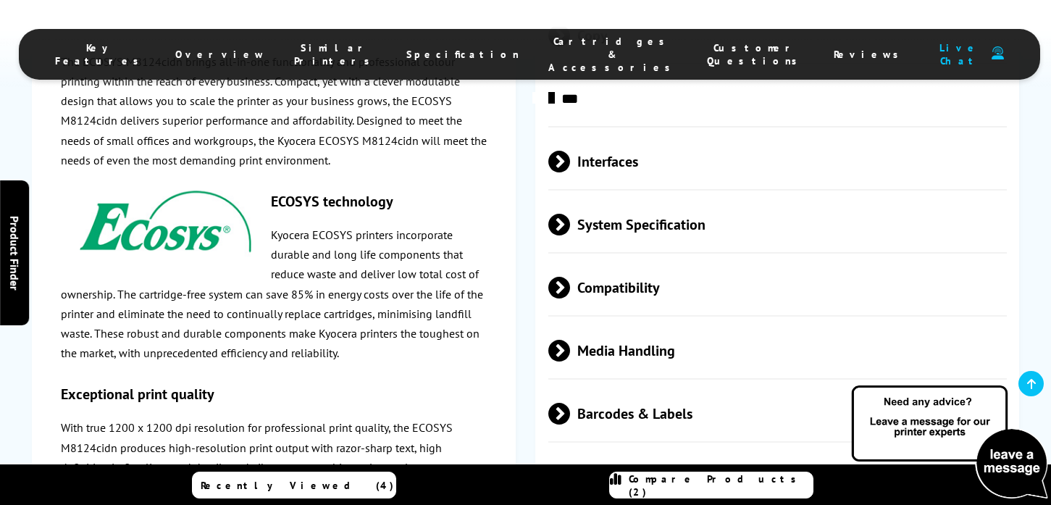
scroll to position [2613, 0]
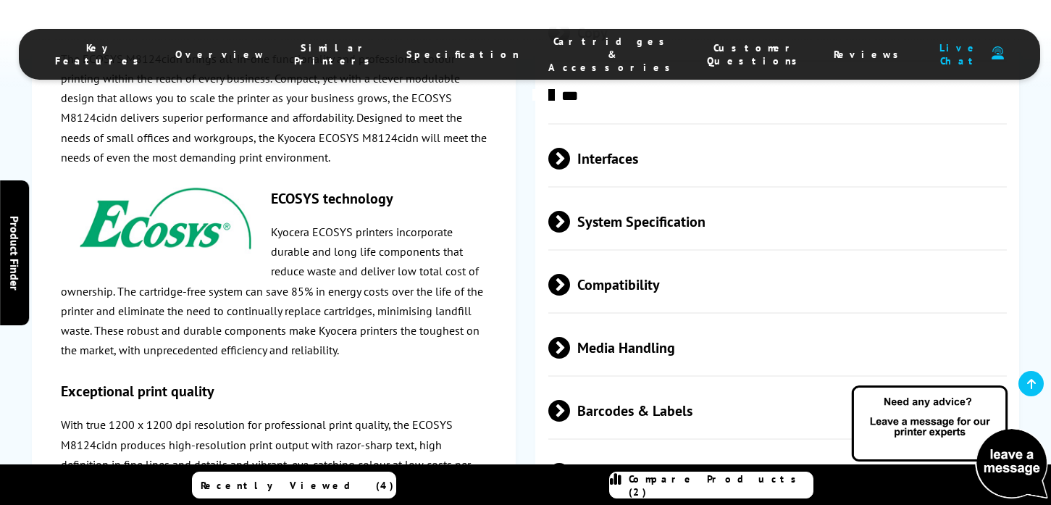
click at [570, 169] on span at bounding box center [570, 159] width 0 height 22
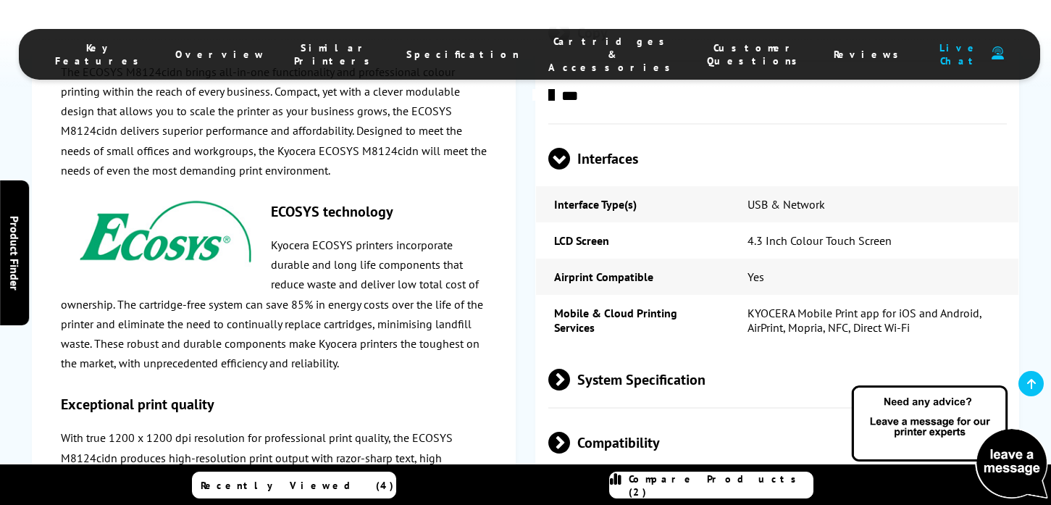
click at [563, 169] on span at bounding box center [559, 169] width 22 height 0
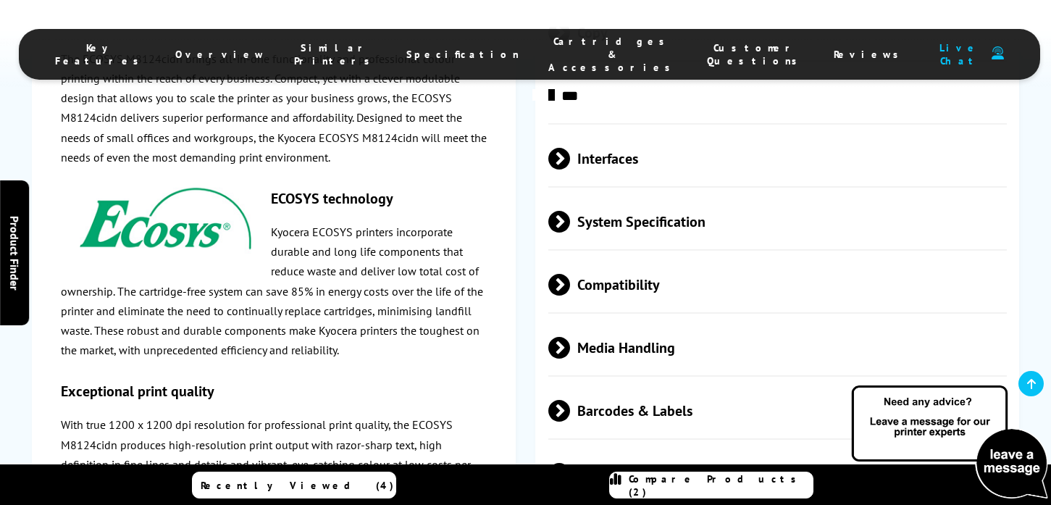
click at [570, 169] on span at bounding box center [570, 159] width 0 height 22
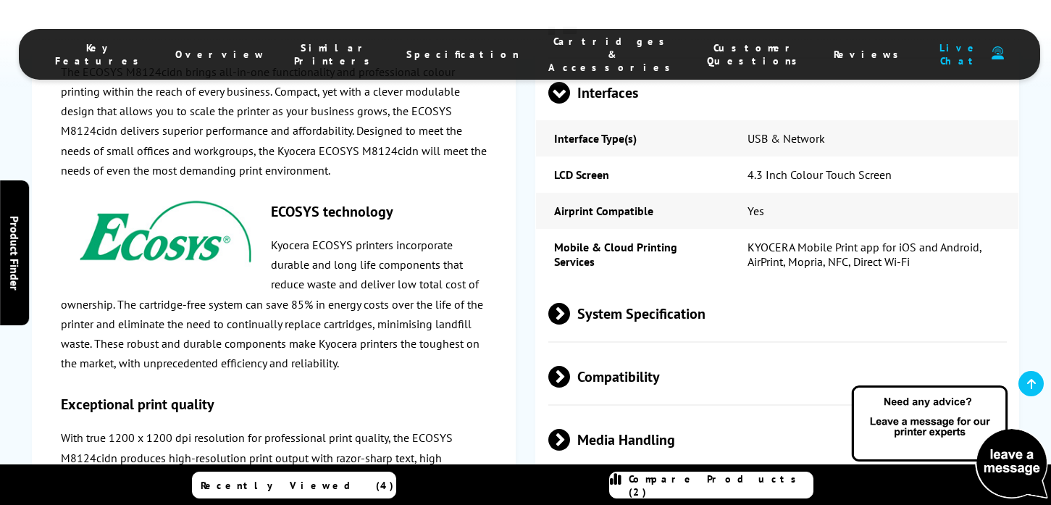
scroll to position [2680, 0]
click at [566, 103] on span at bounding box center [559, 103] width 22 height 0
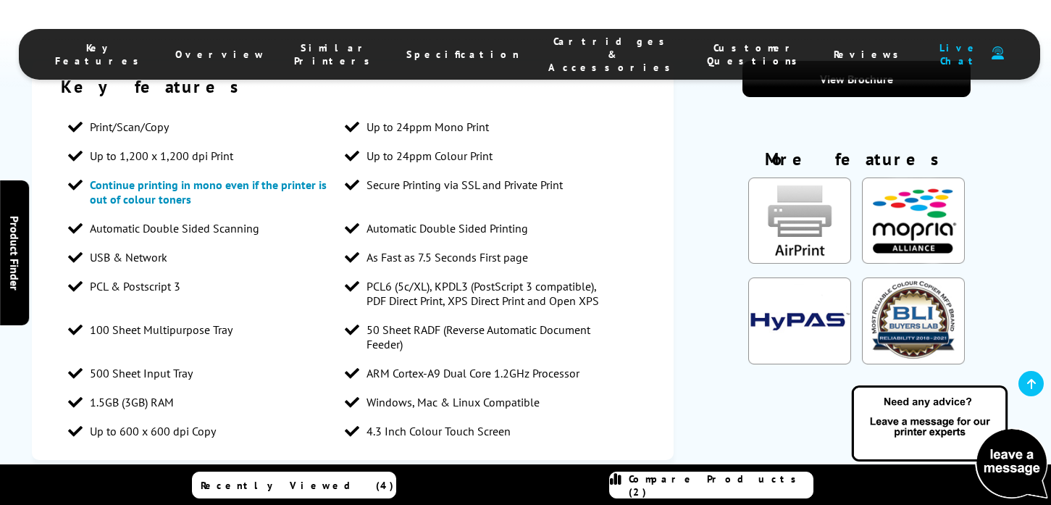
scroll to position [1359, 0]
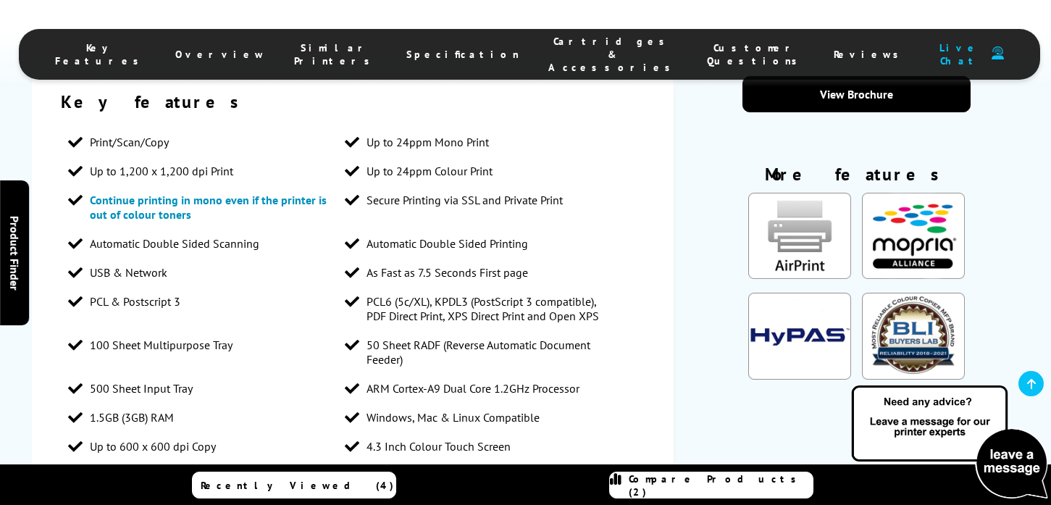
click at [788, 241] on img "KeyFeatureModal85" at bounding box center [799, 236] width 103 height 87
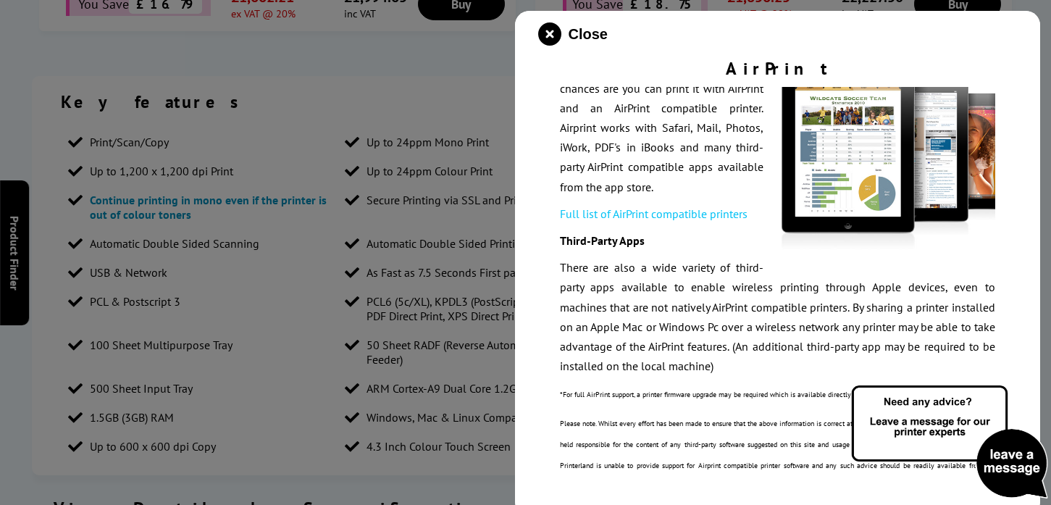
scroll to position [406, 0]
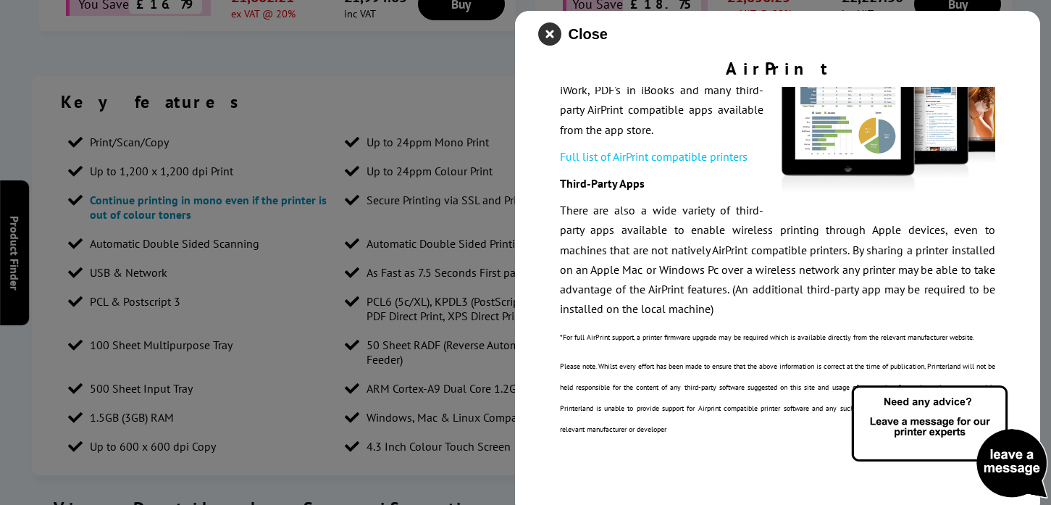
click at [551, 32] on icon "close modal" at bounding box center [549, 33] width 23 height 23
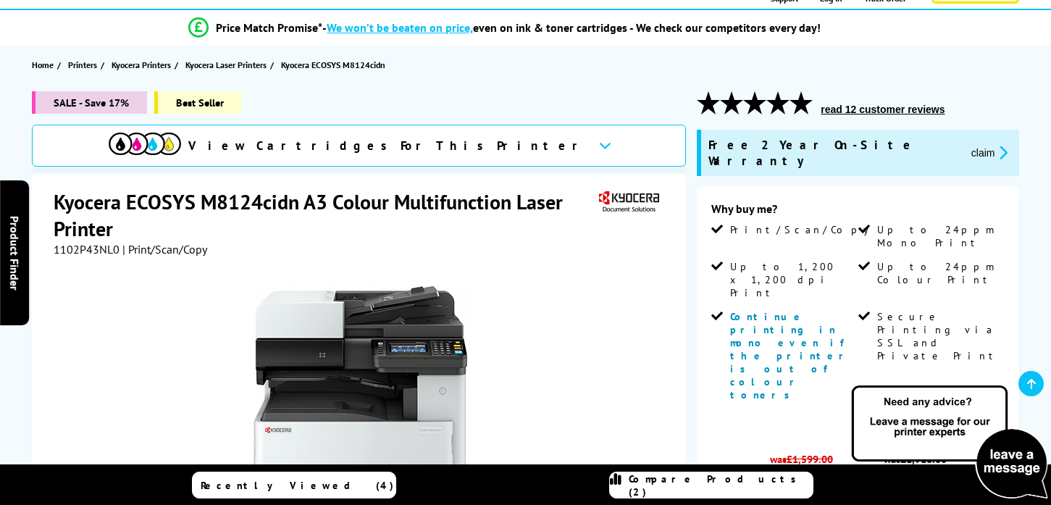
scroll to position [114, 0]
click at [977, 418] on link "View more details" at bounding box center [971, 423] width 66 height 11
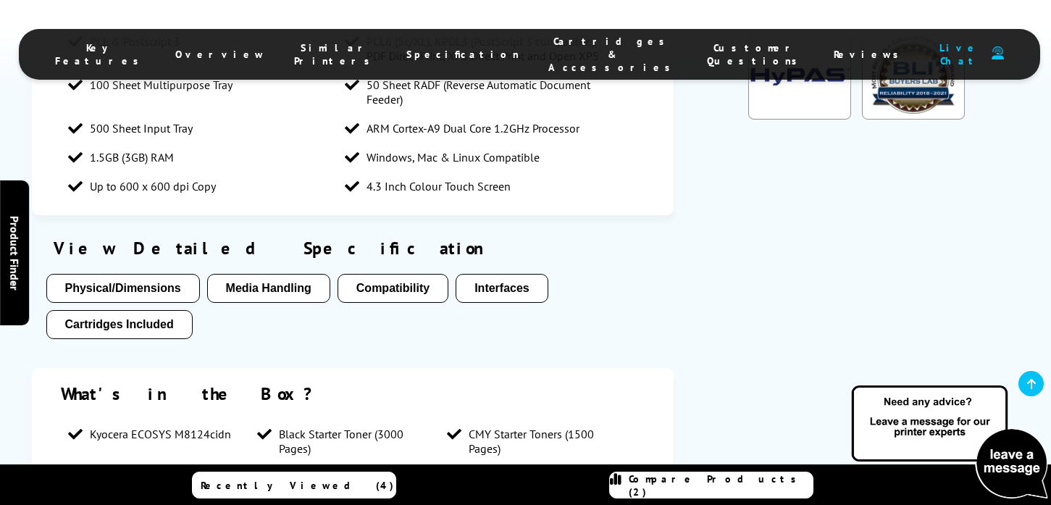
scroll to position [1632, 0]
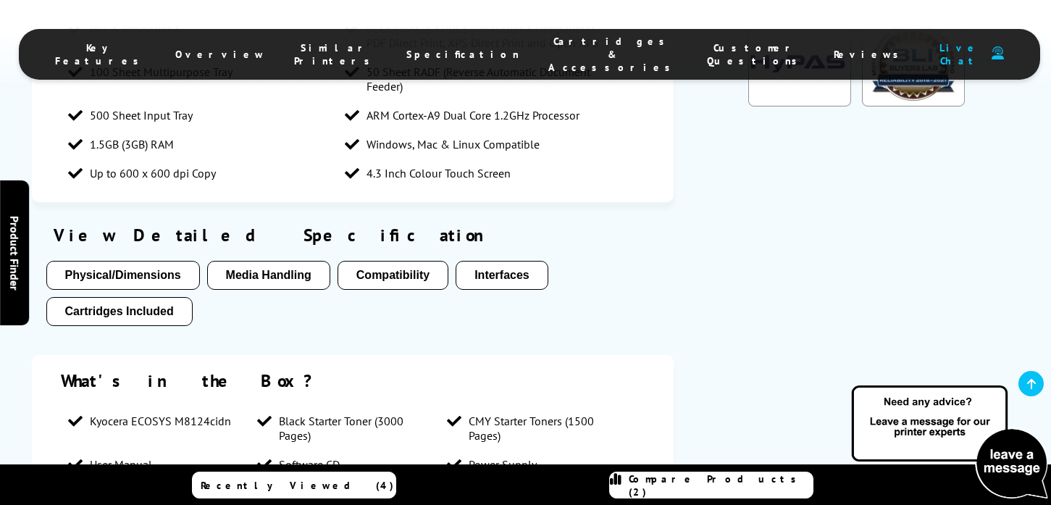
click at [373, 287] on button "Compatibility" at bounding box center [392, 275] width 111 height 29
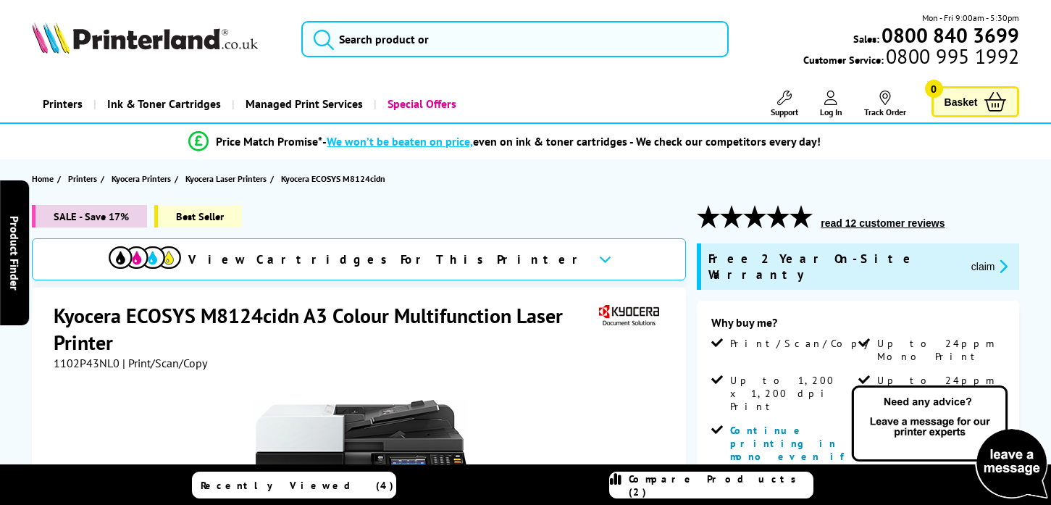
scroll to position [33, 0]
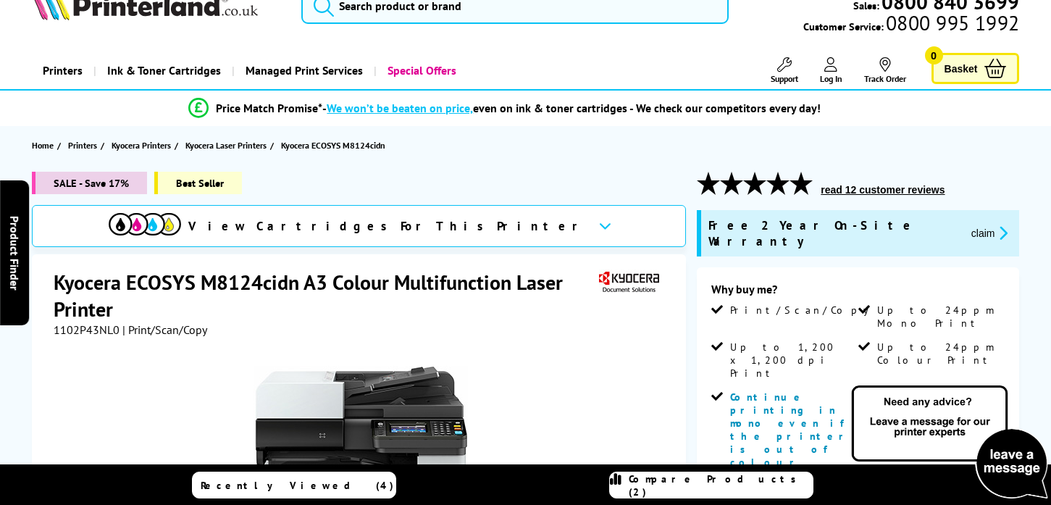
click at [599, 227] on icon at bounding box center [605, 226] width 12 height 8
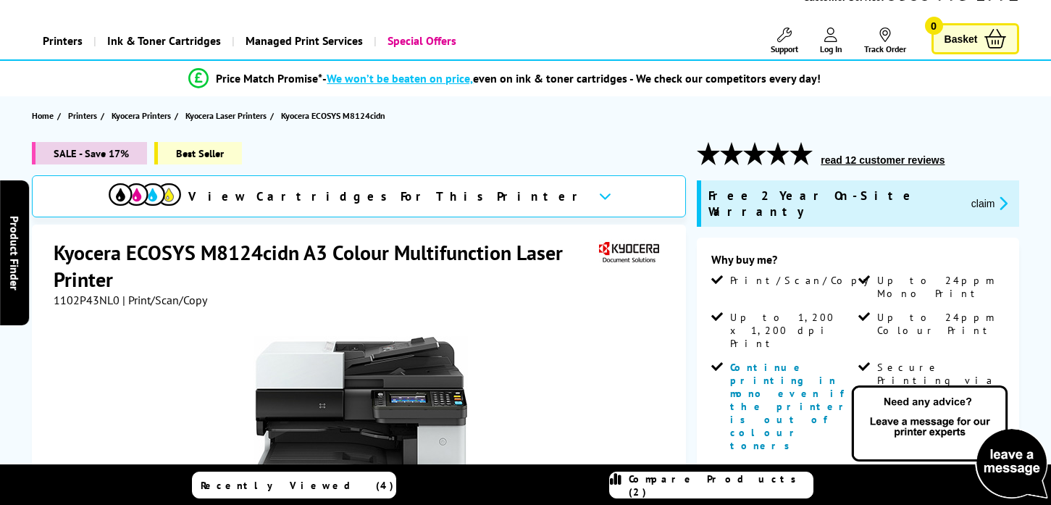
scroll to position [0, 0]
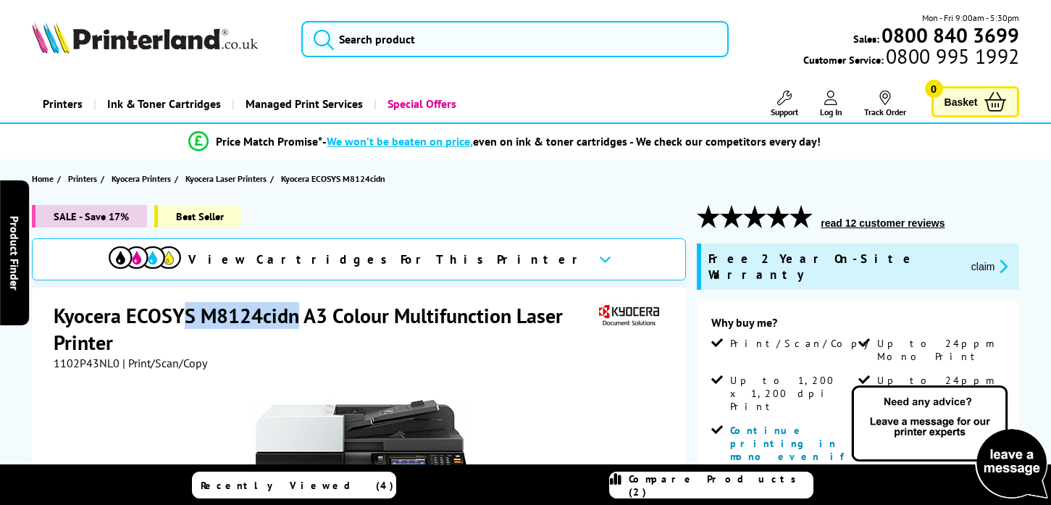
drag, startPoint x: 300, startPoint y: 316, endPoint x: 190, endPoint y: 305, distance: 109.9
click at [190, 305] on h1 "Kyocera ECOSYS M8124cidn A3 Colour Multifunction Laser Printer" at bounding box center [325, 329] width 542 height 54
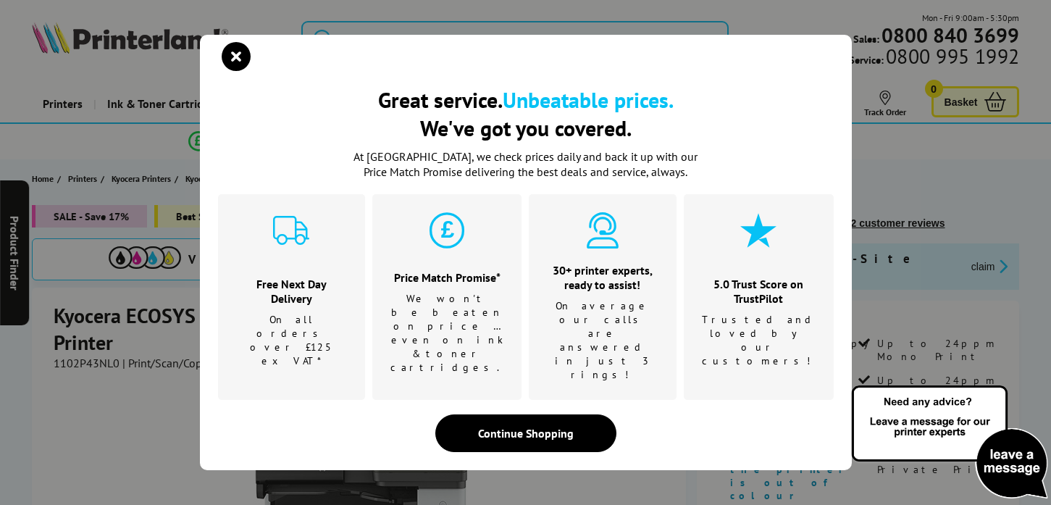
click at [159, 286] on div "Great service. Unbeatable prices. We've got you covered. Great service. Unbeata…" at bounding box center [525, 252] width 1051 height 505
click at [237, 71] on icon "close modal" at bounding box center [236, 56] width 29 height 29
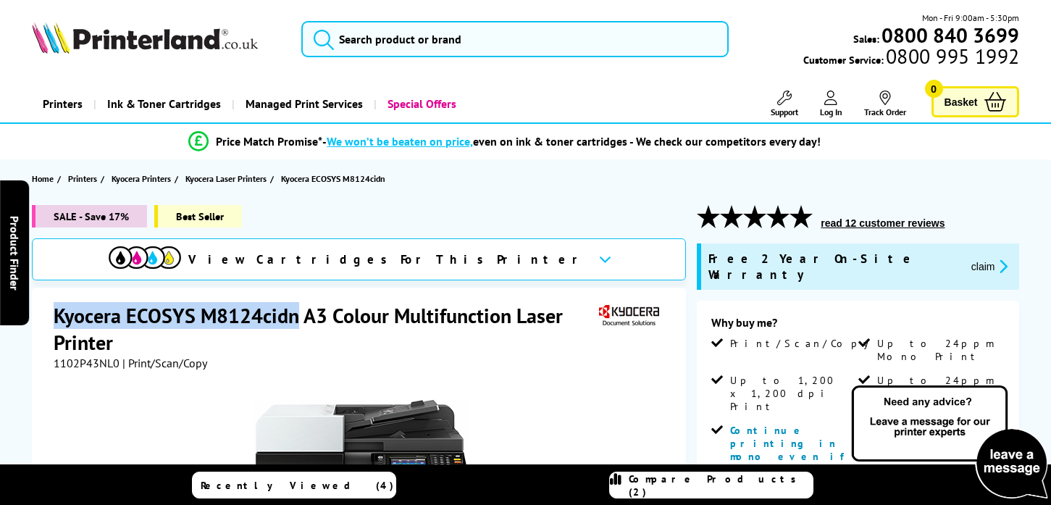
drag, startPoint x: 57, startPoint y: 316, endPoint x: 298, endPoint y: 324, distance: 241.2
click at [298, 324] on h1 "Kyocera ECOSYS M8124cidn A3 Colour Multifunction Laser Printer" at bounding box center [325, 329] width 542 height 54
copy h1 "Kyocera ECOSYS M8124cidn"
